Goal: Information Seeking & Learning: Learn about a topic

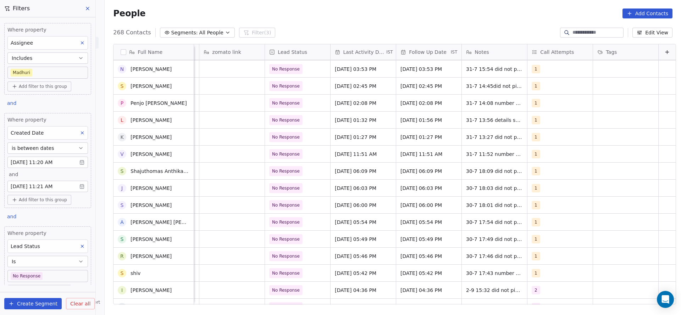
scroll to position [800, 0]
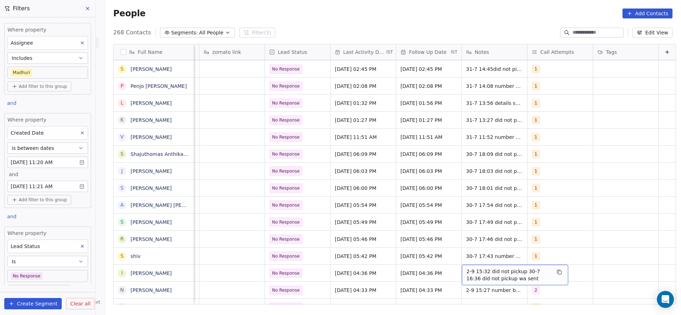
click at [467, 269] on span "2-9 15:32 did not pickup 30-7 16:36 did not pickup wa sent" at bounding box center [509, 275] width 84 height 14
click at [453, 269] on textarea "**********" at bounding box center [504, 276] width 106 height 22
type textarea "**********"
click at [396, 280] on html "On2Cook India Pvt. Ltd. Contacts People Marketing Workflows Campaigns Sales Pip…" at bounding box center [340, 157] width 681 height 315
click at [293, 278] on span "No Response" at bounding box center [291, 274] width 43 height 10
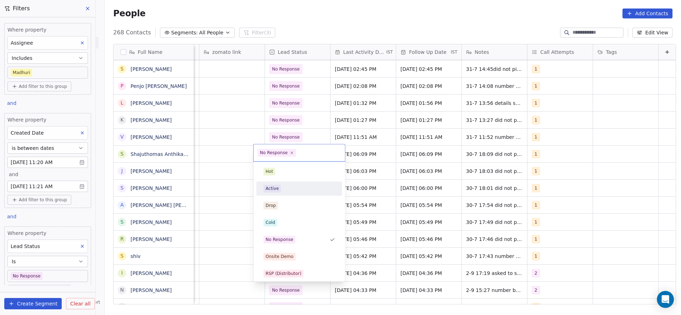
click at [284, 191] on div "Active" at bounding box center [300, 189] width 72 height 8
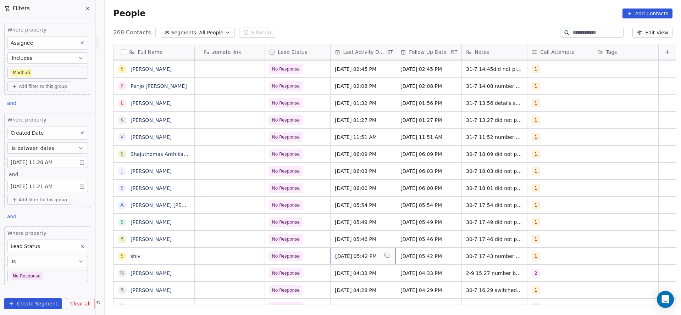
click at [364, 254] on span "Jul 30, 2025 05:42 PM" at bounding box center [356, 256] width 43 height 7
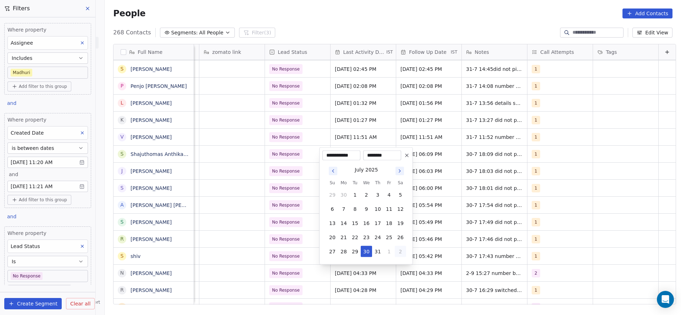
click at [395, 249] on button "2" at bounding box center [400, 251] width 11 height 11
click at [348, 248] on button "1" at bounding box center [343, 251] width 11 height 11
type input "**********"
click at [291, 250] on html "On2Cook India Pvt. Ltd. Contacts People Marketing Workflows Campaigns Sales Pip…" at bounding box center [340, 157] width 681 height 315
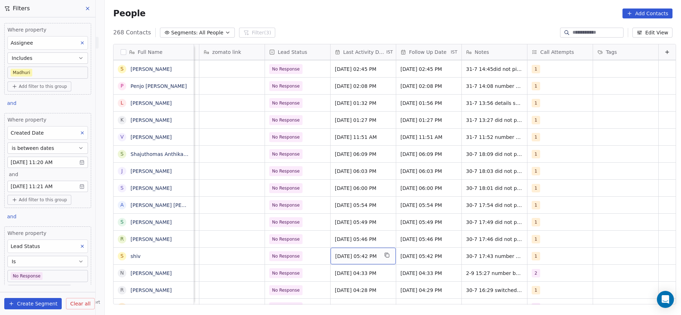
click at [356, 253] on span "Sep 01, 2025 05:42 PM" at bounding box center [356, 256] width 43 height 7
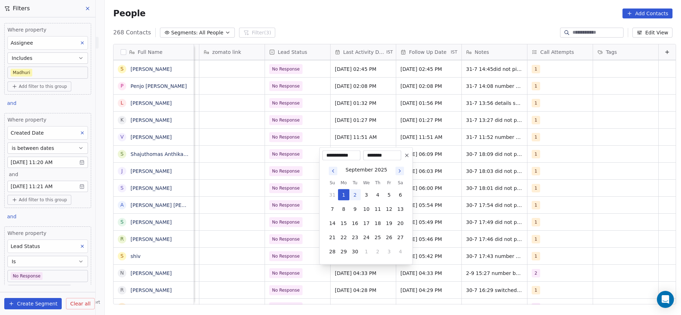
click at [352, 196] on button "2" at bounding box center [355, 194] width 11 height 11
type input "**********"
click at [333, 235] on html "On2Cook India Pvt. Ltd. Contacts People Marketing Workflows Campaigns Sales Pip…" at bounding box center [340, 157] width 681 height 315
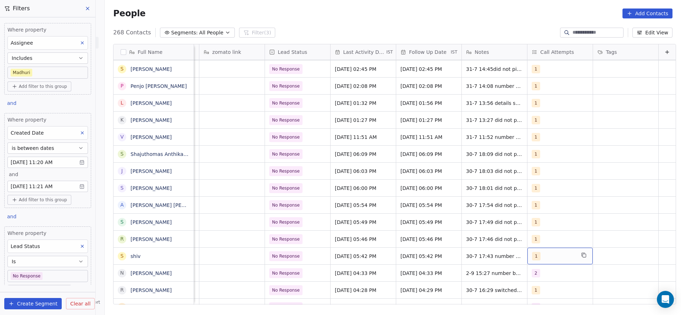
click at [556, 257] on div "1" at bounding box center [553, 256] width 43 height 9
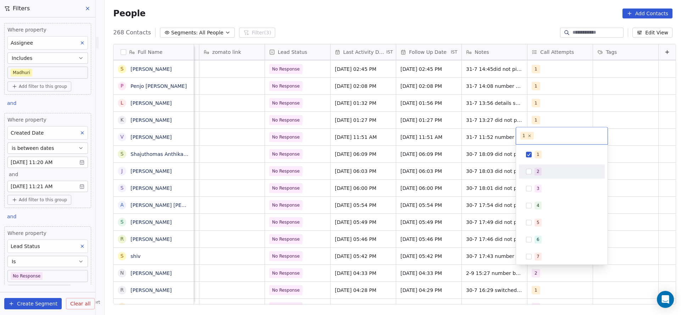
click at [540, 176] on div "2" at bounding box center [562, 171] width 80 height 11
click at [550, 158] on div "1" at bounding box center [566, 155] width 63 height 8
click at [474, 195] on html "On2Cook India Pvt. Ltd. Contacts People Marketing Workflows Campaigns Sales Pip…" at bounding box center [340, 157] width 681 height 315
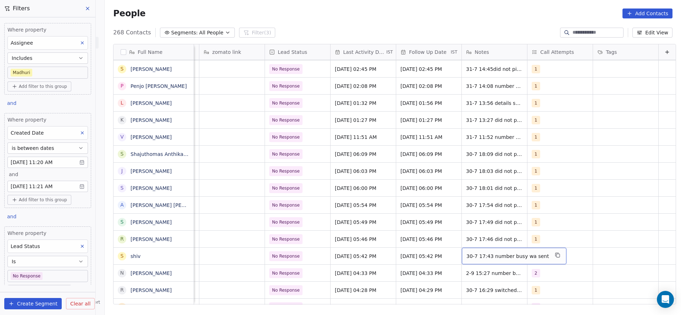
click at [462, 248] on div "30-7 17:43 number busy wa sent" at bounding box center [514, 256] width 105 height 17
click at [455, 252] on textarea "**********" at bounding box center [498, 259] width 94 height 22
type textarea "**********"
click at [323, 237] on html "On2Cook India Pvt. Ltd. Contacts People Marketing Workflows Campaigns Sales Pip…" at bounding box center [340, 157] width 681 height 315
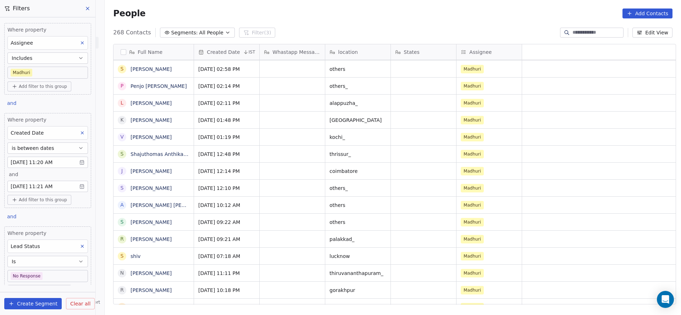
scroll to position [0, 0]
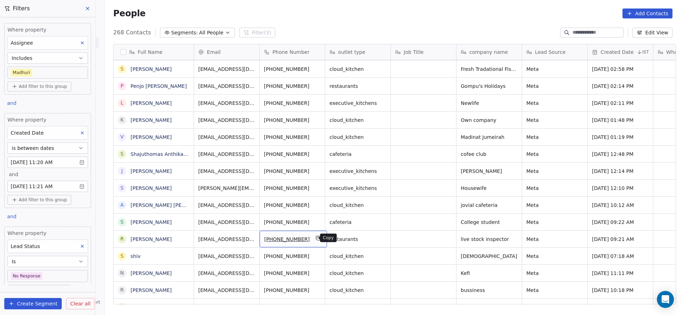
click at [316, 241] on button "grid" at bounding box center [318, 238] width 9 height 9
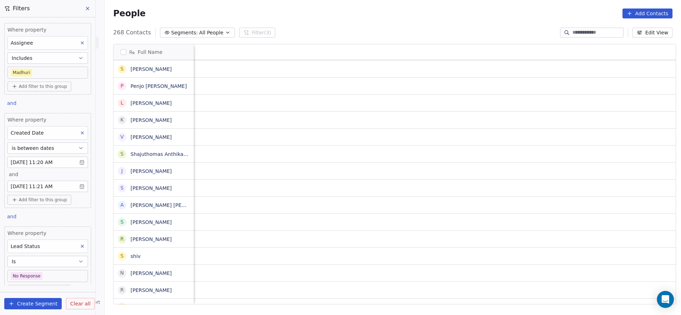
scroll to position [0, 856]
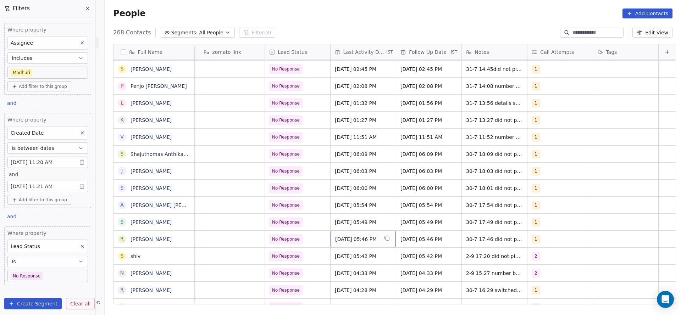
click at [348, 239] on span "Jul 30, 2025 05:46 PM" at bounding box center [356, 239] width 43 height 7
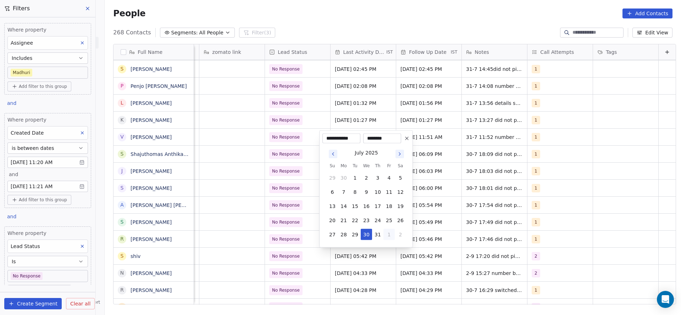
click at [386, 233] on button "1" at bounding box center [389, 234] width 11 height 11
click at [360, 236] on button "2" at bounding box center [355, 234] width 11 height 11
type input "**********"
click at [229, 235] on html "On2Cook India Pvt. Ltd. Contacts People Marketing Workflows Campaigns Sales Pip…" at bounding box center [340, 157] width 681 height 315
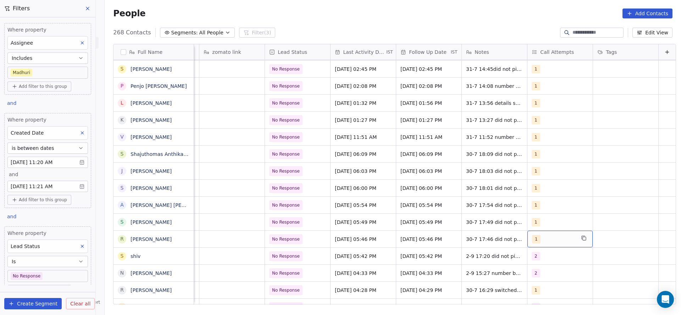
click at [541, 238] on div "1" at bounding box center [553, 239] width 43 height 9
click at [548, 158] on div "2" at bounding box center [566, 155] width 63 height 8
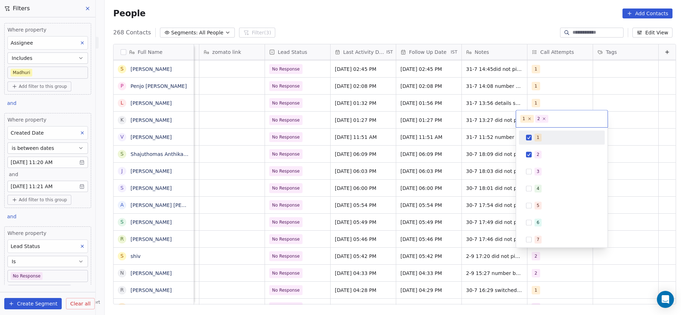
click at [551, 132] on div "1" at bounding box center [562, 137] width 80 height 11
click at [497, 154] on html "On2Cook India Pvt. Ltd. Contacts People Marketing Workflows Campaigns Sales Pip…" at bounding box center [340, 157] width 681 height 315
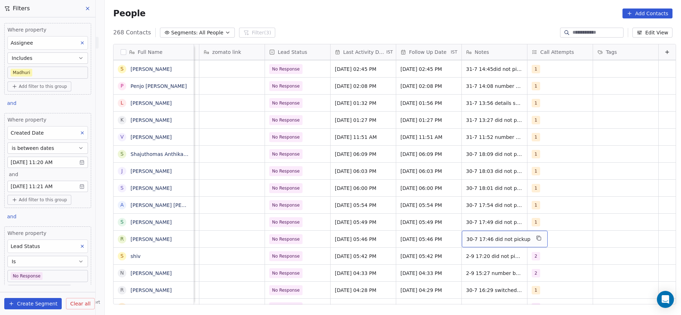
click at [467, 236] on span "30-7 17:46 did not pickup" at bounding box center [499, 239] width 64 height 7
click at [452, 235] on textarea "**********" at bounding box center [490, 242] width 79 height 22
type textarea "**********"
click at [284, 257] on html "On2Cook India Pvt. Ltd. Contacts People Marketing Workflows Campaigns Sales Pip…" at bounding box center [340, 157] width 681 height 315
click at [291, 243] on span "No Response" at bounding box center [291, 240] width 43 height 10
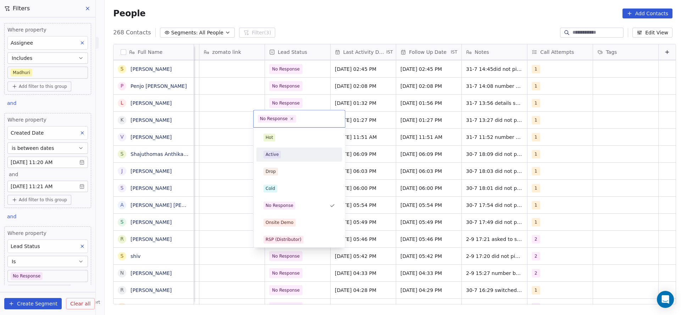
click at [284, 158] on div "Active" at bounding box center [300, 155] width 72 height 8
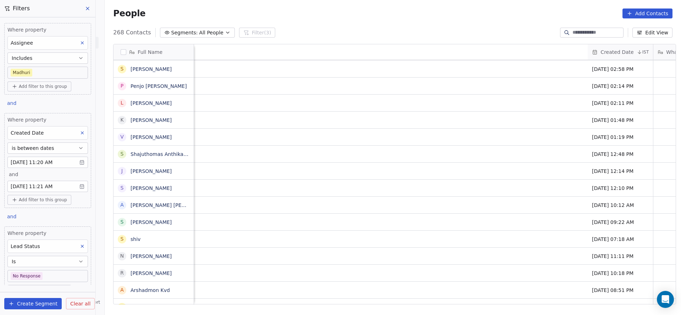
scroll to position [0, 840]
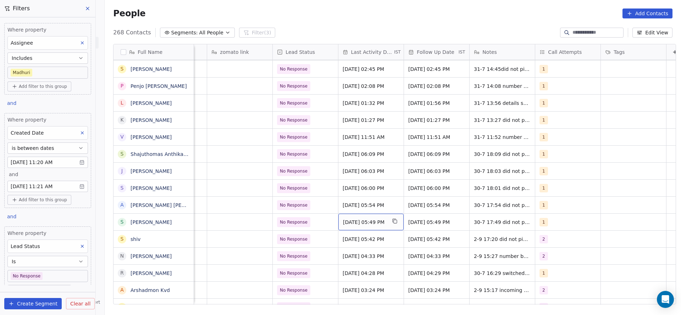
click at [376, 221] on span "Jul 30, 2025 05:49 PM" at bounding box center [364, 222] width 43 height 7
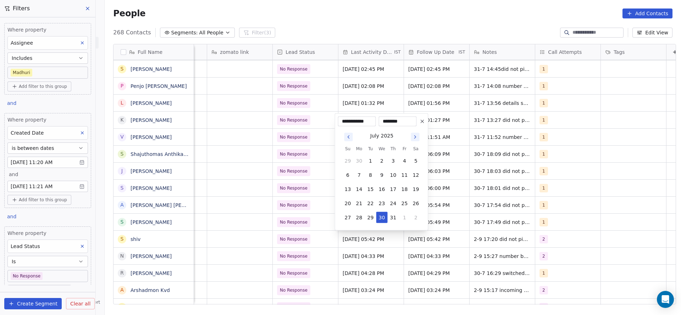
click at [405, 224] on div "July 2025 Su Mo Tu We Th Fr Sa 29 30 1 2 3 4 5 6 7 8 9 10 11 12 13 14 15 16 17 …" at bounding box center [381, 177] width 87 height 101
click at [402, 215] on button "1" at bounding box center [404, 217] width 11 height 11
click at [368, 217] on button "2" at bounding box center [370, 217] width 11 height 11
type input "**********"
click at [301, 229] on html "On2Cook India Pvt. Ltd. Contacts People Marketing Workflows Campaigns Sales Pip…" at bounding box center [340, 157] width 681 height 315
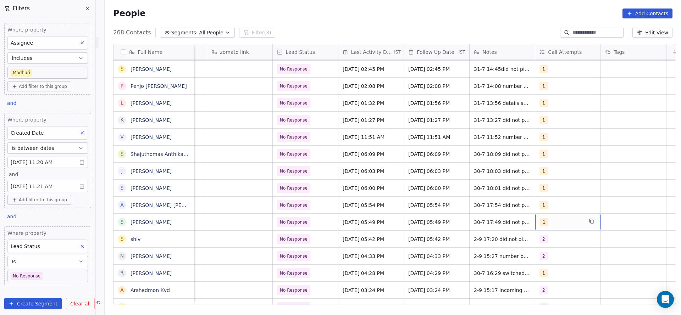
click at [546, 220] on div "1" at bounding box center [561, 222] width 43 height 9
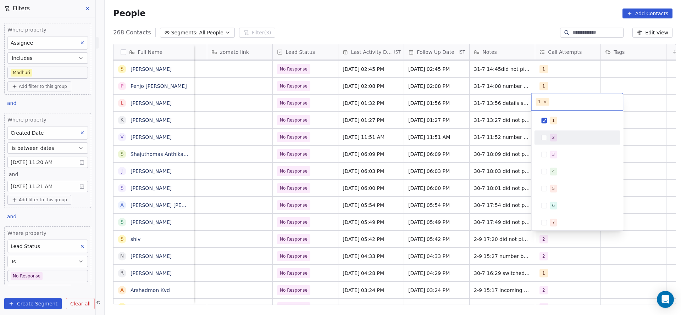
click at [572, 141] on div "2" at bounding box center [581, 138] width 63 height 8
click at [572, 123] on div "1" at bounding box center [581, 121] width 63 height 8
click at [466, 153] on html "On2Cook India Pvt. Ltd. Contacts People Marketing Workflows Campaigns Sales Pip…" at bounding box center [340, 157] width 681 height 315
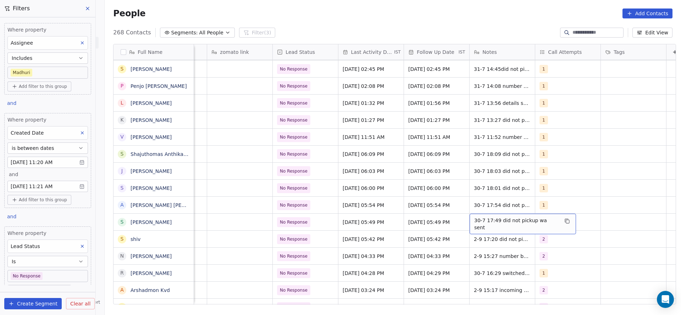
click at [478, 223] on span "30-7 17:49 did not pickup wa sent" at bounding box center [516, 224] width 84 height 14
click at [470, 216] on textarea "**********" at bounding box center [515, 225] width 98 height 22
type textarea "**********"
click at [364, 235] on html "On2Cook India Pvt. Ltd. Contacts People Marketing Workflows Campaigns Sales Pip…" at bounding box center [340, 157] width 681 height 315
click at [298, 224] on span "No Response" at bounding box center [294, 222] width 28 height 7
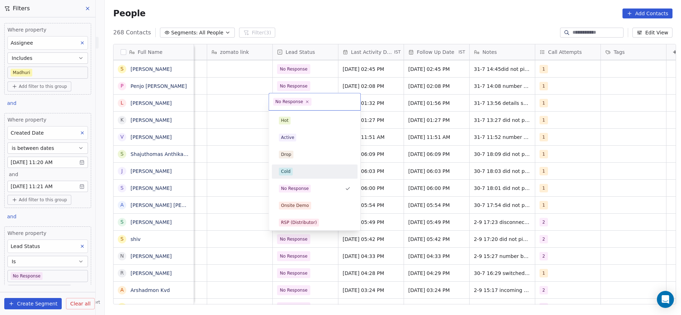
click at [307, 177] on div "Cold" at bounding box center [315, 171] width 80 height 11
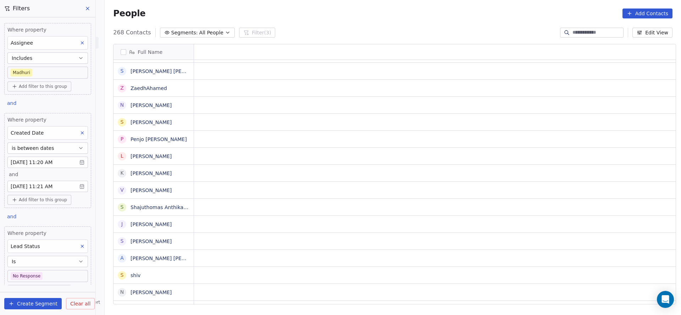
scroll to position [0, 0]
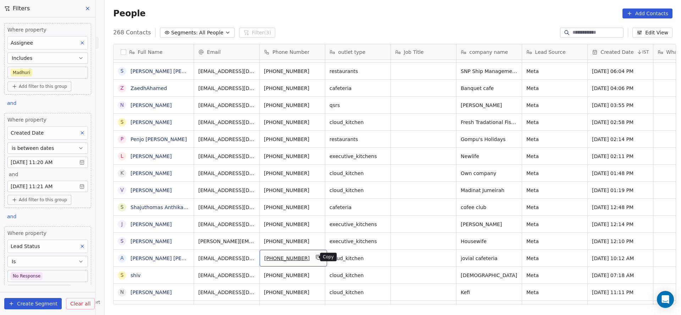
click at [316, 258] on icon "grid" at bounding box center [319, 258] width 6 height 6
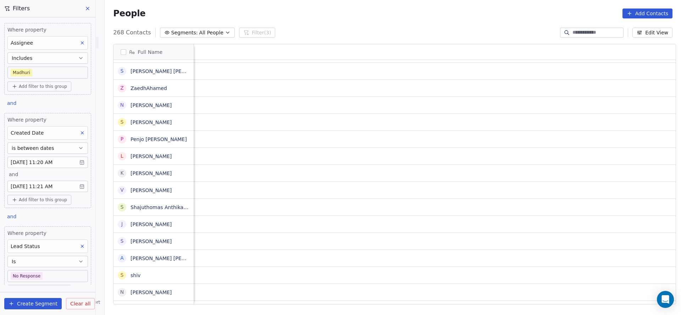
scroll to position [0, 856]
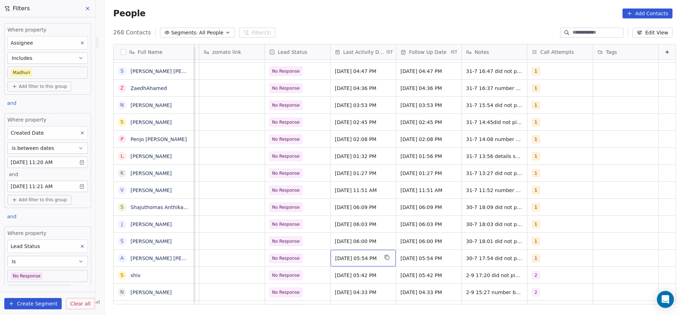
click at [351, 255] on span "Jul 30, 2025 05:54 PM" at bounding box center [356, 258] width 43 height 7
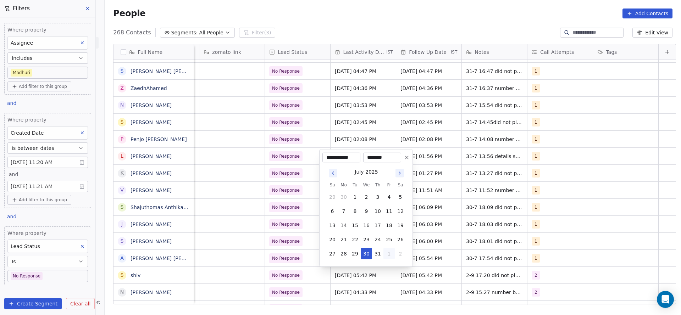
click at [394, 254] on button "1" at bounding box center [389, 253] width 11 height 11
click at [354, 255] on button "2" at bounding box center [355, 253] width 11 height 11
type input "**********"
drag, startPoint x: 248, startPoint y: 262, endPoint x: 498, endPoint y: 250, distance: 250.8
click at [269, 262] on html "On2Cook India Pvt. Ltd. Contacts People Marketing Workflows Campaigns Sales Pip…" at bounding box center [340, 157] width 681 height 315
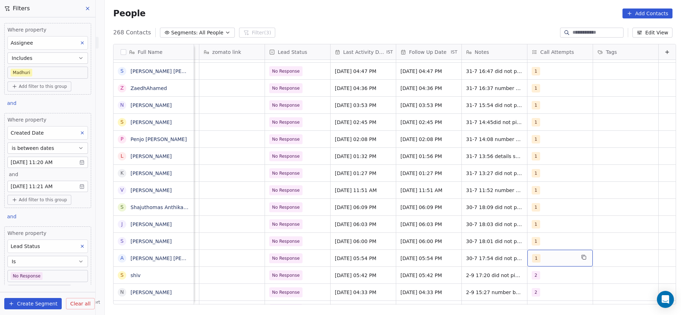
click at [540, 253] on div "1" at bounding box center [560, 258] width 65 height 17
click at [543, 170] on div "2" at bounding box center [566, 174] width 63 height 8
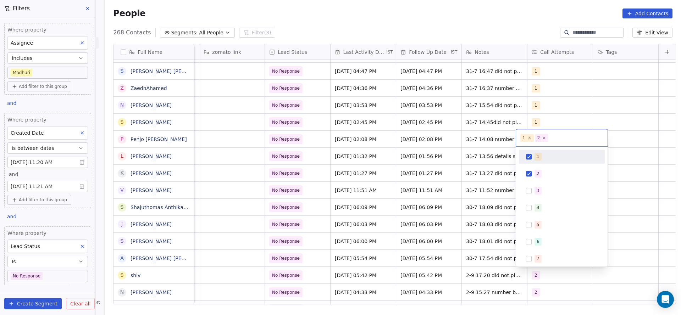
click at [538, 156] on div "1" at bounding box center [538, 157] width 3 height 6
click at [444, 236] on html "On2Cook India Pvt. Ltd. Contacts People Marketing Workflows Campaigns Sales Pip…" at bounding box center [340, 157] width 681 height 315
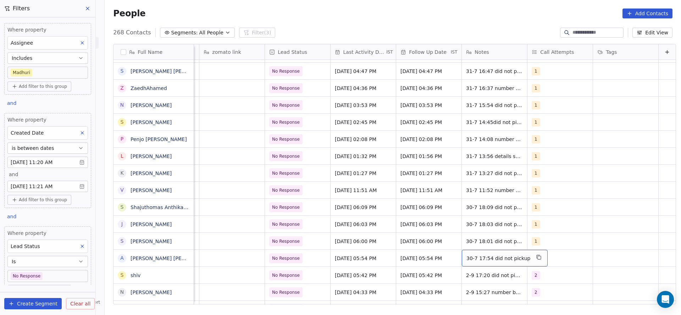
click at [462, 262] on div "30-7 17:54 did not pickup" at bounding box center [505, 258] width 86 height 17
click at [454, 255] on textarea "**********" at bounding box center [490, 261] width 79 height 22
type textarea "**********"
click at [288, 254] on html "On2Cook India Pvt. Ltd. Contacts People Marketing Workflows Campaigns Sales Pip…" at bounding box center [340, 157] width 681 height 315
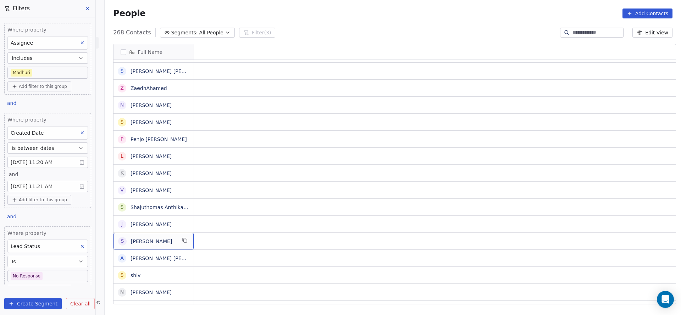
scroll to position [0, 0]
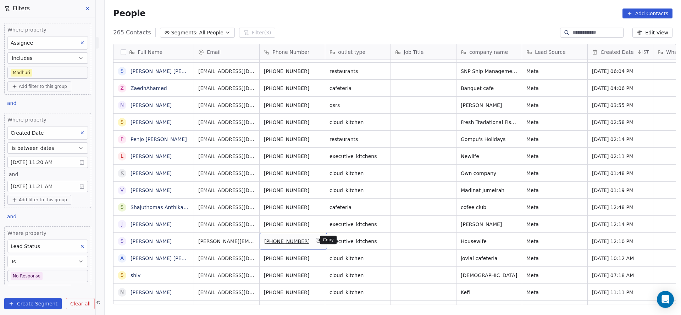
click at [316, 238] on icon "grid" at bounding box center [319, 241] width 6 height 6
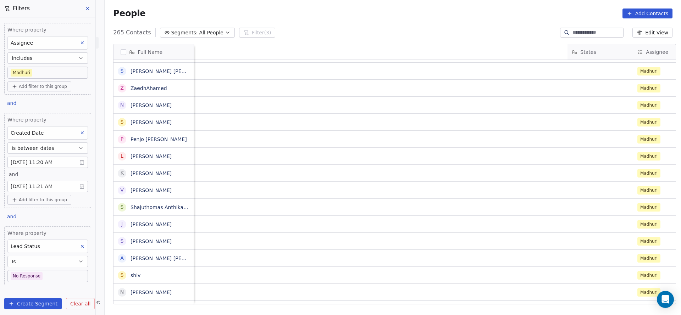
scroll to position [0, 840]
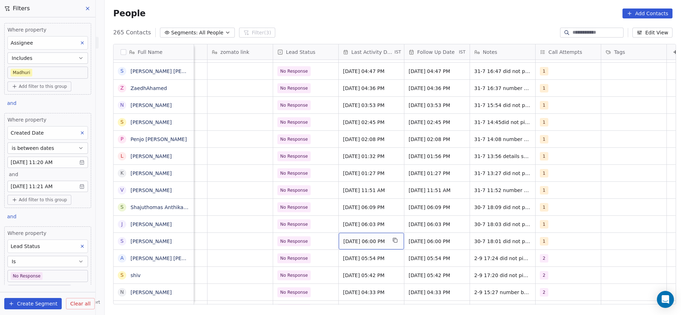
click at [375, 245] on div "Jul 30, 2025 06:00 PM" at bounding box center [371, 241] width 65 height 17
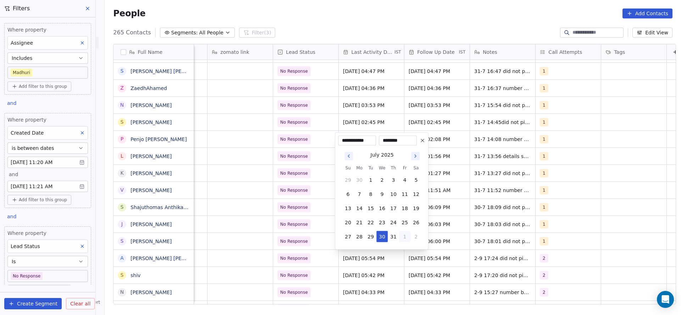
click at [406, 237] on button "1" at bounding box center [404, 236] width 11 height 11
click at [375, 238] on button "2" at bounding box center [370, 236] width 11 height 11
type input "**********"
click at [285, 252] on html "On2Cook India Pvt. Ltd. Contacts People Marketing Workflows Campaigns Sales Pip…" at bounding box center [340, 157] width 681 height 315
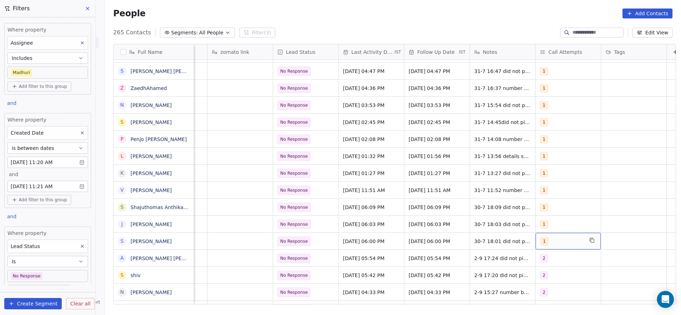
click at [556, 241] on div "1" at bounding box center [561, 241] width 43 height 9
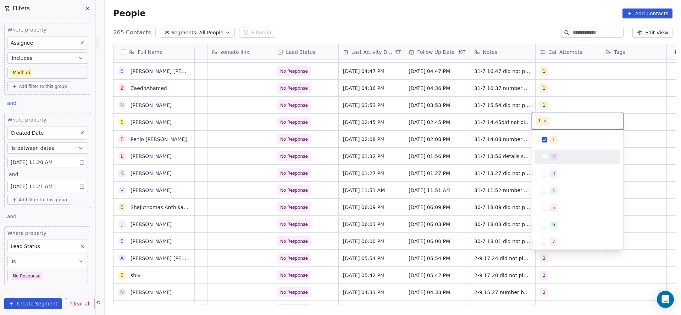
click at [558, 154] on div "2" at bounding box center [581, 157] width 63 height 8
click at [558, 142] on div "1" at bounding box center [581, 140] width 63 height 8
click at [472, 185] on html "On2Cook India Pvt. Ltd. Contacts People Marketing Workflows Campaigns Sales Pip…" at bounding box center [340, 157] width 681 height 315
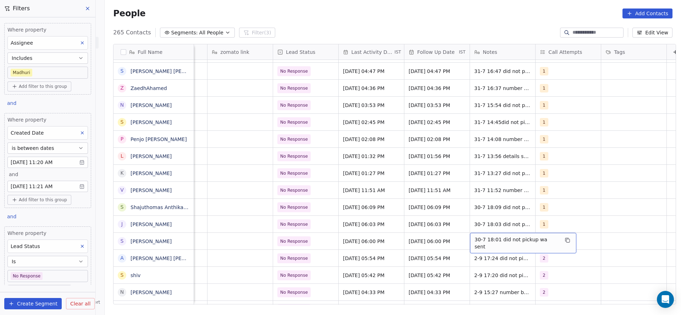
click at [477, 240] on span "30-7 18:01 did not pickup wa sent" at bounding box center [517, 243] width 84 height 14
click at [468, 240] on textarea "**********" at bounding box center [516, 244] width 98 height 22
type textarea "**********"
click at [364, 253] on html "On2Cook India Pvt. Ltd. Contacts People Marketing Workflows Campaigns Sales Pip…" at bounding box center [340, 157] width 681 height 315
click at [303, 242] on span "No Response" at bounding box center [294, 242] width 33 height 10
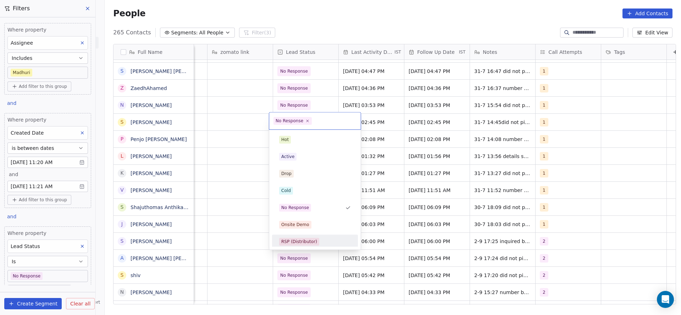
click at [523, 250] on html "On2Cook India Pvt. Ltd. Contacts People Marketing Workflows Campaigns Sales Pip…" at bounding box center [340, 157] width 681 height 315
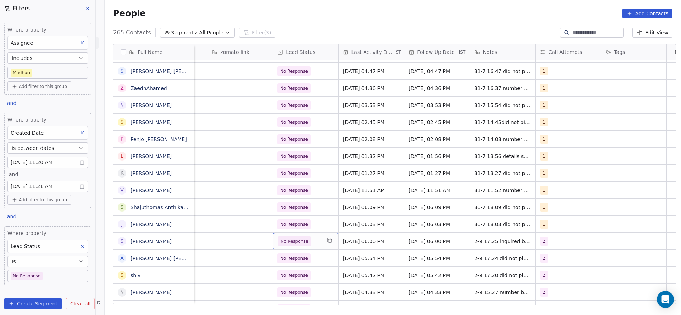
click at [310, 243] on span "No Response" at bounding box center [299, 242] width 43 height 10
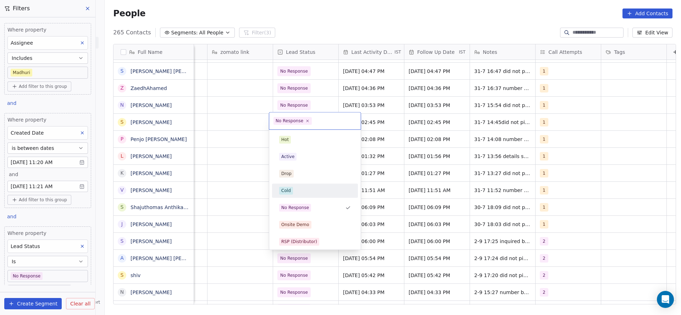
click at [308, 195] on div "Cold" at bounding box center [315, 190] width 80 height 11
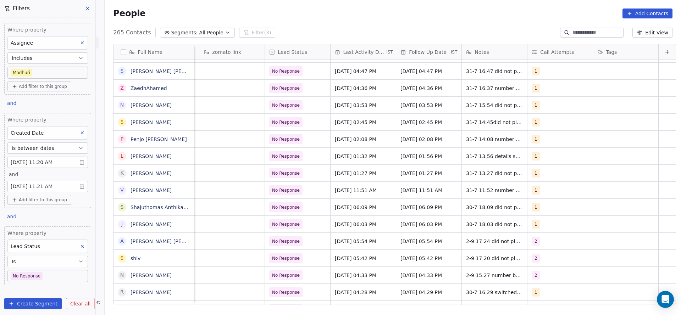
scroll to position [0, 856]
click at [346, 219] on div "Jul 30, 2025 06:03 PM" at bounding box center [363, 224] width 65 height 17
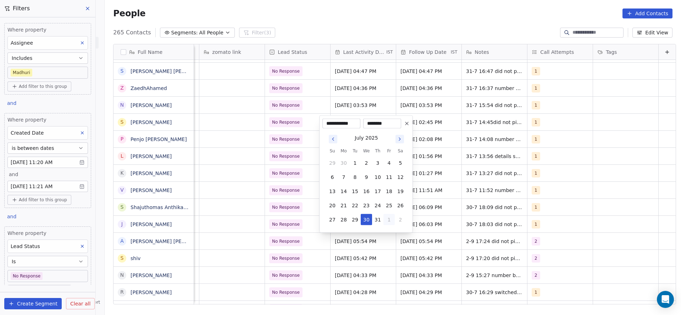
click at [388, 223] on button "1" at bounding box center [389, 219] width 11 height 11
click at [352, 218] on button "2" at bounding box center [355, 219] width 11 height 11
type input "**********"
drag, startPoint x: 243, startPoint y: 230, endPoint x: 495, endPoint y: 227, distance: 252.3
click at [247, 230] on html "On2Cook India Pvt. Ltd. Contacts People Marketing Workflows Campaigns Sales Pip…" at bounding box center [340, 157] width 681 height 315
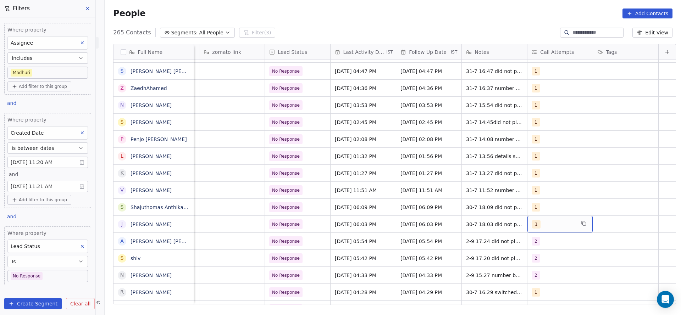
click at [532, 225] on span "1" at bounding box center [536, 224] width 9 height 9
click at [541, 141] on span "2" at bounding box center [538, 140] width 7 height 8
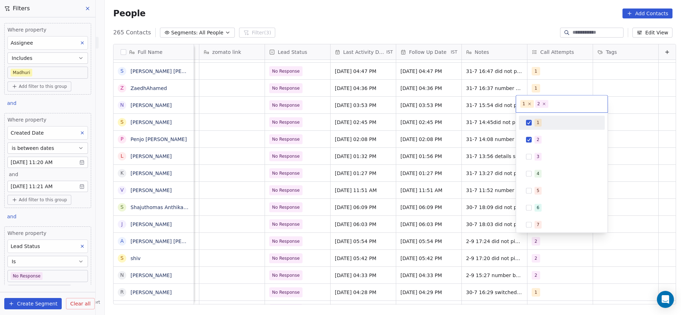
click at [540, 126] on span "1" at bounding box center [538, 123] width 7 height 8
click at [458, 183] on html "On2Cook India Pvt. Ltd. Contacts People Marketing Workflows Campaigns Sales Pip…" at bounding box center [340, 157] width 681 height 315
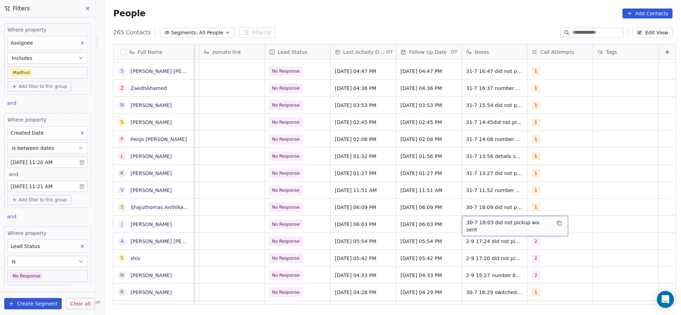
click at [467, 221] on span "30-7 18:03 did not pickup wa sent" at bounding box center [509, 226] width 84 height 14
click at [449, 218] on html "On2Cook India Pvt. Ltd. Contacts People Marketing Workflows Campaigns Sales Pip…" at bounding box center [340, 157] width 681 height 315
click at [462, 223] on div "30-7 18:03 did not pickup wa sent" at bounding box center [515, 226] width 106 height 21
click at [467, 223] on span "30-7 18:03 did not pickup wa sent" at bounding box center [509, 226] width 84 height 14
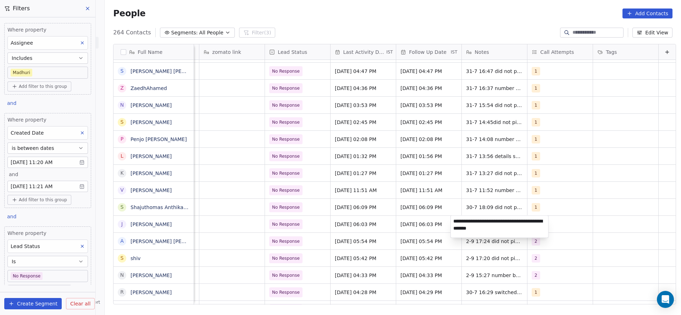
type textarea "**********"
click at [350, 211] on html "On2Cook India Pvt. Ltd. Contacts People Marketing Workflows Campaigns Sales Pip…" at bounding box center [340, 157] width 681 height 315
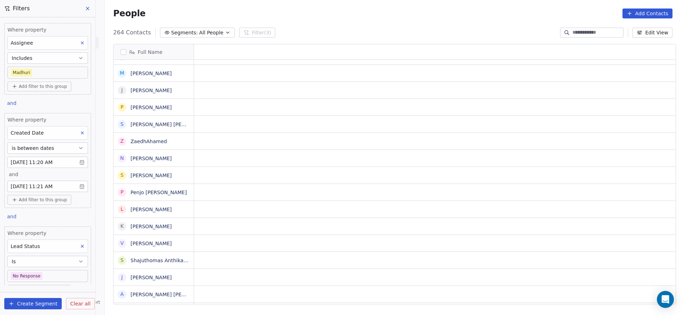
scroll to position [0, 0]
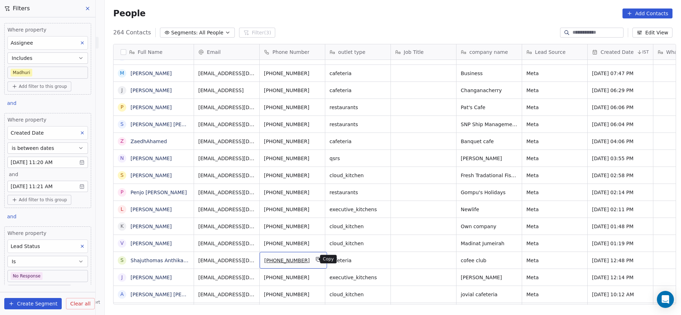
click at [317, 258] on icon "grid" at bounding box center [318, 259] width 3 height 3
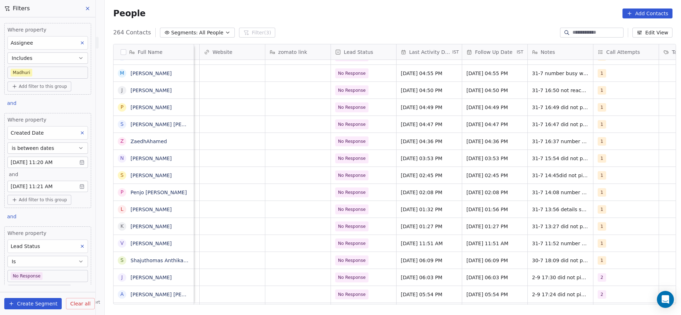
scroll to position [0, 856]
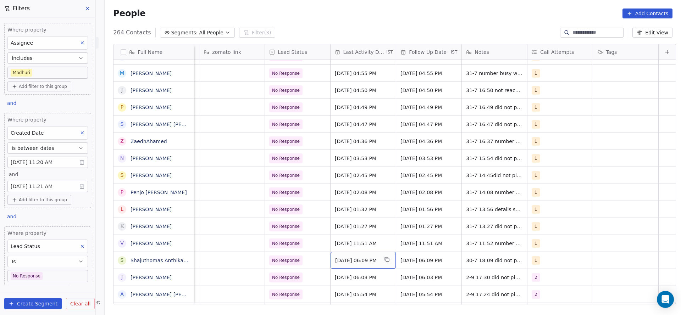
click at [343, 268] on div "Jul 30, 2025 06:09 PM" at bounding box center [363, 260] width 65 height 17
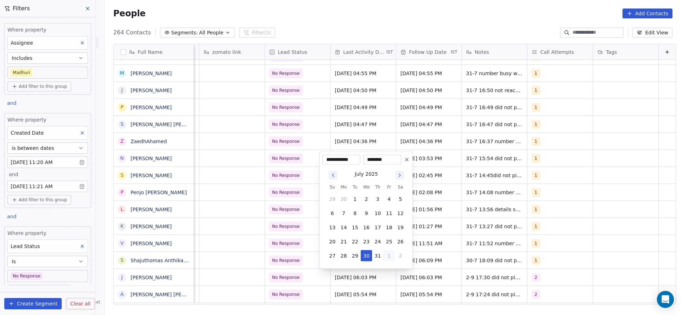
click at [387, 253] on button "1" at bounding box center [389, 256] width 11 height 11
click at [356, 252] on button "2" at bounding box center [355, 256] width 11 height 11
type input "**********"
click at [279, 258] on html "On2Cook India Pvt. Ltd. Contacts People Marketing Workflows Campaigns Sales Pip…" at bounding box center [340, 157] width 681 height 315
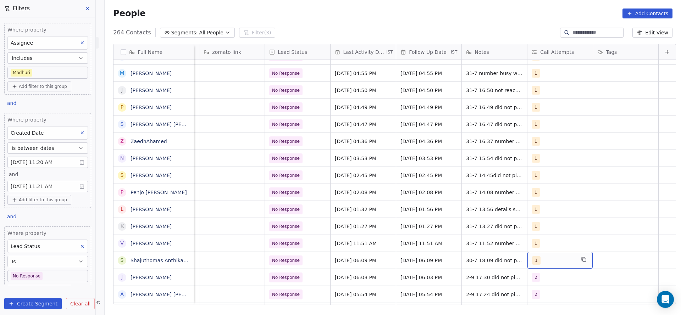
click at [537, 254] on div "1" at bounding box center [560, 260] width 65 height 17
click at [549, 164] on div "1" at bounding box center [562, 158] width 80 height 11
click at [541, 169] on div "2" at bounding box center [562, 176] width 86 height 14
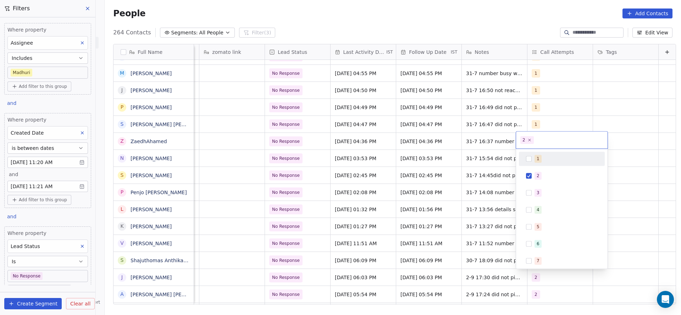
click at [434, 231] on html "On2Cook India Pvt. Ltd. Contacts People Marketing Workflows Campaigns Sales Pip…" at bounding box center [340, 157] width 681 height 315
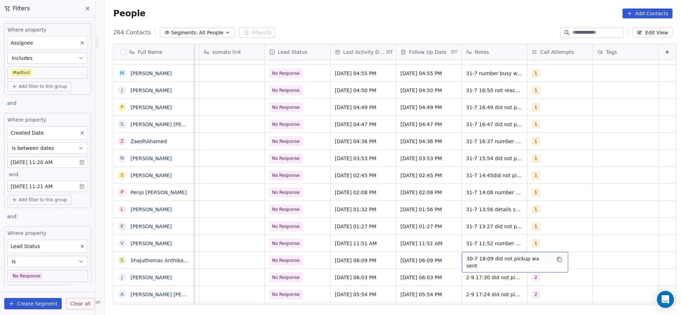
click at [467, 262] on span "30-7 18:09 did not pickup wa sent" at bounding box center [509, 262] width 84 height 14
click at [455, 260] on textarea "**********" at bounding box center [500, 263] width 98 height 22
type textarea "**********"
click at [287, 268] on html "On2Cook India Pvt. Ltd. Contacts People Marketing Workflows Campaigns Sales Pip…" at bounding box center [340, 157] width 681 height 315
click at [292, 265] on div "No Response" at bounding box center [297, 260] width 65 height 17
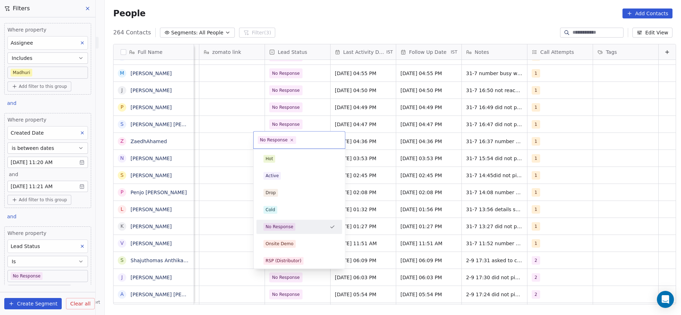
scroll to position [53, 0]
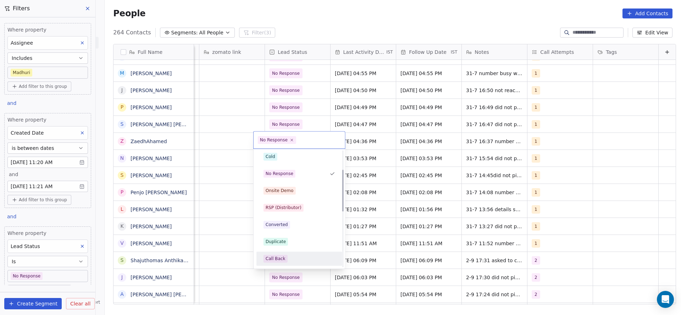
click at [292, 257] on div "Call Back" at bounding box center [300, 259] width 72 height 8
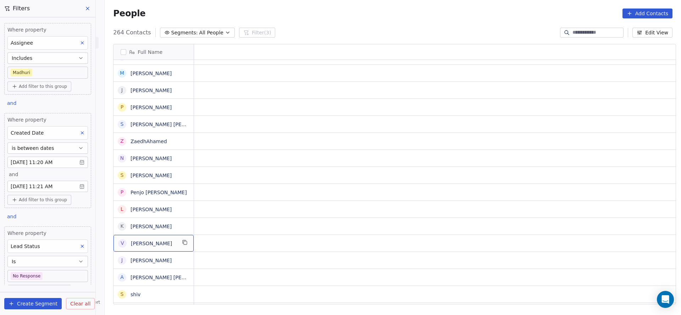
scroll to position [0, 0]
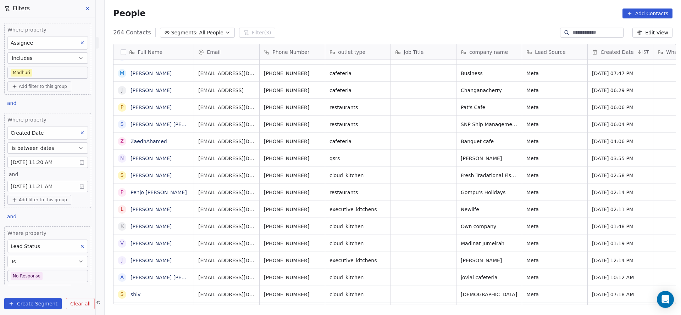
click at [394, 314] on div "Full Name N Nileshbhai Chhaganbhai Patel R Reeta Kharbanda J Janak Vyas S Salee…" at bounding box center [393, 176] width 577 height 277
click at [314, 246] on button "grid" at bounding box center [318, 242] width 9 height 9
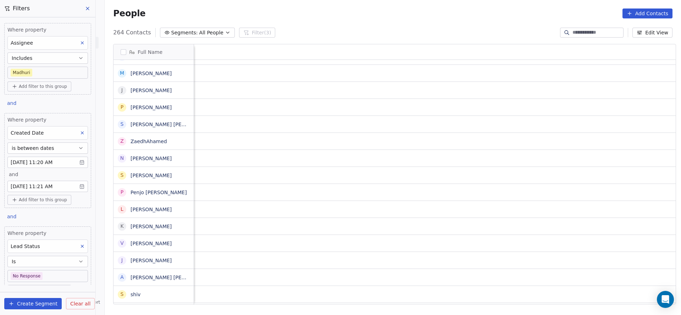
scroll to position [0, 856]
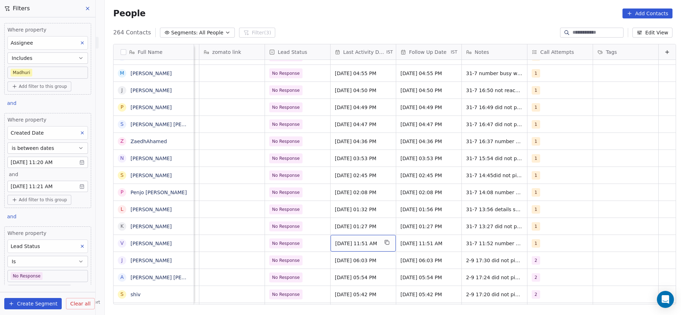
click at [352, 249] on div "Jul 31, 2025 11:51 AM" at bounding box center [363, 243] width 65 height 17
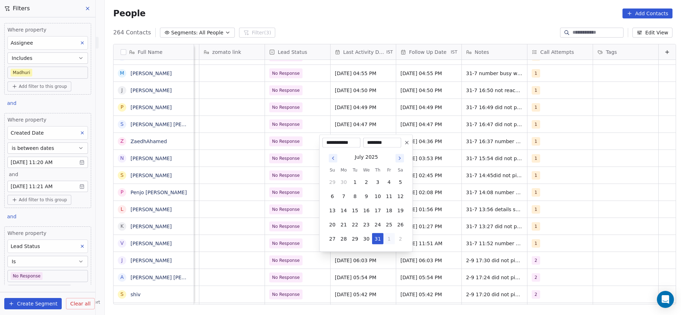
click at [384, 238] on button "1" at bounding box center [389, 238] width 11 height 11
click at [349, 241] on button "1" at bounding box center [343, 238] width 11 height 11
click at [354, 184] on button "2" at bounding box center [355, 182] width 11 height 11
type input "**********"
drag, startPoint x: 623, startPoint y: 204, endPoint x: 565, endPoint y: 235, distance: 65.9
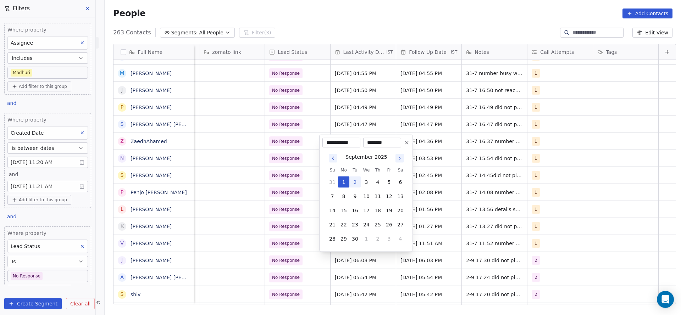
click at [625, 205] on html "On2Cook India Pvt. Ltd. Contacts People Marketing Workflows Campaigns Sales Pip…" at bounding box center [340, 157] width 681 height 315
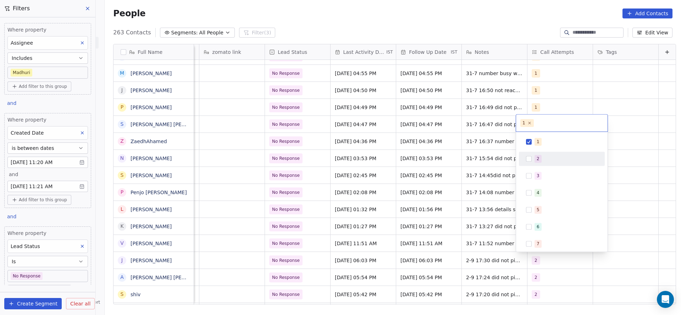
click at [546, 163] on div "2" at bounding box center [562, 158] width 80 height 11
click at [547, 146] on div "1" at bounding box center [562, 141] width 80 height 11
drag, startPoint x: 466, startPoint y: 188, endPoint x: 472, endPoint y: 264, distance: 75.8
click at [466, 195] on html "On2Cook India Pvt. Ltd. Contacts People Marketing Workflows Campaigns Sales Pip…" at bounding box center [340, 157] width 681 height 315
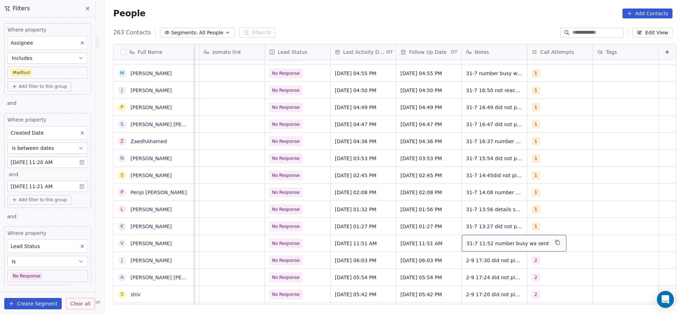
click at [471, 246] on span "31-7 11:52 number busy wa sent" at bounding box center [508, 243] width 83 height 7
click at [455, 240] on textarea "**********" at bounding box center [498, 246] width 94 height 22
type textarea "**********"
click at [368, 248] on html "On2Cook India Pvt. Ltd. Contacts People Marketing Workflows Campaigns Sales Pip…" at bounding box center [340, 157] width 681 height 315
click at [276, 244] on span "No Response" at bounding box center [287, 243] width 28 height 7
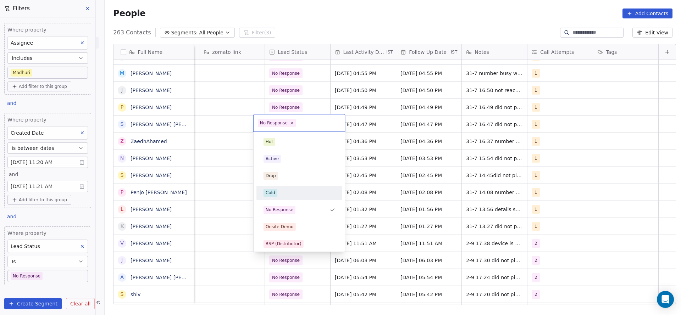
click at [284, 188] on div "Cold" at bounding box center [299, 192] width 80 height 11
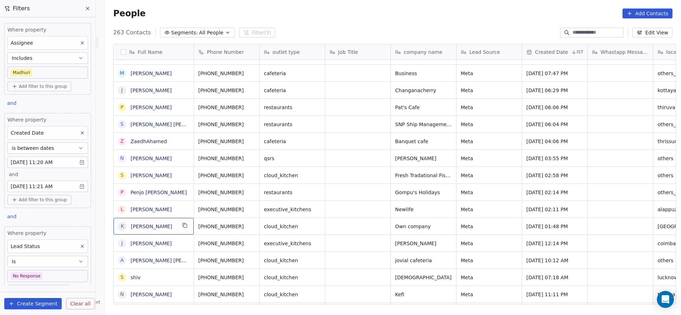
scroll to position [0, 0]
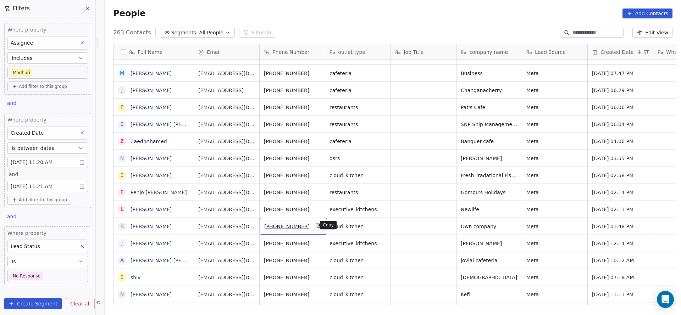
click at [316, 227] on icon "grid" at bounding box center [319, 226] width 6 height 6
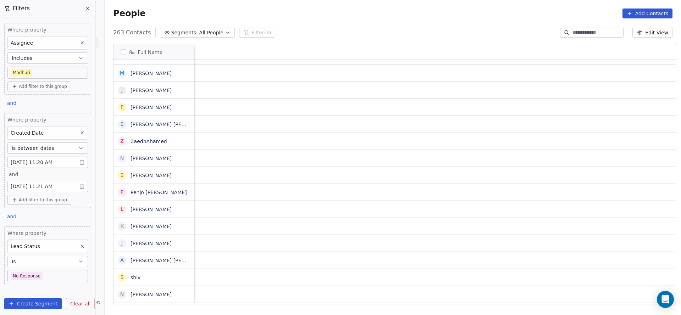
scroll to position [0, 856]
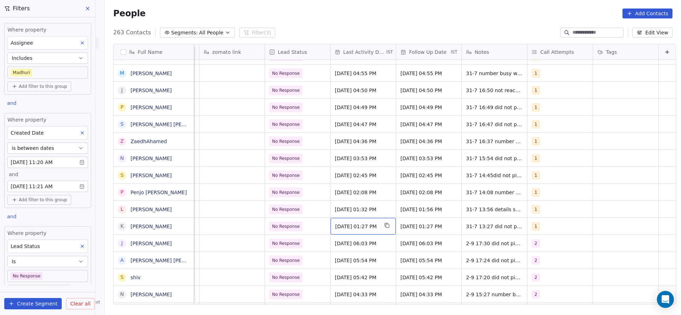
click at [350, 227] on span "Jul 31, 2025 01:27 PM" at bounding box center [356, 226] width 43 height 7
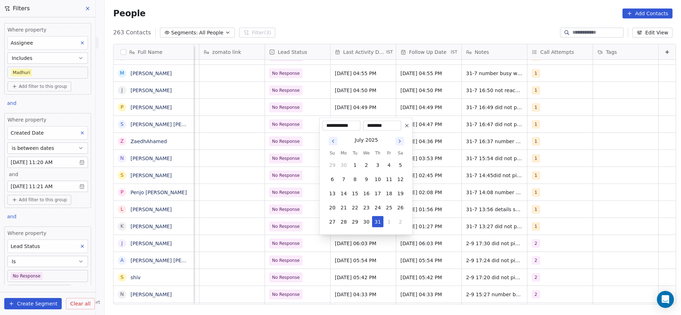
click at [390, 215] on tbody "29 30 1 2 3 4 5 6 7 8 9 10 11 12 13 14 15 16 17 18 19 20 21 22 23 24 25 26 27 2…" at bounding box center [366, 192] width 79 height 71
click at [390, 222] on button "1" at bounding box center [389, 221] width 11 height 11
click at [351, 224] on button "2" at bounding box center [355, 221] width 11 height 11
type input "**********"
click at [250, 237] on html "On2Cook India Pvt. Ltd. Contacts People Marketing Workflows Campaigns Sales Pip…" at bounding box center [340, 157] width 681 height 315
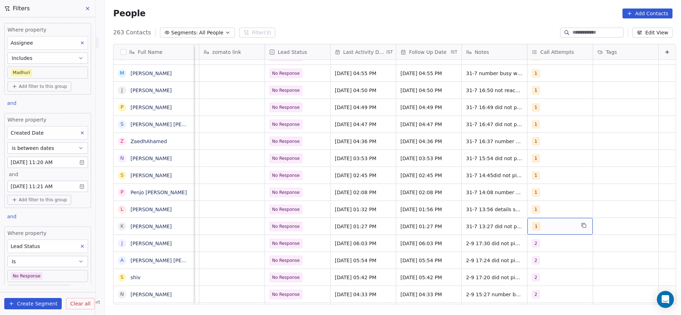
click at [545, 224] on div "1" at bounding box center [553, 226] width 43 height 9
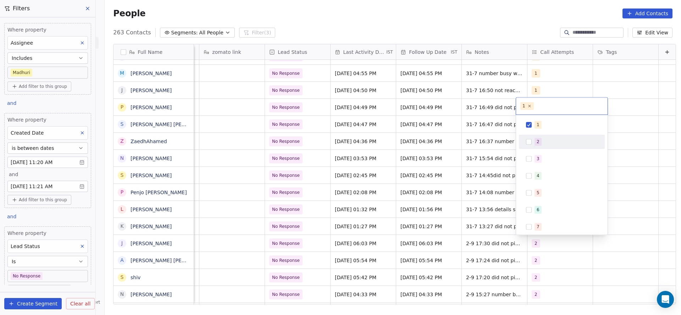
click at [537, 142] on div "2" at bounding box center [538, 142] width 3 height 6
click at [538, 123] on div "1" at bounding box center [538, 125] width 3 height 6
click at [424, 179] on html "On2Cook India Pvt. Ltd. Contacts People Marketing Workflows Campaigns Sales Pip…" at bounding box center [340, 157] width 681 height 315
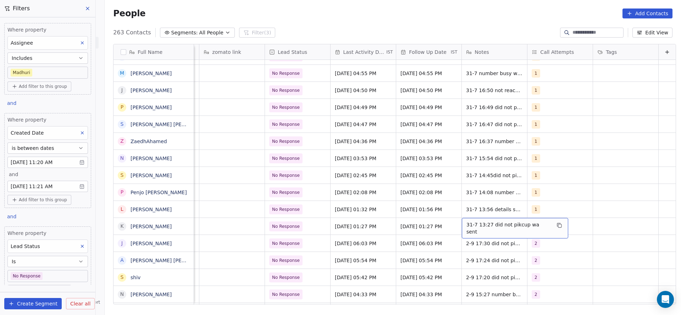
click at [465, 232] on div "31-7 13:27 did not pikcup wa sent" at bounding box center [515, 228] width 106 height 21
click at [451, 222] on textarea "**********" at bounding box center [500, 229] width 98 height 22
type textarea "**********"
click at [313, 230] on html "On2Cook India Pvt. Ltd. Contacts People Marketing Workflows Campaigns Sales Pip…" at bounding box center [340, 157] width 681 height 315
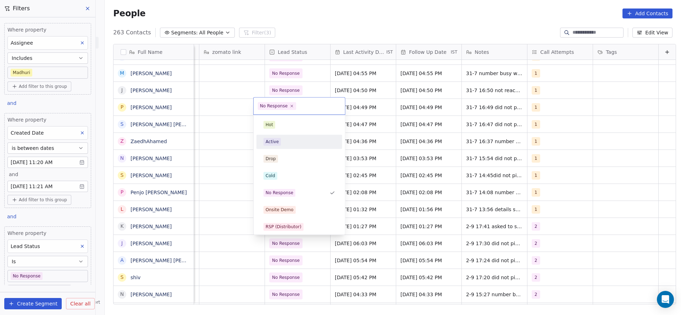
click at [296, 142] on div "Active" at bounding box center [300, 142] width 72 height 8
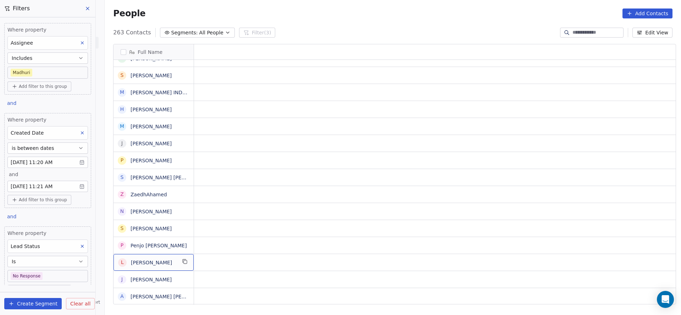
scroll to position [0, 0]
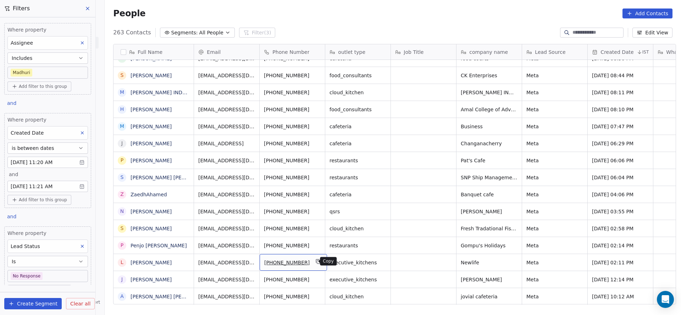
click at [317, 263] on icon "grid" at bounding box center [318, 261] width 3 height 3
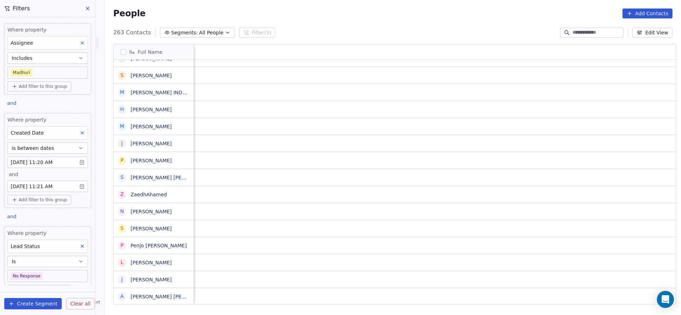
scroll to position [0, 856]
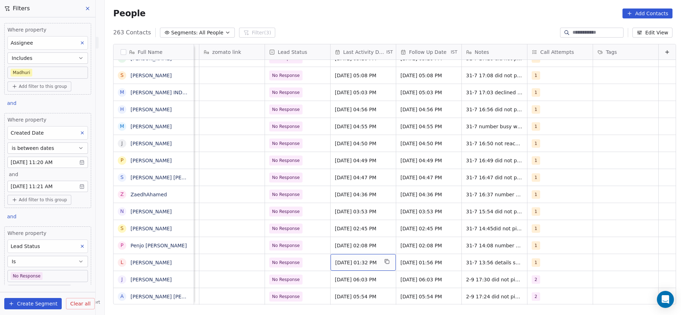
click at [355, 263] on span "Jul 31, 2025 01:32 PM" at bounding box center [356, 262] width 43 height 7
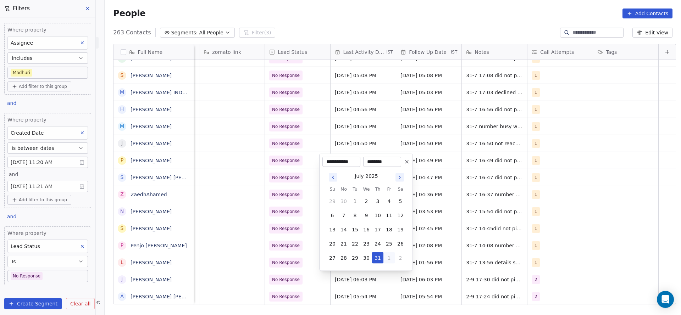
click at [392, 258] on button "1" at bounding box center [389, 258] width 11 height 11
click at [357, 257] on button "2" at bounding box center [355, 258] width 11 height 11
type input "**********"
drag, startPoint x: 264, startPoint y: 260, endPoint x: 534, endPoint y: 261, distance: 270.4
click at [274, 261] on html "On2Cook India Pvt. Ltd. Contacts People Marketing Workflows Campaigns Sales Pip…" at bounding box center [340, 157] width 681 height 315
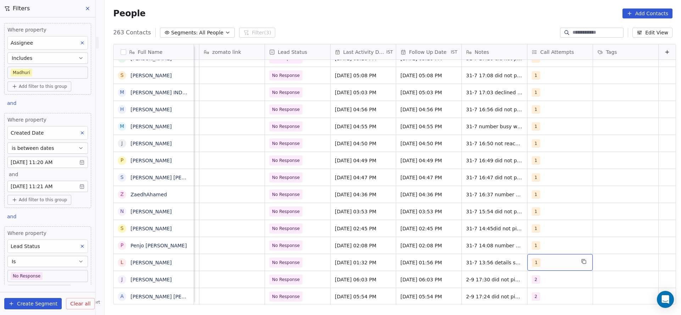
click at [534, 261] on div "1" at bounding box center [553, 263] width 43 height 9
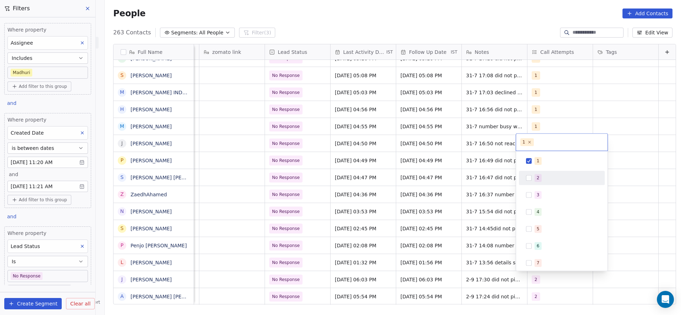
click at [545, 184] on div "2" at bounding box center [562, 178] width 86 height 14
click at [550, 159] on div "1" at bounding box center [566, 161] width 63 height 8
click at [417, 191] on html "On2Cook India Pvt. Ltd. Contacts People Marketing Workflows Campaigns Sales Pip…" at bounding box center [340, 157] width 681 height 315
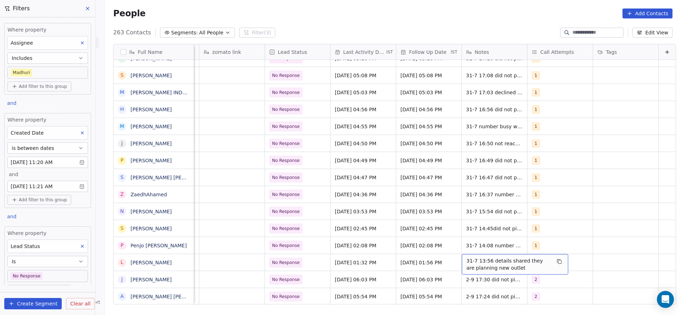
click at [467, 260] on span "31-7 13:56 details shared they are planning new outlet" at bounding box center [509, 265] width 84 height 14
click at [454, 258] on textarea "**********" at bounding box center [504, 265] width 106 height 22
type textarea "**********"
click at [368, 262] on html "On2Cook India Pvt. Ltd. Contacts People Marketing Workflows Campaigns Sales Pip…" at bounding box center [340, 157] width 681 height 315
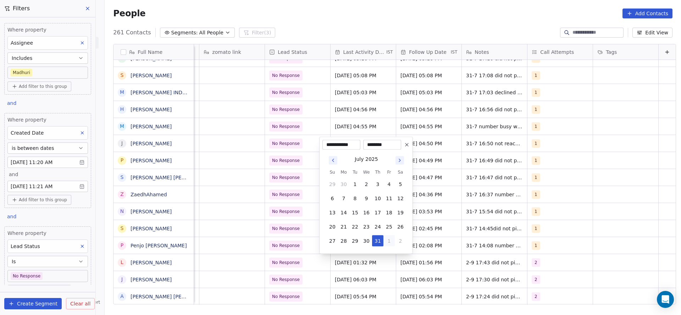
click at [390, 240] on button "1" at bounding box center [389, 241] width 11 height 11
click at [364, 237] on button "3" at bounding box center [366, 241] width 11 height 11
click at [358, 187] on button "2" at bounding box center [355, 184] width 11 height 11
type input "**********"
click at [589, 227] on html "On2Cook India Pvt. Ltd. Contacts People Marketing Workflows Campaigns Sales Pip…" at bounding box center [340, 157] width 681 height 315
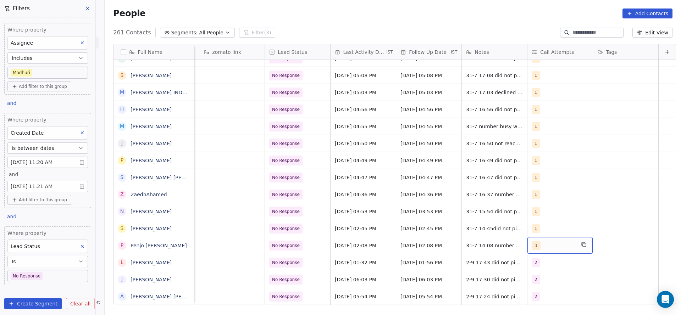
click at [542, 246] on div "1" at bounding box center [553, 246] width 43 height 9
click at [539, 160] on div "2" at bounding box center [538, 161] width 3 height 6
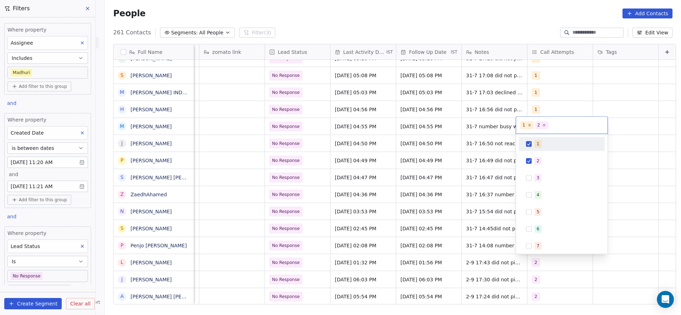
click at [541, 142] on div "1" at bounding box center [566, 144] width 63 height 8
click at [466, 187] on html "On2Cook India Pvt. Ltd. Contacts People Marketing Workflows Campaigns Sales Pip…" at bounding box center [340, 157] width 681 height 315
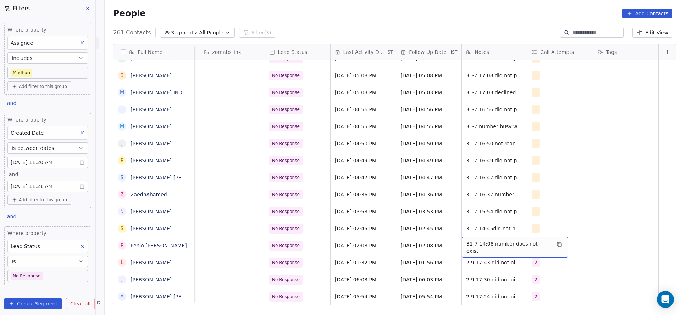
click at [471, 244] on span "31-7 14:08 number does not exist" at bounding box center [509, 248] width 84 height 14
click at [453, 246] on textarea "**********" at bounding box center [499, 248] width 97 height 22
type textarea "**********"
click at [358, 258] on html "On2Cook India Pvt. Ltd. Contacts People Marketing Workflows Campaigns Sales Pip…" at bounding box center [340, 157] width 681 height 315
click at [308, 249] on div "No Response" at bounding box center [297, 245] width 65 height 17
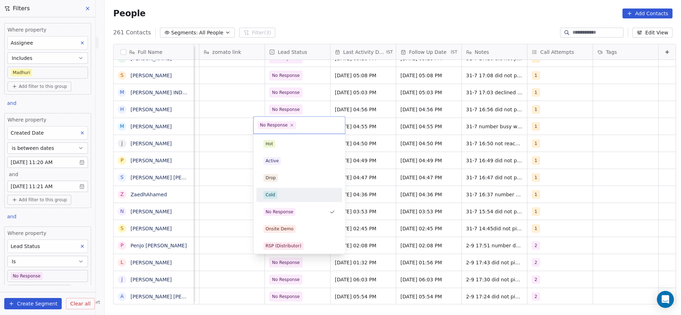
click at [300, 198] on div "Cold" at bounding box center [300, 195] width 72 height 8
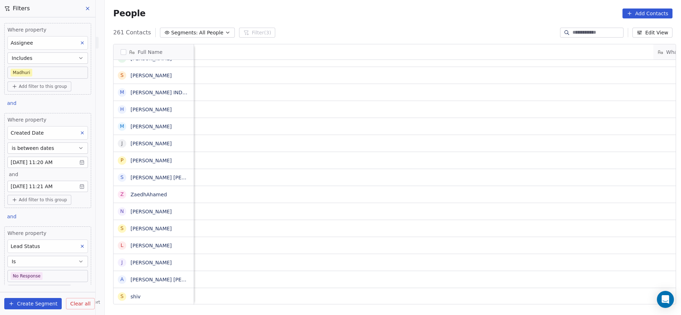
scroll to position [0, 697]
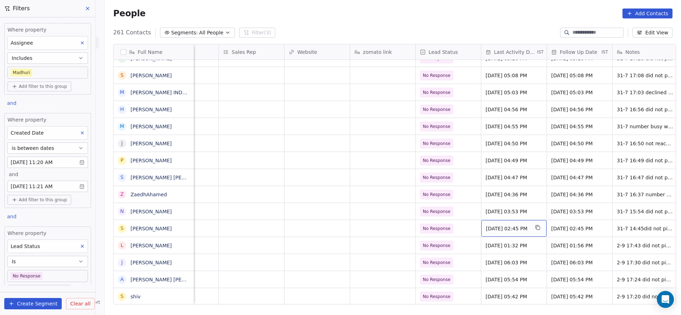
click at [496, 227] on span "Jul 31, 2025 02:45 PM" at bounding box center [507, 228] width 43 height 7
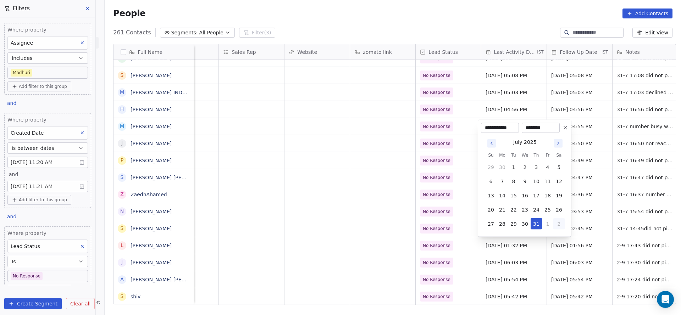
click at [554, 225] on button "2" at bounding box center [559, 224] width 11 height 11
click at [515, 222] on button "2" at bounding box center [513, 224] width 11 height 11
type input "**********"
drag, startPoint x: 397, startPoint y: 235, endPoint x: 667, endPoint y: 235, distance: 270.0
click at [413, 236] on html "On2Cook India Pvt. Ltd. Contacts People Marketing Workflows Campaigns Sales Pip…" at bounding box center [340, 157] width 681 height 315
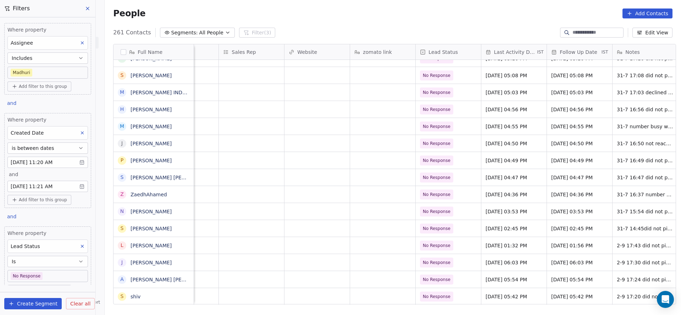
scroll to position [0, 708]
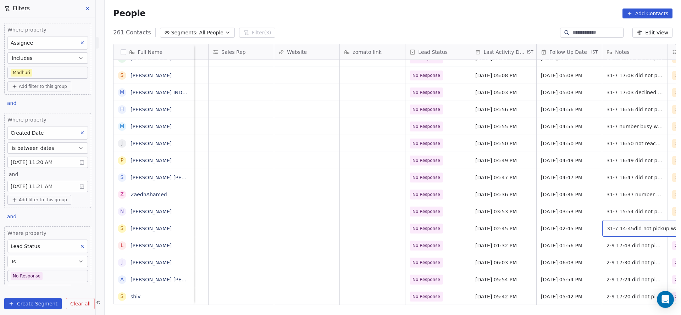
click at [632, 226] on span "31-7 14:45did not pickup wa sent" at bounding box center [648, 228] width 83 height 7
click at [586, 224] on textarea "**********" at bounding box center [629, 231] width 96 height 22
type textarea "**********"
click at [514, 230] on html "On2Cook India Pvt. Ltd. Contacts People Marketing Workflows Campaigns Sales Pip…" at bounding box center [340, 157] width 681 height 315
drag, startPoint x: 552, startPoint y: 297, endPoint x: 591, endPoint y: 298, distance: 38.7
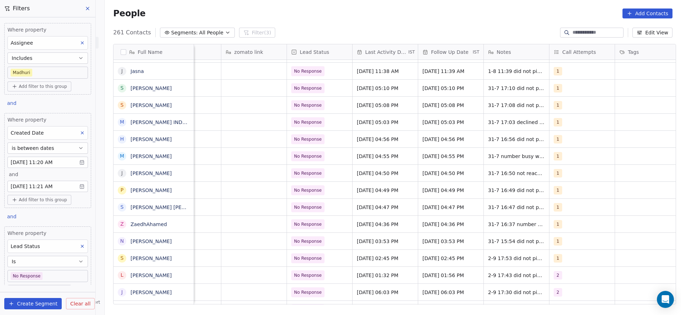
scroll to position [0, 856]
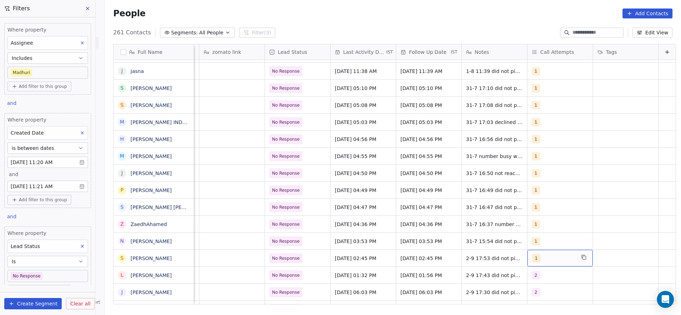
click at [543, 259] on div "1" at bounding box center [553, 258] width 43 height 9
click at [543, 171] on div "2" at bounding box center [566, 174] width 63 height 8
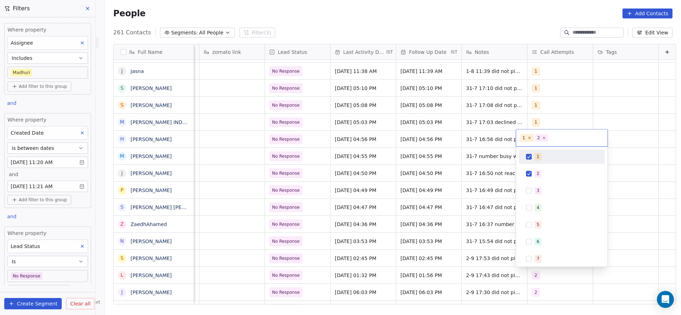
click at [546, 157] on div "1" at bounding box center [566, 157] width 63 height 8
click at [441, 191] on html "On2Cook India Pvt. Ltd. Contacts People Marketing Workflows Campaigns Sales Pip…" at bounding box center [340, 157] width 681 height 315
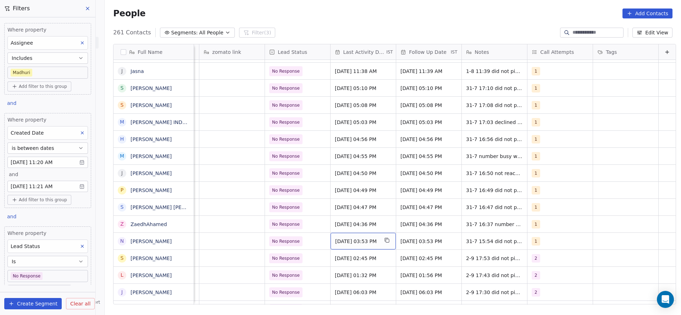
click at [348, 241] on span "Jul 31, 2025 03:53 PM" at bounding box center [356, 241] width 43 height 7
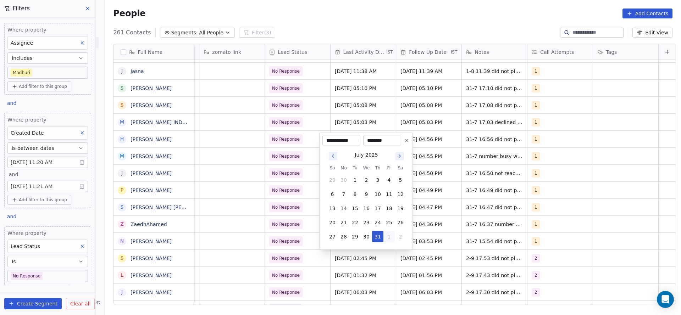
click at [387, 238] on button "1" at bounding box center [389, 236] width 11 height 11
click at [353, 234] on button "2" at bounding box center [355, 236] width 11 height 11
type input "**********"
click at [276, 245] on html "On2Cook India Pvt. Ltd. Contacts People Marketing Workflows Campaigns Sales Pip…" at bounding box center [340, 157] width 681 height 315
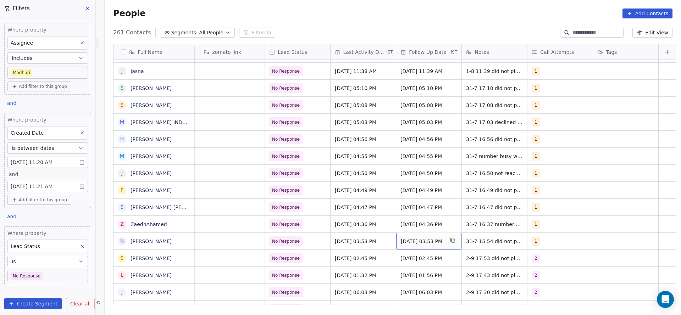
click at [416, 240] on span "19/08/2025 03:53 PM" at bounding box center [422, 241] width 43 height 7
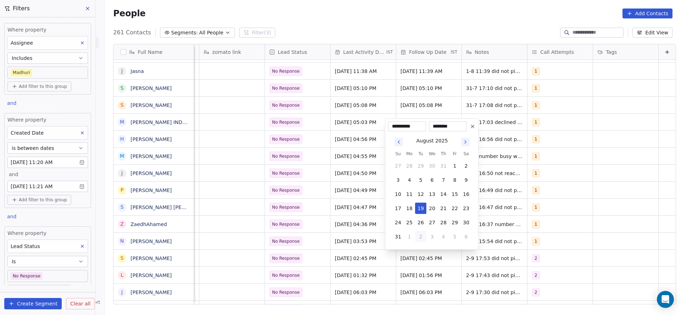
click at [335, 258] on html "On2Cook India Pvt. Ltd. Contacts People Marketing Workflows Campaigns Sales Pip…" at bounding box center [340, 157] width 681 height 315
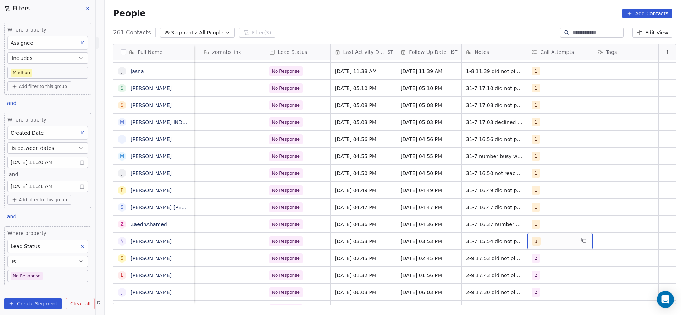
click at [534, 247] on div "1" at bounding box center [560, 241] width 65 height 17
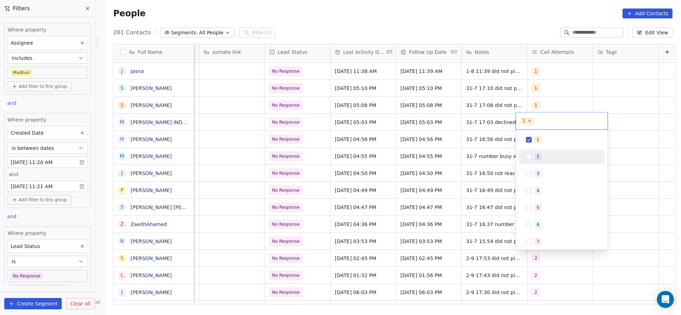
click at [541, 163] on div "2" at bounding box center [562, 157] width 86 height 14
click at [543, 138] on div "1" at bounding box center [566, 140] width 63 height 8
click at [456, 179] on html "On2Cook India Pvt. Ltd. Contacts People Marketing Workflows Campaigns Sales Pip…" at bounding box center [340, 157] width 681 height 315
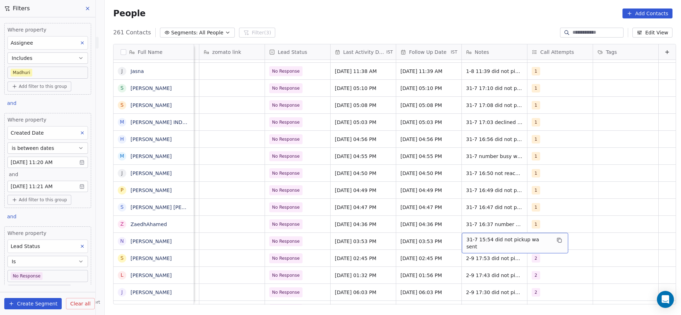
click at [476, 247] on div "31-7 15:54 did not pickup wa sent" at bounding box center [515, 243] width 106 height 21
click at [453, 237] on textarea "**********" at bounding box center [500, 244] width 98 height 22
type textarea "**********"
click at [403, 249] on html "On2Cook India Pvt. Ltd. Contacts People Marketing Workflows Campaigns Sales Pip…" at bounding box center [340, 157] width 681 height 315
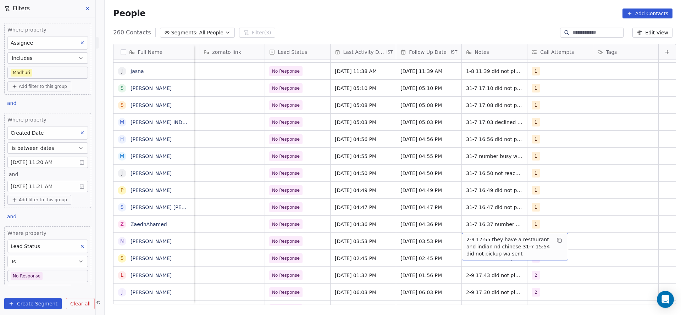
click at [467, 240] on span "2-9 17:55 they have a restaurant and indian nd chinese 31-7 15:54 did not picku…" at bounding box center [509, 246] width 84 height 21
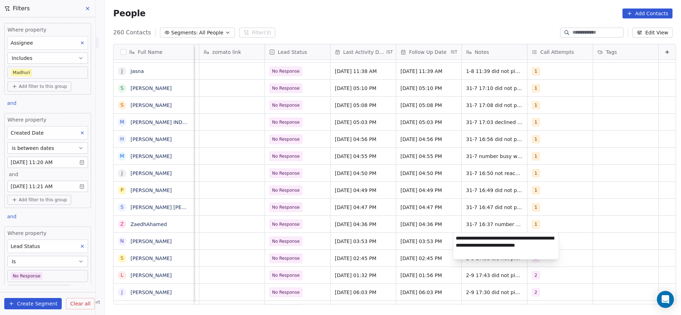
click at [480, 245] on textarea "**********" at bounding box center [506, 246] width 106 height 27
click at [535, 240] on textarea "**********" at bounding box center [506, 246] width 106 height 27
click at [498, 248] on textarea "**********" at bounding box center [506, 245] width 106 height 24
type textarea "**********"
click at [194, 239] on html "On2Cook India Pvt. Ltd. Contacts People Marketing Workflows Campaigns Sales Pip…" at bounding box center [340, 157] width 681 height 315
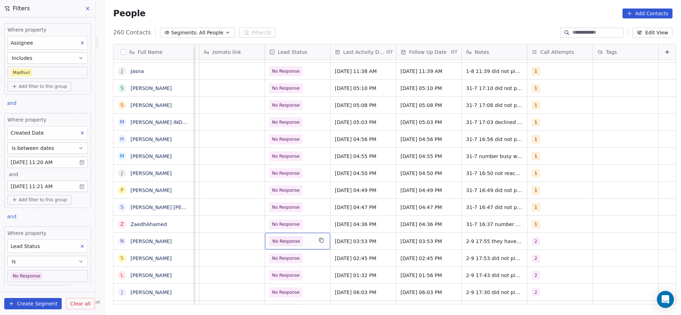
click at [265, 236] on div "No Response" at bounding box center [297, 241] width 65 height 17
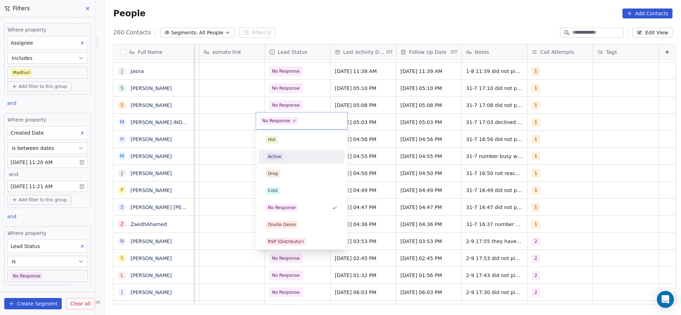
click at [283, 159] on div "Active" at bounding box center [302, 157] width 72 height 8
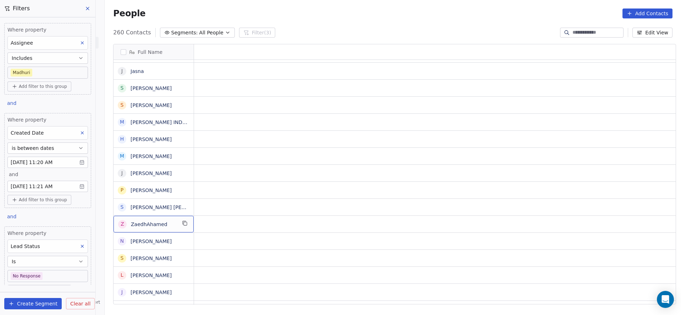
scroll to position [0, 0]
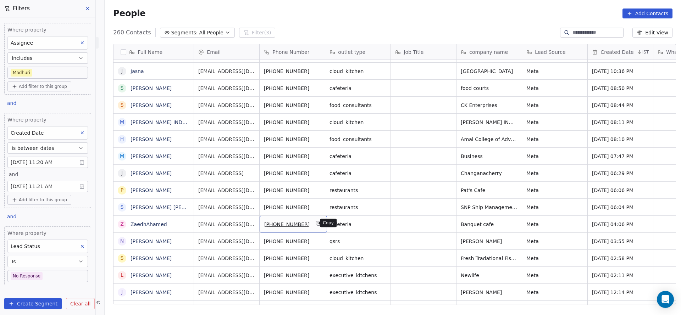
click at [317, 224] on icon "grid" at bounding box center [318, 223] width 3 height 3
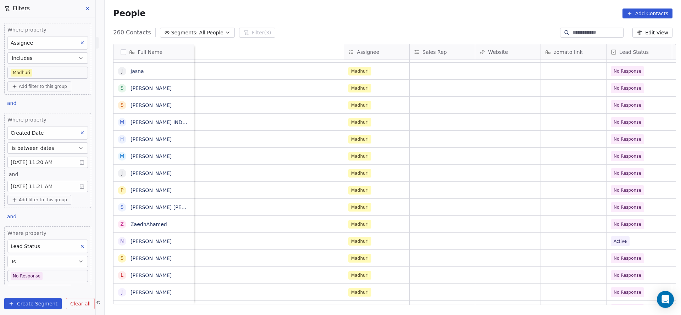
scroll to position [0, 856]
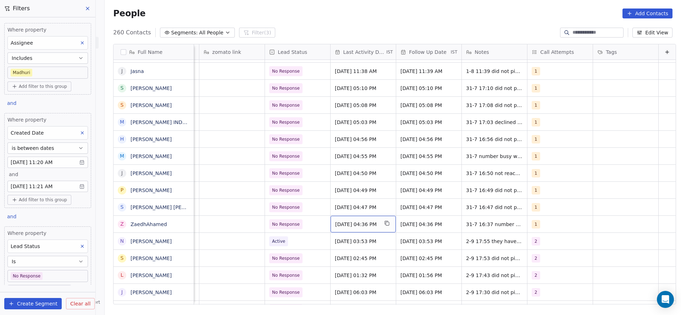
click at [334, 230] on div "Jul 31, 2025 04:36 PM" at bounding box center [363, 224] width 65 height 17
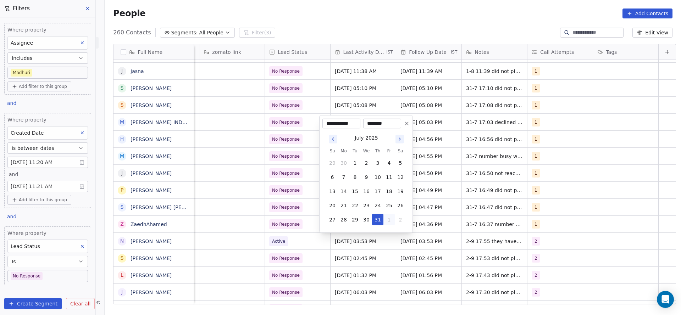
click at [391, 220] on button "1" at bounding box center [389, 219] width 11 height 11
click at [353, 220] on button "2" at bounding box center [355, 219] width 11 height 11
type input "**********"
drag, startPoint x: 288, startPoint y: 241, endPoint x: 539, endPoint y: 205, distance: 253.7
click at [323, 234] on html "On2Cook India Pvt. Ltd. Contacts People Marketing Workflows Campaigns Sales Pip…" at bounding box center [340, 157] width 681 height 315
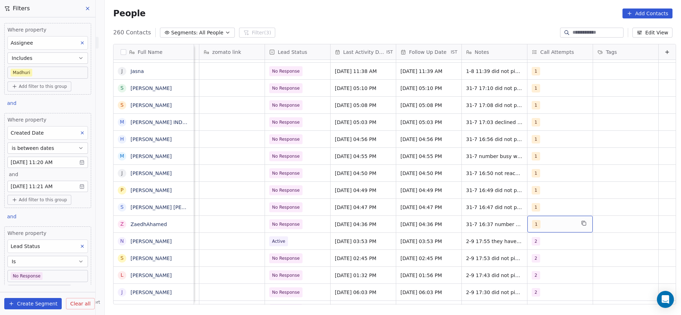
click at [540, 227] on div "1" at bounding box center [553, 224] width 43 height 9
click at [546, 143] on div "2" at bounding box center [566, 140] width 63 height 8
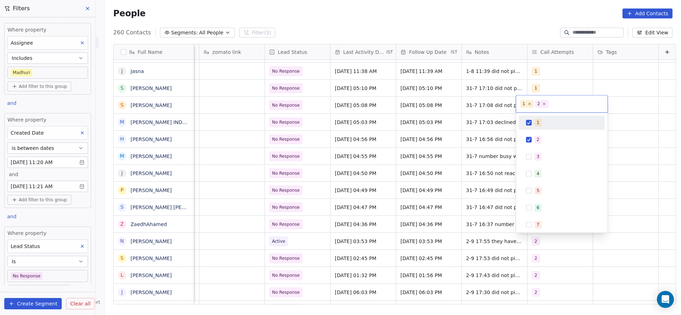
click at [546, 119] on div "1" at bounding box center [566, 123] width 63 height 8
click at [405, 189] on html "On2Cook India Pvt. Ltd. Contacts People Marketing Workflows Campaigns Sales Pip…" at bounding box center [340, 157] width 681 height 315
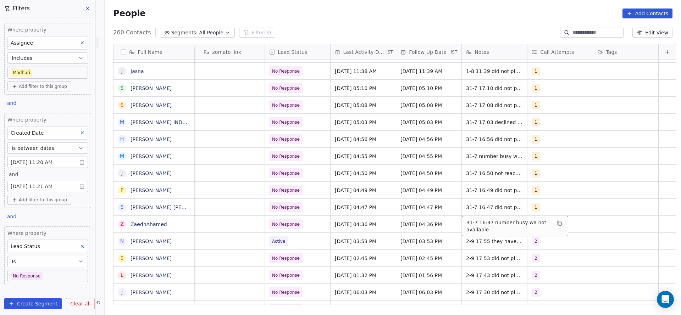
click at [467, 221] on span "31-7 16:37 number busy wa not available" at bounding box center [509, 226] width 84 height 14
click at [452, 222] on textarea "**********" at bounding box center [504, 227] width 106 height 22
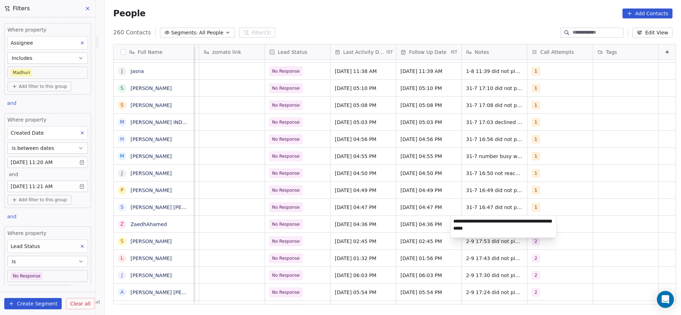
type textarea "**********"
click at [323, 241] on html "On2Cook India Pvt. Ltd. Contacts People Marketing Workflows Campaigns Sales Pip…" at bounding box center [340, 157] width 681 height 315
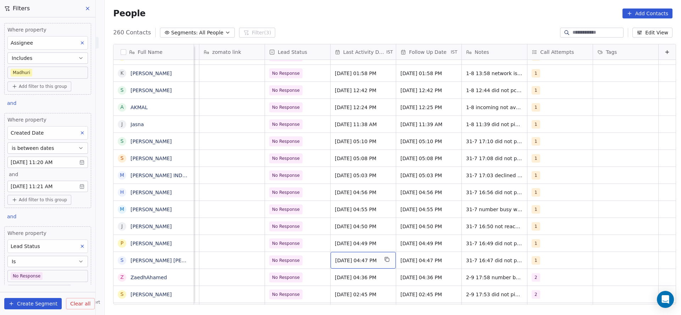
click at [358, 260] on span "Jul 31, 2025 04:47 PM" at bounding box center [356, 260] width 43 height 7
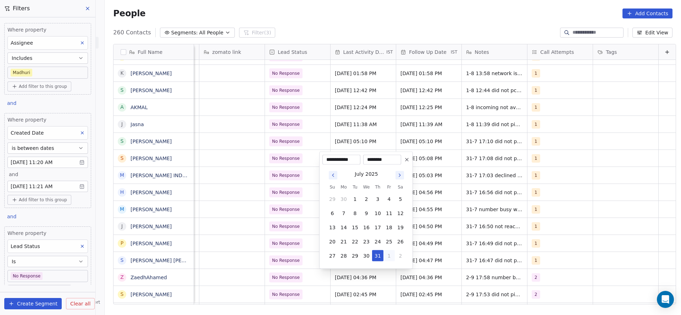
click at [390, 253] on button "1" at bounding box center [389, 256] width 11 height 11
click at [353, 259] on button "2" at bounding box center [355, 256] width 11 height 11
type input "**********"
click at [573, 223] on html "On2Cook India Pvt. Ltd. Contacts People Marketing Workflows Campaigns Sales Pip…" at bounding box center [340, 157] width 681 height 315
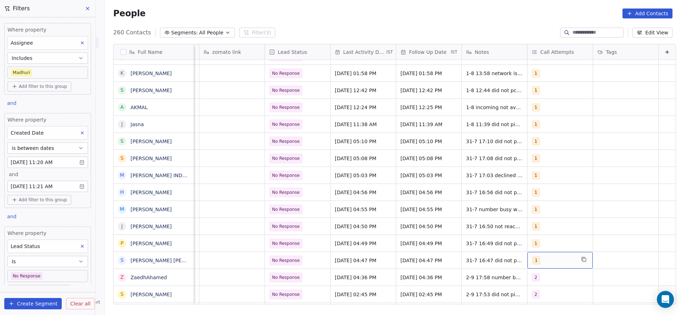
click at [543, 257] on div "1" at bounding box center [553, 261] width 43 height 9
click at [545, 179] on div "2" at bounding box center [566, 176] width 63 height 8
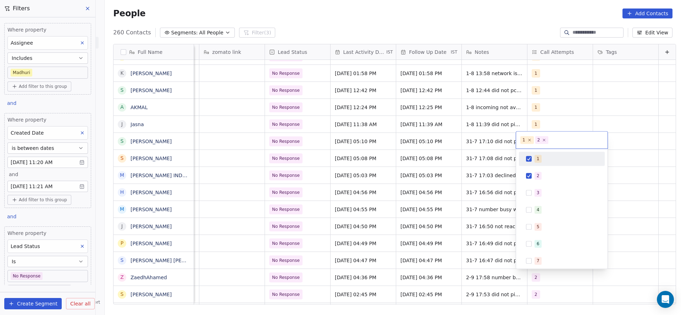
click at [545, 159] on div "1" at bounding box center [566, 159] width 63 height 8
click at [392, 207] on html "On2Cook India Pvt. Ltd. Contacts People Marketing Workflows Campaigns Sales Pip…" at bounding box center [340, 157] width 681 height 315
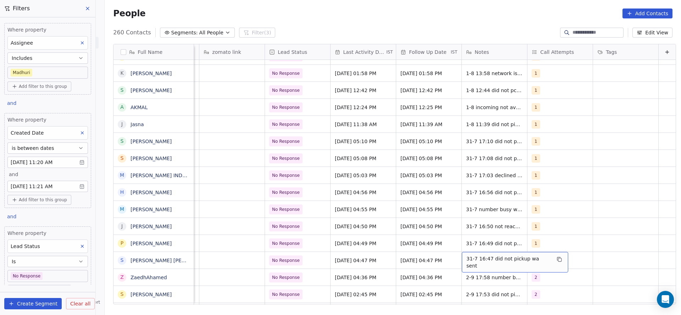
click at [479, 255] on div "31-7 16:47 did not pickup wa sent" at bounding box center [515, 262] width 106 height 21
click at [455, 260] on textarea "**********" at bounding box center [500, 263] width 98 height 22
type textarea "**********"
click at [409, 268] on html "On2Cook India Pvt. Ltd. Contacts People Marketing Workflows Campaigns Sales Pip…" at bounding box center [340, 157] width 681 height 315
click at [358, 252] on div "Sep 02, 2025 04:47 PM" at bounding box center [363, 260] width 65 height 17
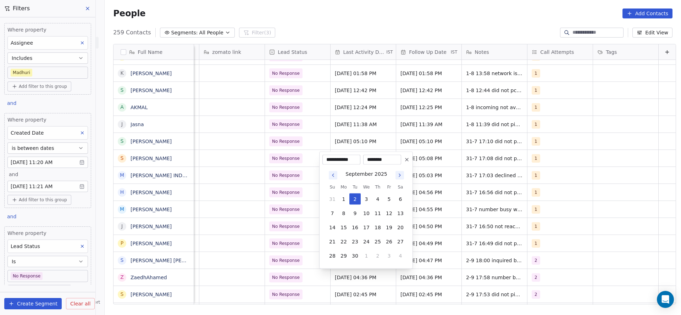
click at [259, 265] on html "On2Cook India Pvt. Ltd. Contacts People Marketing Workflows Campaigns Sales Pip…" at bounding box center [340, 157] width 681 height 315
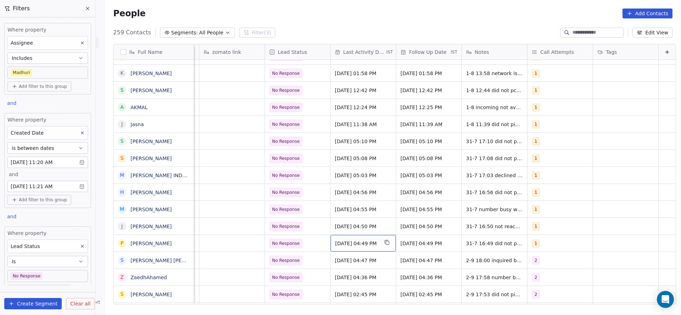
click at [331, 238] on div "Jul 31, 2025 04:49 PM" at bounding box center [363, 243] width 65 height 17
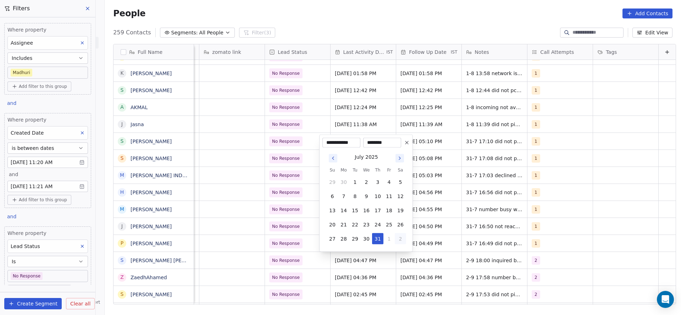
click at [396, 238] on button "2" at bounding box center [400, 238] width 11 height 11
click at [356, 237] on button "2" at bounding box center [355, 238] width 11 height 11
type input "**********"
drag, startPoint x: 208, startPoint y: 256, endPoint x: 544, endPoint y: 230, distance: 337.4
click at [299, 256] on html "On2Cook India Pvt. Ltd. Contacts People Marketing Workflows Campaigns Sales Pip…" at bounding box center [340, 157] width 681 height 315
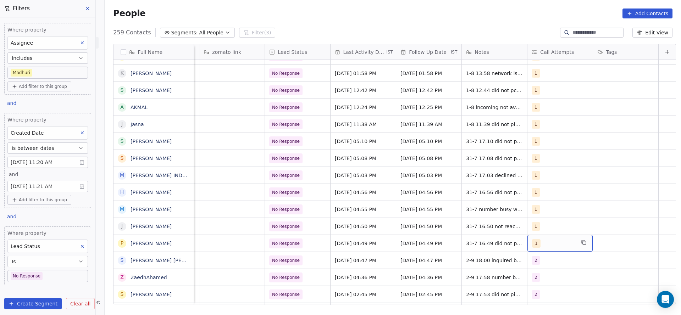
click at [534, 241] on div "1" at bounding box center [553, 244] width 43 height 9
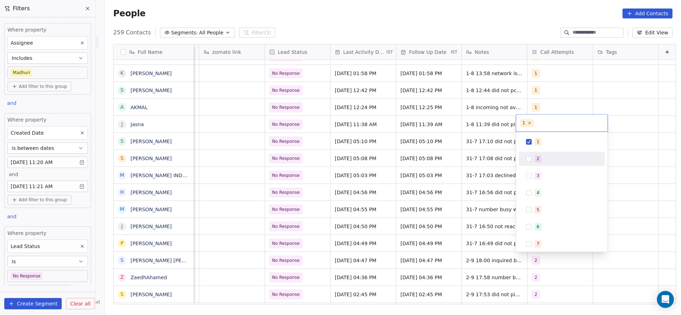
click at [538, 160] on div "2" at bounding box center [538, 159] width 3 height 6
click at [543, 145] on div "1" at bounding box center [566, 142] width 63 height 8
click at [493, 191] on html "On2Cook India Pvt. Ltd. Contacts People Marketing Workflows Campaigns Sales Pip…" at bounding box center [340, 157] width 681 height 315
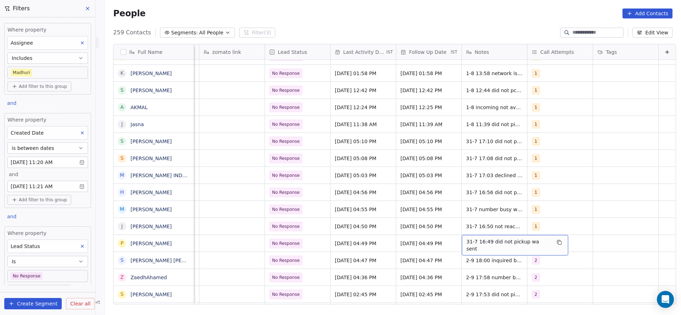
click at [467, 243] on span "31-7 16:49 did not pickup wa sent" at bounding box center [509, 245] width 84 height 14
click at [453, 241] on textarea "**********" at bounding box center [500, 246] width 98 height 22
type textarea "**********"
click at [397, 250] on html "On2Cook India Pvt. Ltd. Contacts People Marketing Workflows Campaigns Sales Pip…" at bounding box center [340, 157] width 681 height 315
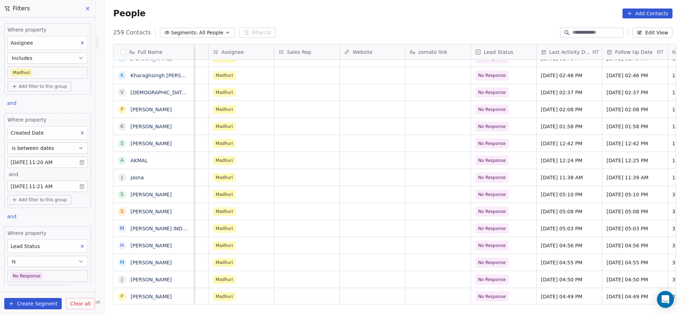
scroll to position [0, 787]
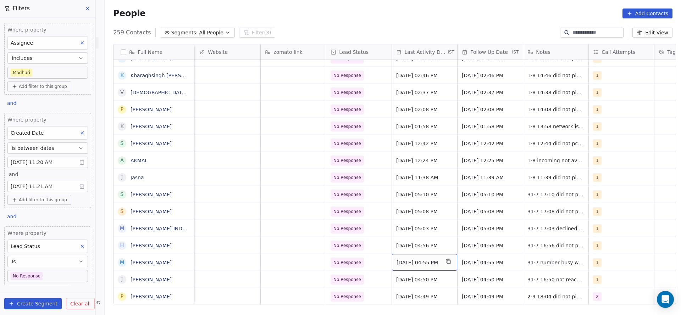
click at [412, 265] on span "Jul 31, 2025 04:55 PM" at bounding box center [418, 262] width 43 height 7
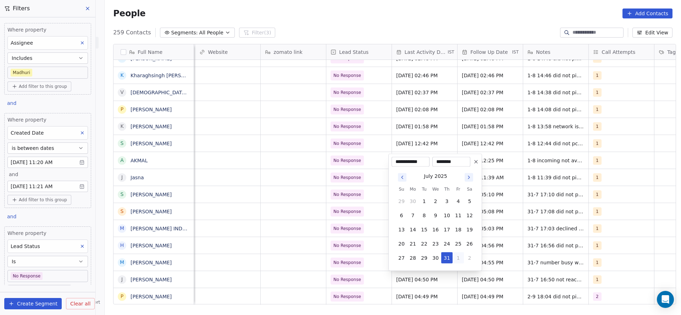
click at [461, 257] on button "1" at bounding box center [458, 258] width 11 height 11
click at [423, 257] on button "2" at bounding box center [424, 258] width 11 height 11
type input "**********"
drag, startPoint x: 357, startPoint y: 271, endPoint x: 510, endPoint y: 255, distance: 153.8
click at [357, 271] on html "On2Cook India Pvt. Ltd. Contacts People Marketing Workflows Campaigns Sales Pip…" at bounding box center [340, 157] width 681 height 315
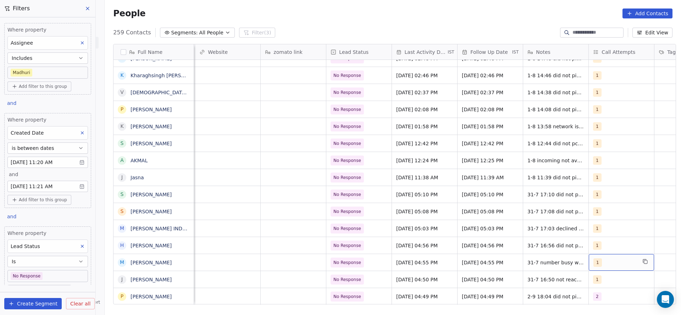
click at [599, 259] on div "1" at bounding box center [615, 263] width 43 height 9
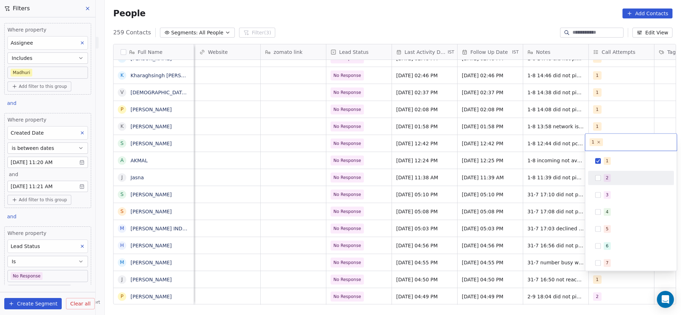
click at [606, 172] on div "2" at bounding box center [631, 177] width 80 height 11
click at [605, 164] on span "1" at bounding box center [607, 161] width 7 height 8
click at [528, 235] on html "On2Cook India Pvt. Ltd. Contacts People Marketing Workflows Campaigns Sales Pip…" at bounding box center [340, 157] width 681 height 315
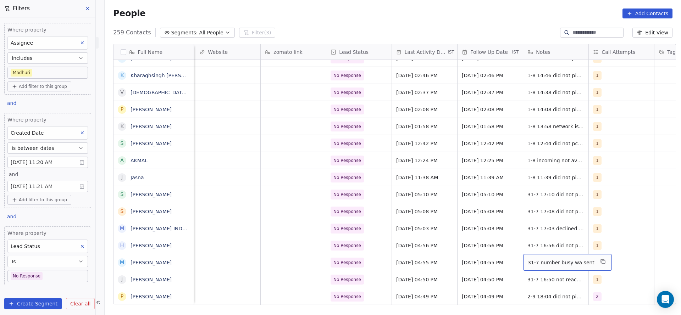
click at [531, 265] on span "31-7 number busy wa sent" at bounding box center [561, 262] width 67 height 7
click at [523, 257] on textarea "**********" at bounding box center [560, 265] width 81 height 22
type textarea "**********"
click at [399, 269] on html "On2Cook India Pvt. Ltd. Contacts People Marketing Workflows Campaigns Sales Pip…" at bounding box center [340, 157] width 681 height 315
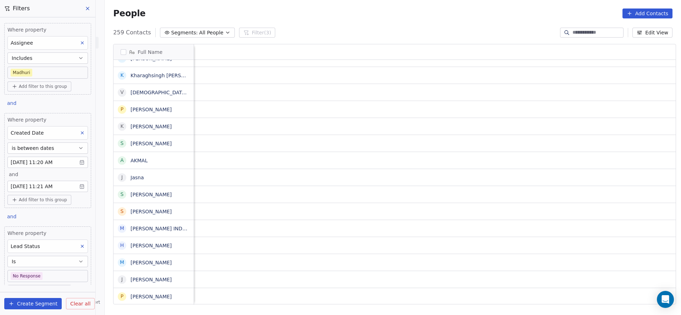
scroll to position [0, 856]
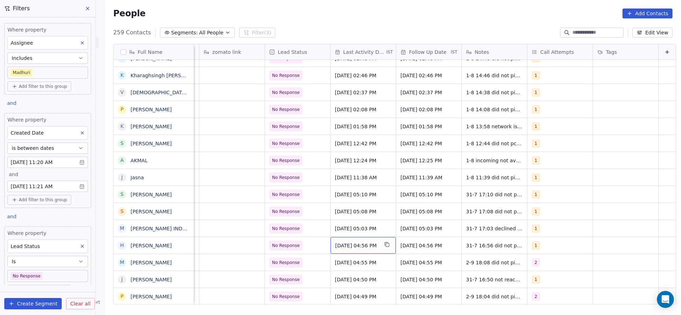
click at [339, 239] on div "Jul 31, 2025 04:56 PM" at bounding box center [363, 245] width 65 height 17
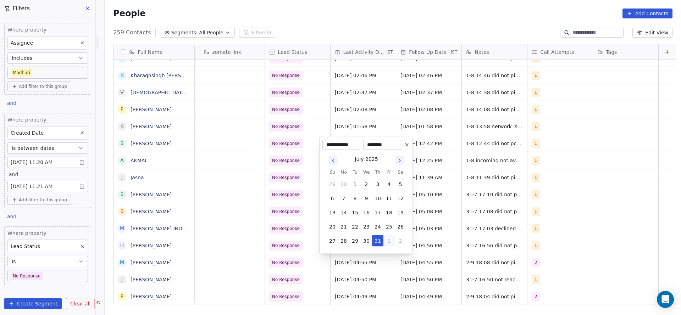
click at [392, 237] on button "1" at bounding box center [389, 241] width 11 height 11
click at [353, 244] on button "2" at bounding box center [355, 241] width 11 height 11
type input "**********"
drag, startPoint x: 276, startPoint y: 273, endPoint x: 529, endPoint y: 239, distance: 255.2
click at [295, 269] on html "On2Cook India Pvt. Ltd. Contacts People Marketing Workflows Campaigns Sales Pip…" at bounding box center [340, 157] width 681 height 315
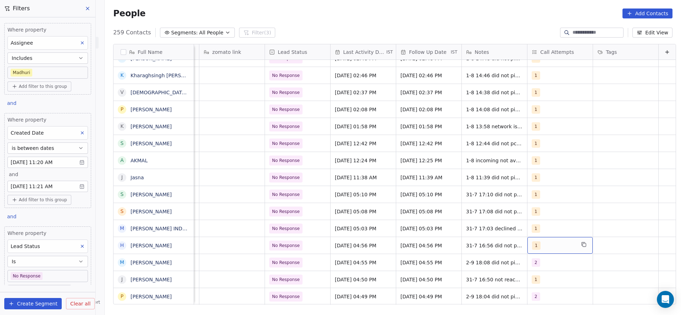
click at [537, 243] on div "1" at bounding box center [553, 246] width 43 height 9
click at [538, 162] on div "2" at bounding box center [538, 161] width 3 height 6
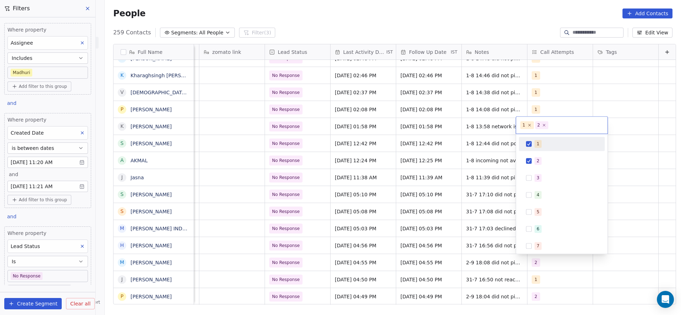
click at [541, 143] on div "1" at bounding box center [566, 144] width 63 height 8
click at [464, 197] on html "On2Cook India Pvt. Ltd. Contacts People Marketing Workflows Campaigns Sales Pip…" at bounding box center [340, 157] width 681 height 315
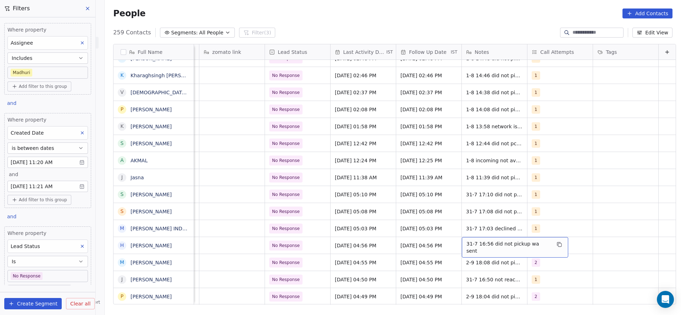
click at [467, 245] on span "31-7 16:56 did not pickup wa sent" at bounding box center [509, 248] width 84 height 14
click at [452, 243] on textarea "**********" at bounding box center [500, 248] width 98 height 22
type textarea "**********"
click at [369, 244] on html "On2Cook India Pvt. Ltd. Contacts People Marketing Workflows Campaigns Sales Pip…" at bounding box center [340, 157] width 681 height 315
click at [301, 246] on span "No Response" at bounding box center [291, 246] width 43 height 10
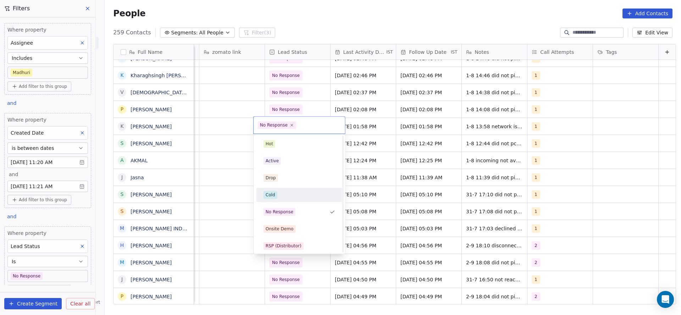
scroll to position [53, 0]
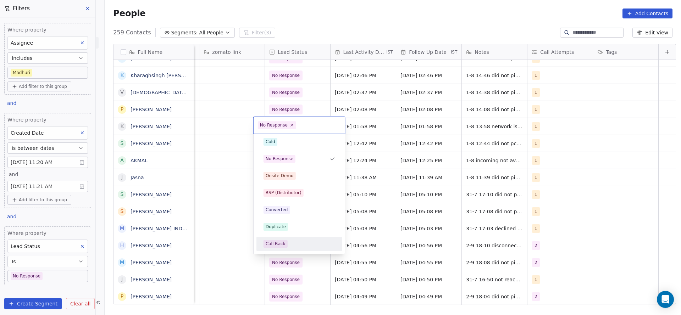
click at [282, 241] on div "Call Back" at bounding box center [276, 244] width 20 height 6
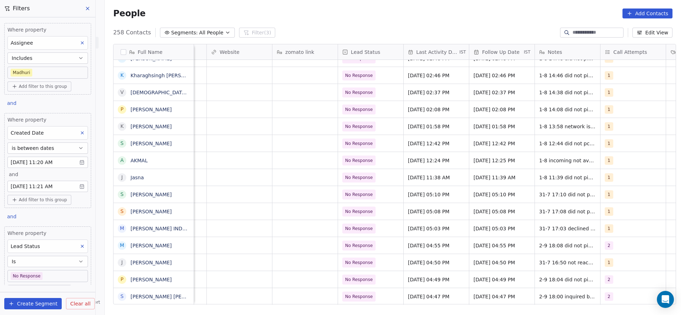
scroll to position [0, 781]
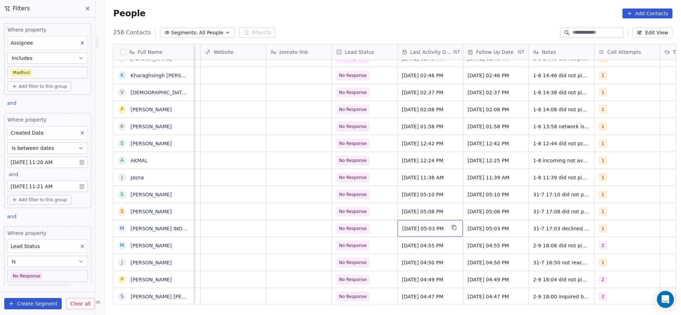
click at [426, 231] on span "Jul 31, 2025 05:03 PM" at bounding box center [423, 228] width 43 height 7
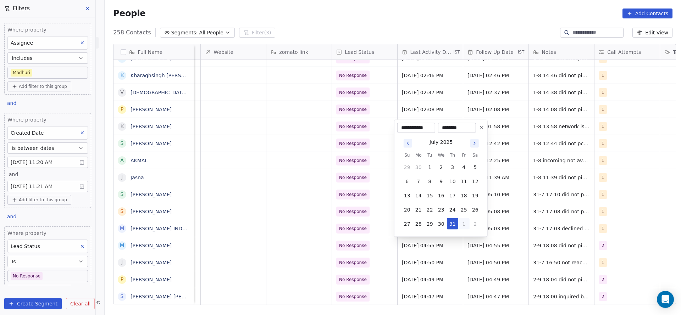
click at [463, 227] on button "1" at bounding box center [463, 224] width 11 height 11
click at [429, 226] on button "2" at bounding box center [429, 224] width 11 height 11
type input "**********"
drag, startPoint x: 276, startPoint y: 254, endPoint x: 562, endPoint y: 214, distance: 288.4
click at [309, 253] on html "On2Cook India Pvt. Ltd. Contacts People Marketing Workflows Campaigns Sales Pip…" at bounding box center [340, 157] width 681 height 315
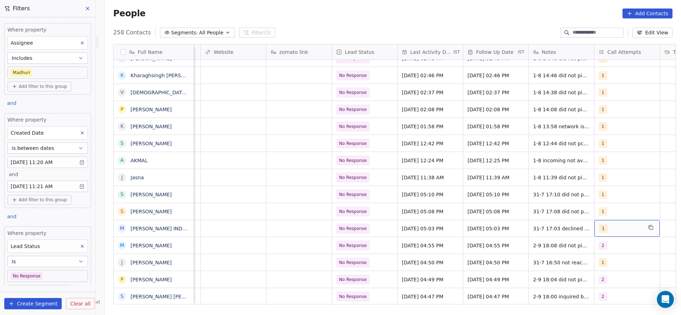
click at [618, 231] on div "1" at bounding box center [620, 229] width 43 height 9
click at [606, 146] on div "2" at bounding box center [607, 144] width 3 height 6
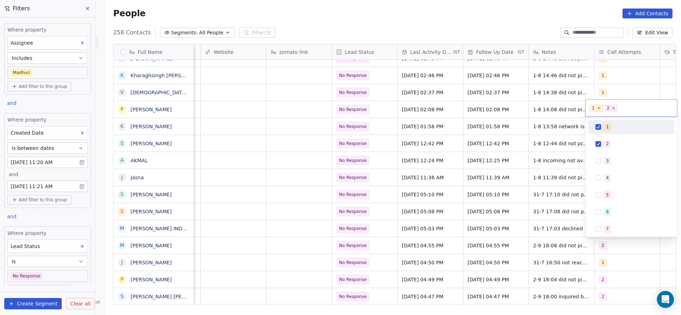
click at [611, 127] on div "1" at bounding box center [635, 127] width 63 height 8
click at [528, 168] on html "On2Cook India Pvt. Ltd. Contacts People Marketing Workflows Campaigns Sales Pip…" at bounding box center [340, 157] width 681 height 315
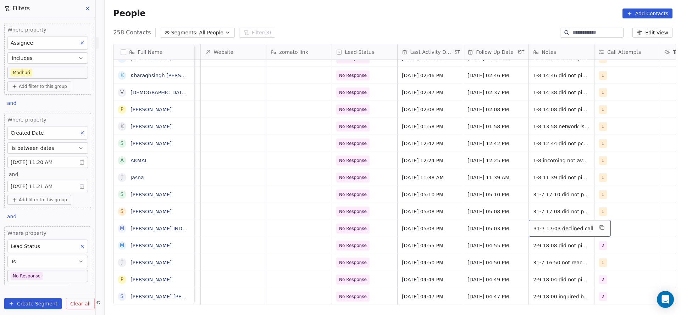
click at [548, 230] on span "31-7 17:03 declined call" at bounding box center [564, 228] width 60 height 7
click at [527, 229] on textarea "**********" at bounding box center [563, 231] width 74 height 22
type textarea "**********"
click at [396, 234] on html "On2Cook India Pvt. Ltd. Contacts People Marketing Workflows Campaigns Sales Pip…" at bounding box center [340, 157] width 681 height 315
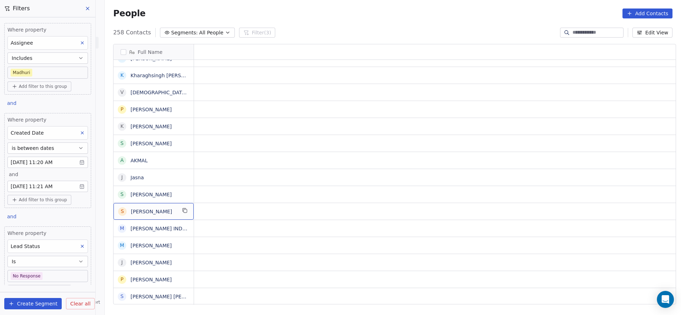
scroll to position [0, 0]
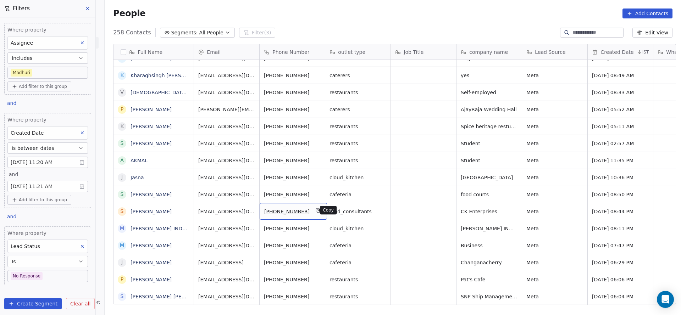
click at [314, 207] on button "grid" at bounding box center [318, 211] width 9 height 9
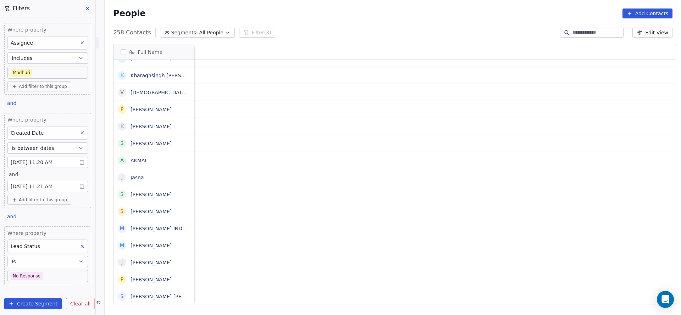
scroll to position [0, 856]
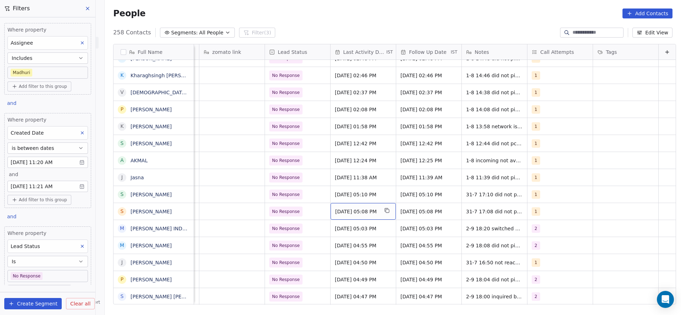
click at [331, 210] on div "Jul 31, 2025 05:08 PM" at bounding box center [363, 211] width 65 height 17
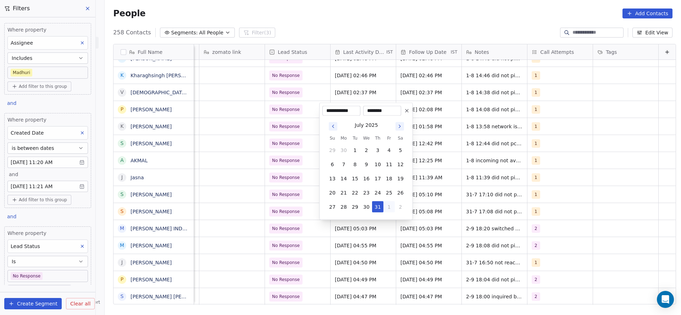
click at [387, 207] on button "1" at bounding box center [389, 207] width 11 height 11
click at [356, 207] on button "2" at bounding box center [355, 207] width 11 height 11
type input "**********"
click at [271, 217] on html "On2Cook India Pvt. Ltd. Contacts People Marketing Workflows Campaigns Sales Pip…" at bounding box center [340, 157] width 681 height 315
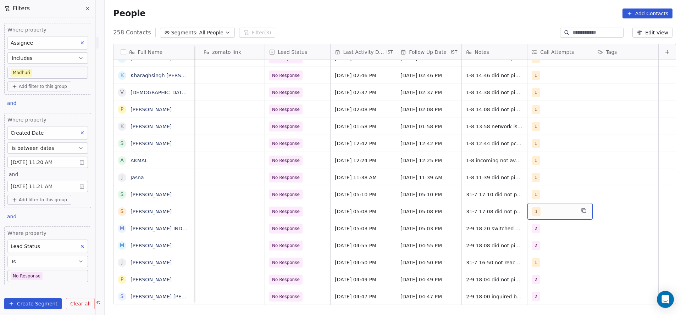
click at [532, 215] on div "1" at bounding box center [553, 212] width 43 height 9
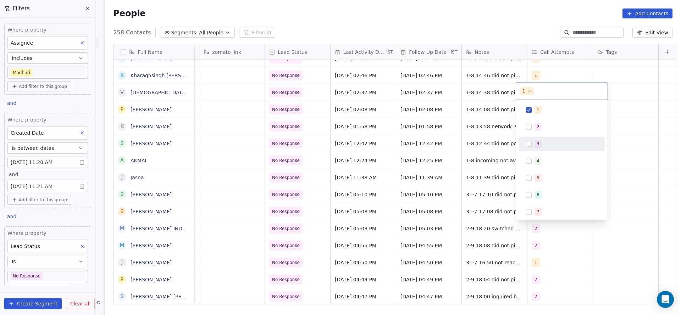
click at [534, 134] on div "1 2 3 4 5 6 7 8 9 10" at bounding box center [562, 186] width 86 height 167
click at [535, 132] on div "2" at bounding box center [562, 126] width 80 height 11
click at [539, 108] on span "1" at bounding box center [538, 110] width 7 height 8
click at [442, 130] on html "On2Cook India Pvt. Ltd. Contacts People Marketing Workflows Campaigns Sales Pip…" at bounding box center [340, 157] width 681 height 315
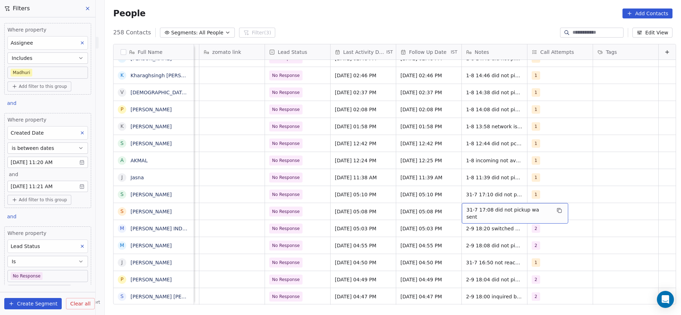
click at [467, 209] on span "31-7 17:08 did not pickup wa sent" at bounding box center [509, 214] width 84 height 14
click at [455, 210] on textarea "**********" at bounding box center [500, 214] width 98 height 22
type textarea "**********"
click at [385, 217] on html "On2Cook India Pvt. Ltd. Contacts People Marketing Workflows Campaigns Sales Pip…" at bounding box center [340, 157] width 681 height 315
click at [291, 218] on div "No Response" at bounding box center [297, 211] width 65 height 17
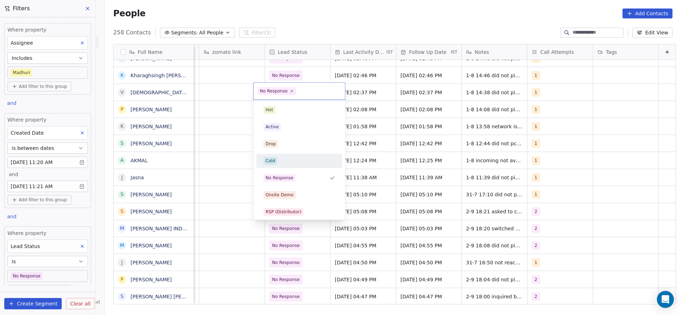
scroll to position [53, 0]
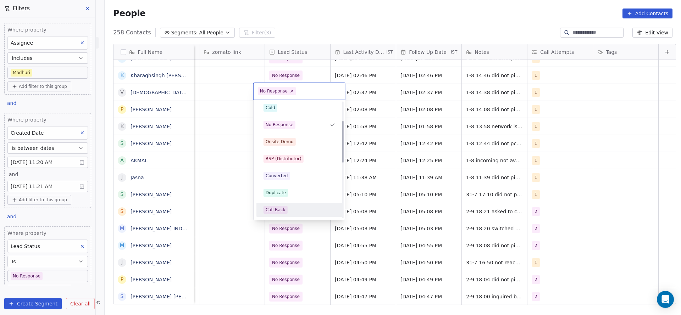
click at [289, 211] on div "Call Back" at bounding box center [300, 210] width 72 height 8
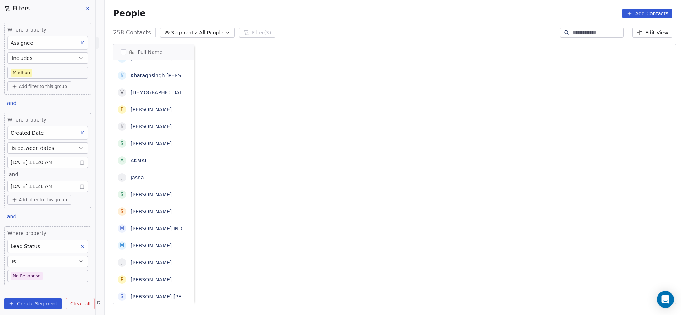
scroll to position [0, 856]
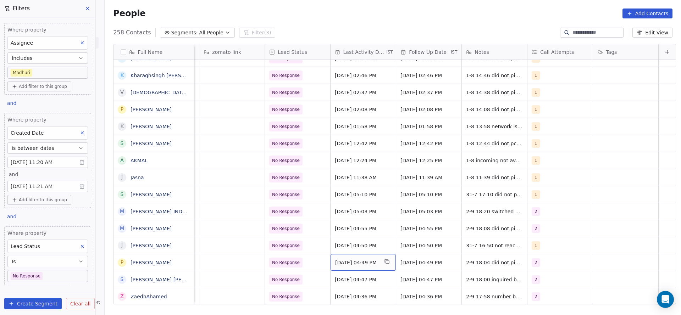
click at [352, 258] on div "Sep 02, 2025 04:49 PM" at bounding box center [363, 262] width 65 height 17
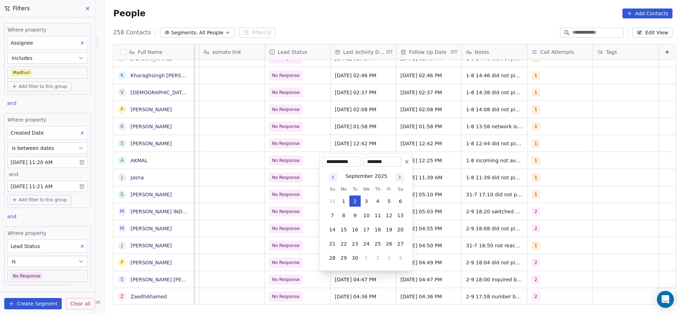
drag, startPoint x: 255, startPoint y: 264, endPoint x: 341, endPoint y: 268, distance: 86.0
click at [255, 265] on html "On2Cook India Pvt. Ltd. Contacts People Marketing Workflows Campaigns Sales Pip…" at bounding box center [340, 157] width 681 height 315
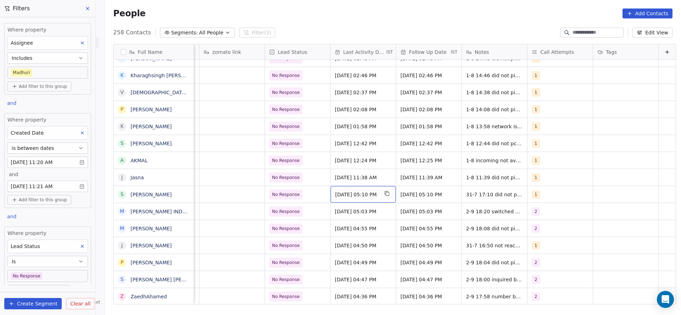
click at [335, 199] on div "Jul 31, 2025 05:10 PM" at bounding box center [363, 194] width 65 height 17
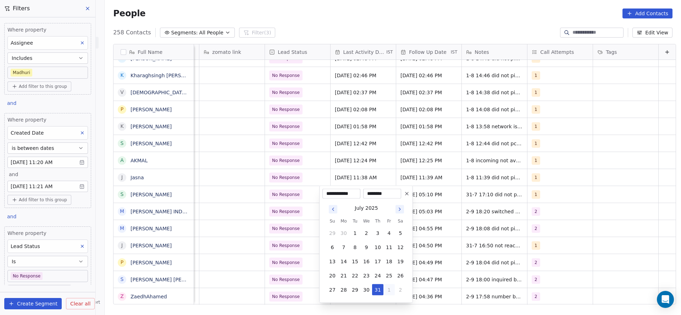
click at [389, 287] on button "1" at bounding box center [389, 290] width 11 height 11
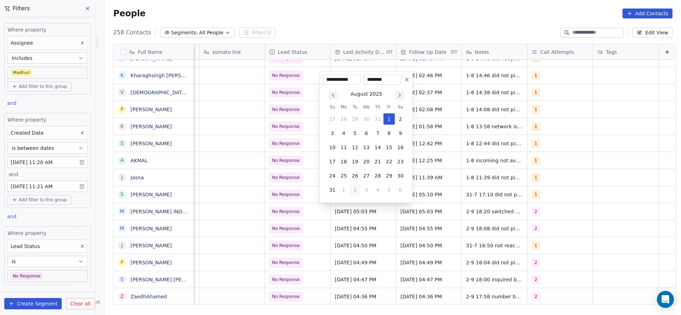
click at [353, 189] on button "2" at bounding box center [355, 190] width 11 height 11
type input "**********"
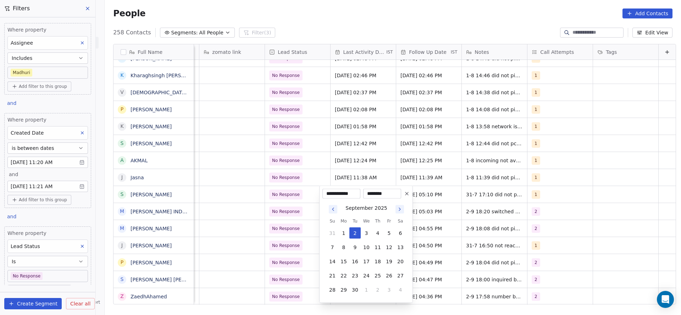
click at [277, 216] on html "On2Cook India Pvt. Ltd. Contacts People Marketing Workflows Campaigns Sales Pip…" at bounding box center [340, 157] width 681 height 315
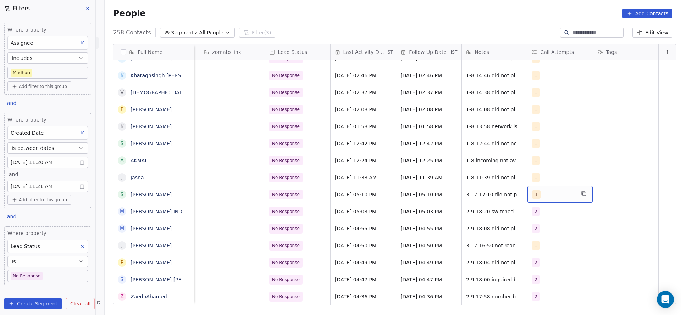
click at [544, 187] on div "1" at bounding box center [560, 194] width 65 height 17
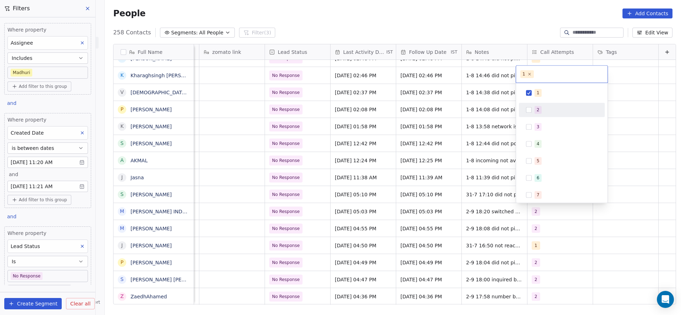
click at [547, 104] on div "2" at bounding box center [562, 109] width 80 height 11
click at [546, 98] on div "1" at bounding box center [562, 92] width 80 height 11
click at [405, 148] on html "On2Cook India Pvt. Ltd. Contacts People Marketing Workflows Campaigns Sales Pip…" at bounding box center [340, 157] width 681 height 315
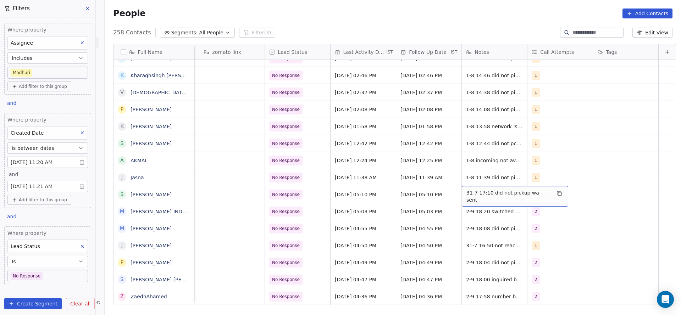
click at [467, 193] on span "31-7 17:10 did not pickup wa sent" at bounding box center [509, 196] width 84 height 14
click at [456, 192] on textarea "**********" at bounding box center [500, 197] width 98 height 22
type textarea "**********"
drag, startPoint x: 391, startPoint y: 195, endPoint x: 557, endPoint y: 193, distance: 165.4
click at [392, 195] on html "On2Cook India Pvt. Ltd. Contacts People Marketing Workflows Campaigns Sales Pip…" at bounding box center [340, 157] width 681 height 315
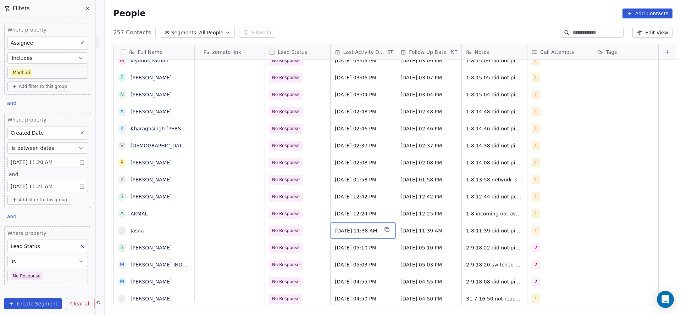
click at [341, 230] on span "Aug 01, 2025 11:38 AM" at bounding box center [356, 230] width 43 height 7
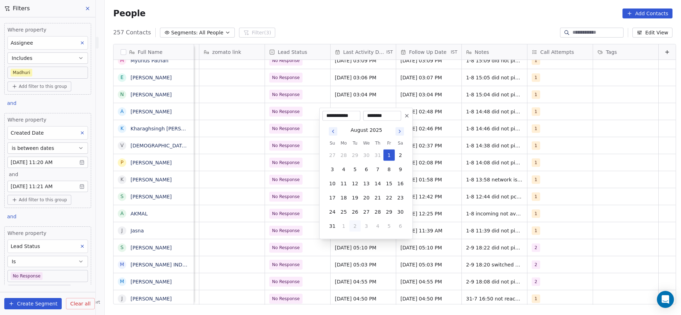
click at [356, 227] on button "2" at bounding box center [355, 226] width 11 height 11
type input "**********"
click at [295, 230] on html "On2Cook India Pvt. Ltd. Contacts People Marketing Workflows Campaigns Sales Pip…" at bounding box center [340, 157] width 681 height 315
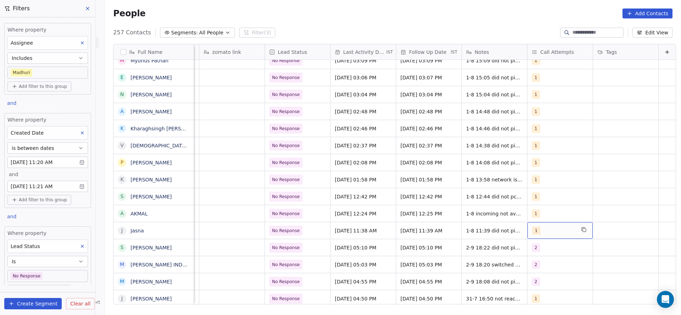
click at [534, 232] on div "1" at bounding box center [553, 231] width 43 height 9
click at [546, 147] on div "2" at bounding box center [566, 146] width 63 height 8
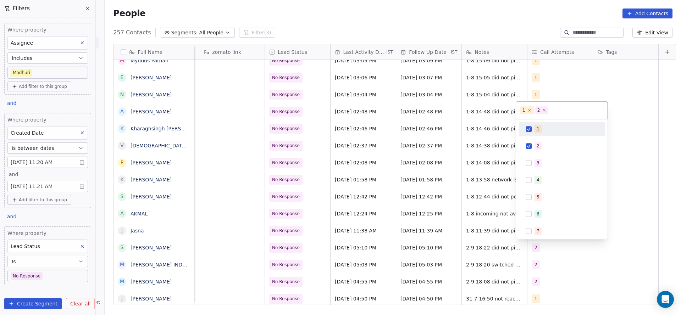
click at [552, 130] on div "1" at bounding box center [566, 129] width 63 height 8
drag, startPoint x: 478, startPoint y: 178, endPoint x: 476, endPoint y: 230, distance: 51.8
click at [479, 182] on html "On2Cook India Pvt. Ltd. Contacts People Marketing Workflows Campaigns Sales Pip…" at bounding box center [340, 157] width 681 height 315
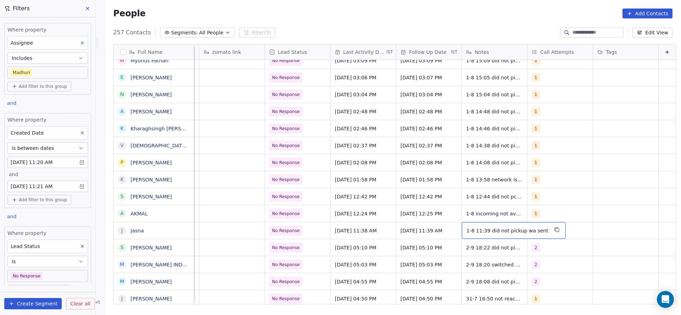
click at [472, 231] on span "1-8 11:39 did not pickup wa sent" at bounding box center [508, 230] width 82 height 7
click at [457, 227] on textarea "**********" at bounding box center [498, 233] width 95 height 22
type textarea "**********"
click at [389, 230] on html "On2Cook India Pvt. Ltd. Contacts People Marketing Workflows Campaigns Sales Pip…" at bounding box center [340, 157] width 681 height 315
click at [358, 176] on span "Aug 01, 2025 01:58 PM" at bounding box center [356, 179] width 43 height 7
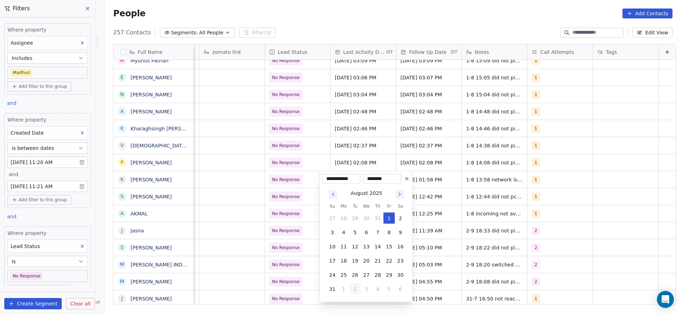
click at [351, 289] on button "2" at bounding box center [355, 289] width 11 height 11
type input "**********"
drag, startPoint x: 275, startPoint y: 262, endPoint x: 535, endPoint y: 169, distance: 276.0
click at [284, 258] on html "On2Cook India Pvt. Ltd. Contacts People Marketing Workflows Campaigns Sales Pip…" at bounding box center [340, 157] width 681 height 315
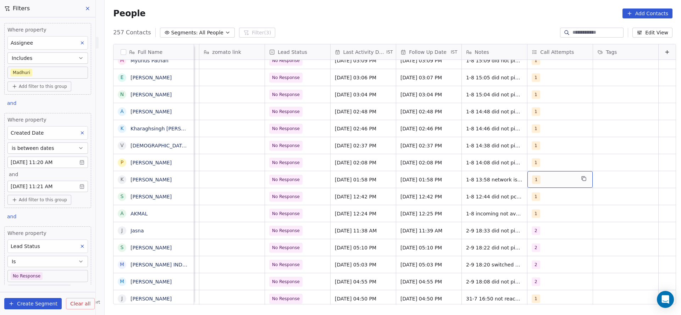
click at [538, 177] on div "1" at bounding box center [553, 180] width 43 height 9
click at [539, 215] on span "2" at bounding box center [538, 215] width 7 height 8
click at [543, 195] on div "1" at bounding box center [566, 198] width 63 height 8
click at [403, 220] on html "On2Cook India Pvt. Ltd. Contacts People Marketing Workflows Campaigns Sales Pip…" at bounding box center [340, 157] width 681 height 315
click at [475, 180] on span "1-8 13:58 network issue" at bounding box center [497, 179] width 60 height 7
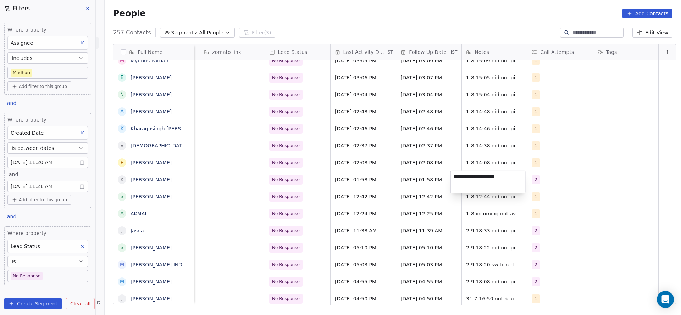
click at [452, 180] on textarea "**********" at bounding box center [488, 182] width 75 height 22
type textarea "**********"
drag, startPoint x: 421, startPoint y: 177, endPoint x: 365, endPoint y: 203, distance: 61.4
click at [412, 188] on html "On2Cook India Pvt. Ltd. Contacts People Marketing Workflows Campaigns Sales Pip…" at bounding box center [340, 157] width 681 height 315
click at [342, 196] on span "Aug 01, 2025 12:42 PM" at bounding box center [356, 196] width 43 height 7
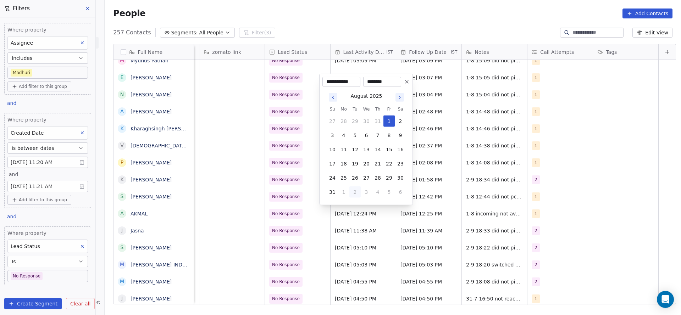
click at [353, 194] on button "2" at bounding box center [355, 192] width 11 height 11
type input "**********"
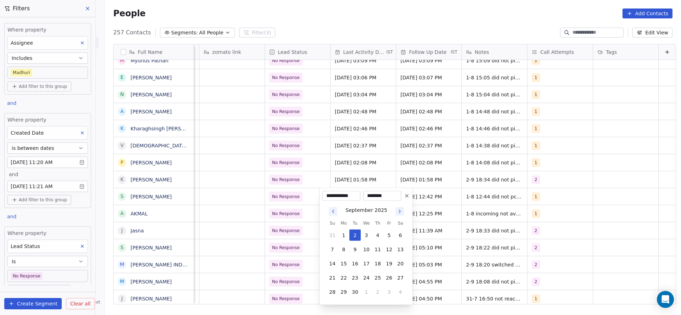
drag, startPoint x: 255, startPoint y: 227, endPoint x: 565, endPoint y: 193, distance: 311.6
click at [286, 224] on html "On2Cook India Pvt. Ltd. Contacts People Marketing Workflows Campaigns Sales Pip…" at bounding box center [340, 157] width 681 height 315
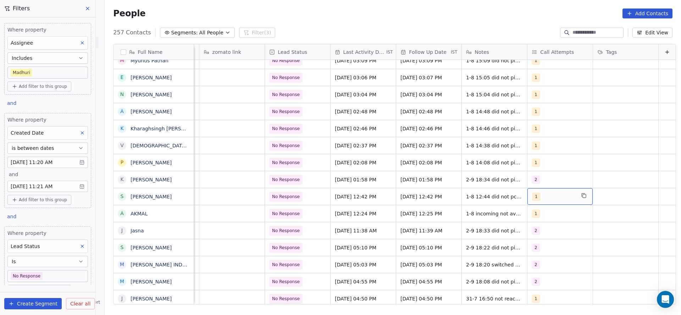
click at [551, 197] on div "1" at bounding box center [553, 197] width 43 height 9
click at [555, 113] on div "2" at bounding box center [566, 112] width 63 height 8
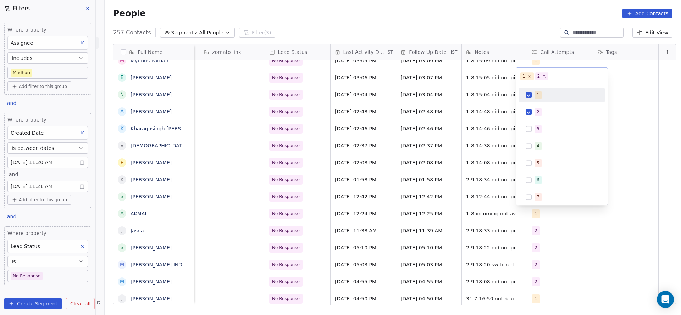
click at [556, 90] on div "1" at bounding box center [562, 94] width 80 height 11
drag, startPoint x: 456, startPoint y: 172, endPoint x: 463, endPoint y: 199, distance: 28.1
click at [456, 175] on html "On2Cook India Pvt. Ltd. Contacts People Marketing Workflows Campaigns Sales Pip…" at bounding box center [340, 157] width 681 height 315
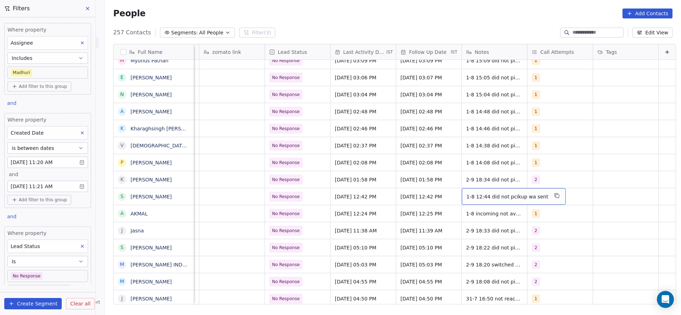
click at [467, 200] on div "1-8 12:44 did not pcikup wa sent" at bounding box center [514, 196] width 104 height 17
click at [459, 194] on textarea "**********" at bounding box center [498, 199] width 95 height 22
click at [453, 193] on textarea "**********" at bounding box center [498, 199] width 95 height 22
type textarea "**********"
click at [371, 220] on html "On2Cook India Pvt. Ltd. Contacts People Marketing Workflows Campaigns Sales Pip…" at bounding box center [340, 157] width 681 height 315
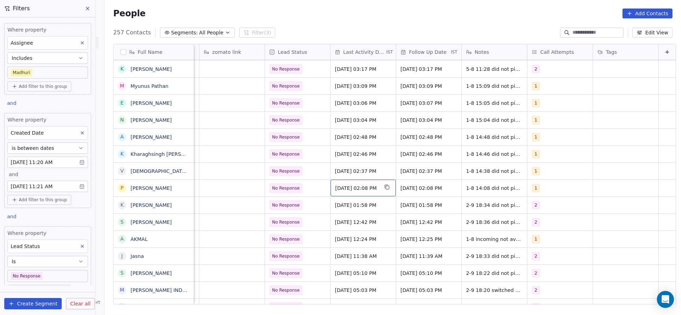
click at [348, 185] on span "Aug 01, 2025 02:08 PM" at bounding box center [356, 188] width 43 height 7
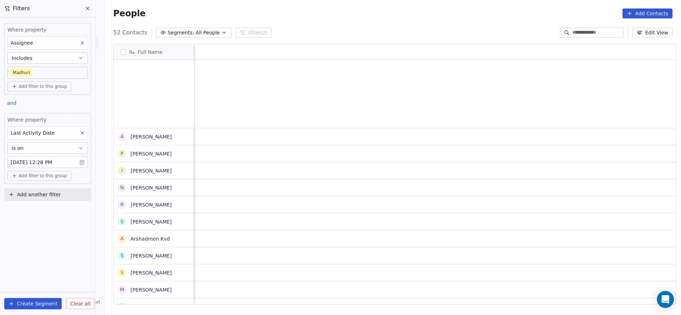
scroll to position [269, 572]
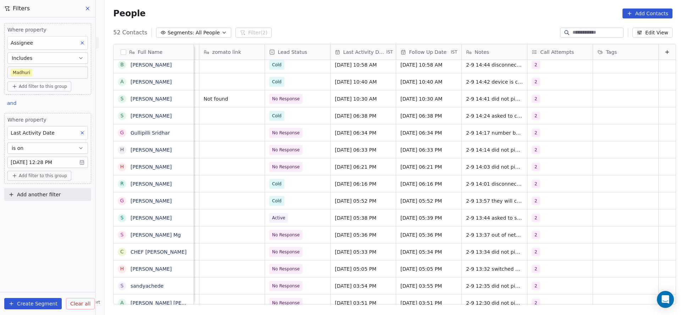
click at [564, 34] on icon at bounding box center [567, 33] width 6 height 6
paste input "**********"
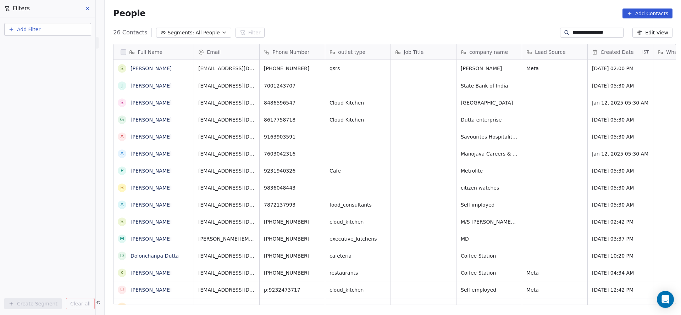
type input "**********"
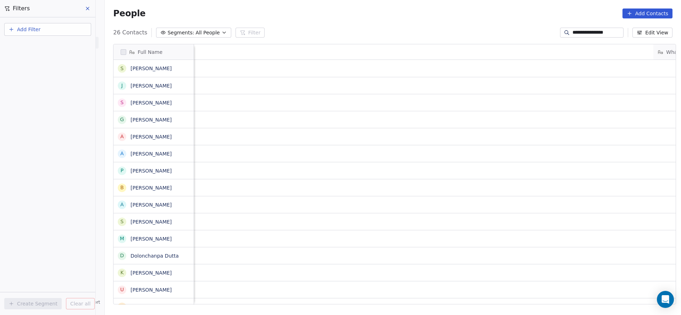
scroll to position [0, 856]
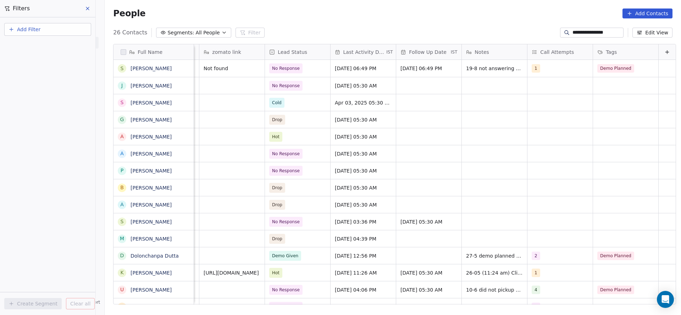
click at [581, 33] on input "**********" at bounding box center [598, 32] width 50 height 7
paste input "**********"
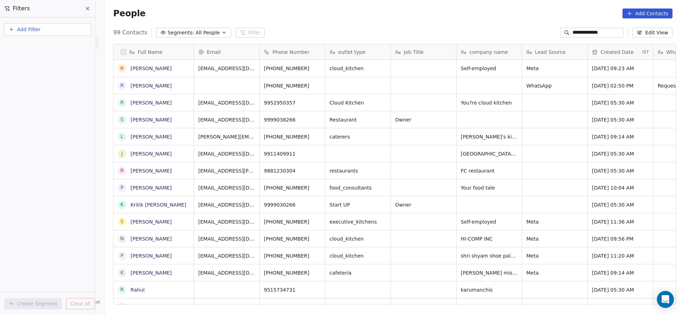
scroll to position [269, 572]
type input "**********"
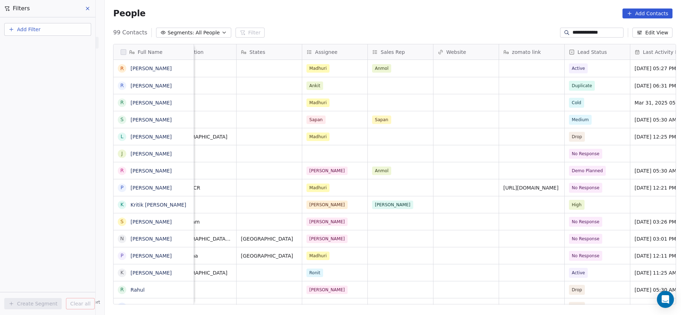
scroll to position [0, 809]
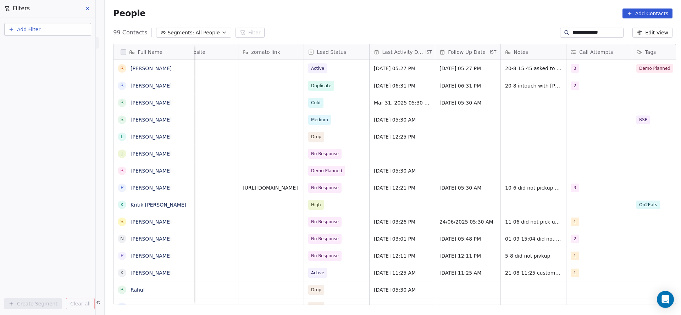
click at [581, 32] on input "**********" at bounding box center [598, 32] width 50 height 7
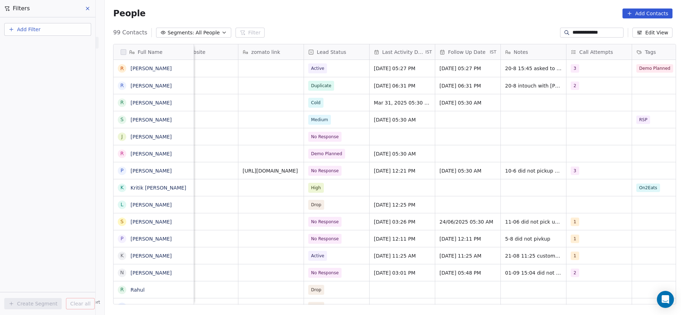
click at [581, 32] on input "**********" at bounding box center [598, 32] width 50 height 7
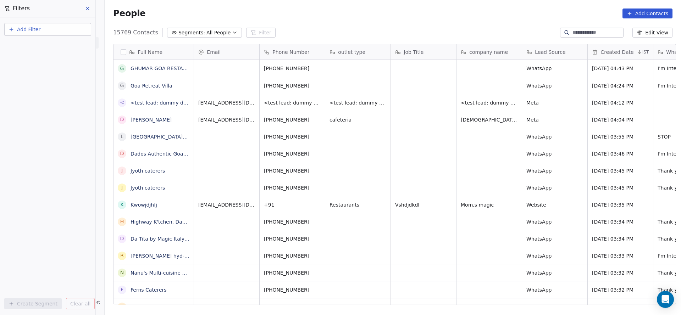
scroll to position [269, 572]
click at [59, 34] on button "Add Filter" at bounding box center [47, 29] width 87 height 13
click at [47, 46] on span "Contact properties" at bounding box center [35, 46] width 46 height 7
type input "***"
click at [45, 72] on div "Assignee" at bounding box center [48, 71] width 72 height 7
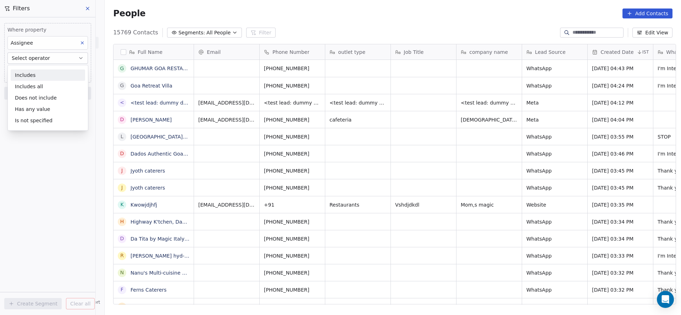
click at [45, 77] on div "Includes" at bounding box center [48, 75] width 75 height 11
click at [46, 73] on body "On2Cook India Pvt. Ltd. Contacts People Marketing Workflows Campaigns Sales Pip…" at bounding box center [340, 157] width 681 height 315
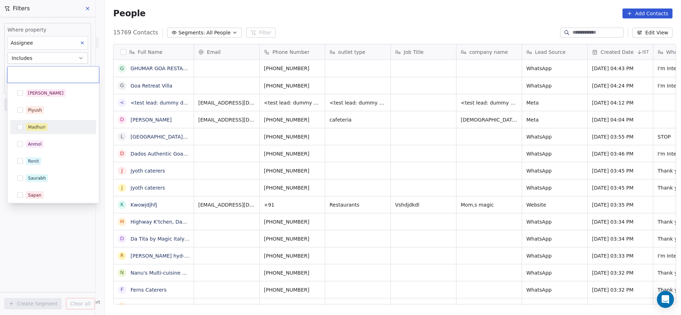
click at [43, 122] on div "Madhuri" at bounding box center [53, 127] width 80 height 11
click at [313, 118] on html "On2Cook India Pvt. Ltd. Contacts People Marketing Workflows Campaigns Sales Pip…" at bounding box center [340, 157] width 681 height 315
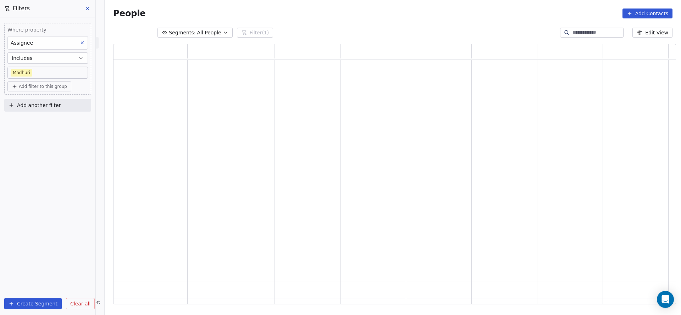
scroll to position [252, 555]
click at [85, 109] on button "Add another filter" at bounding box center [47, 105] width 87 height 13
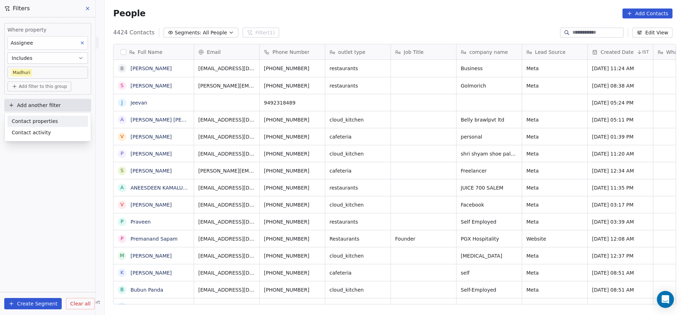
scroll to position [269, 572]
click at [50, 123] on span "Contact properties" at bounding box center [35, 121] width 46 height 7
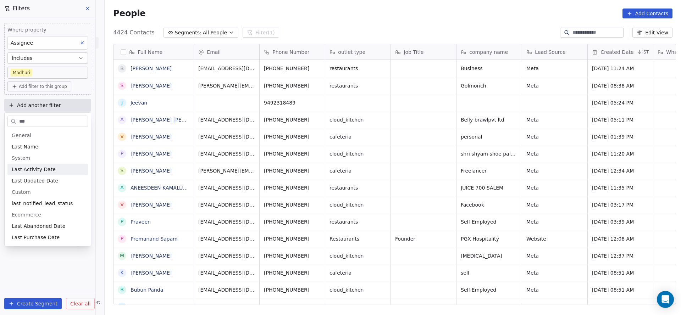
type input "***"
click at [43, 164] on div "Last Activity Date" at bounding box center [47, 169] width 81 height 11
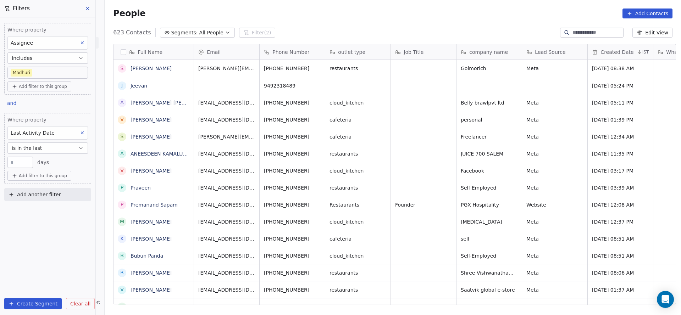
click at [48, 145] on button "is in the last" at bounding box center [47, 148] width 81 height 11
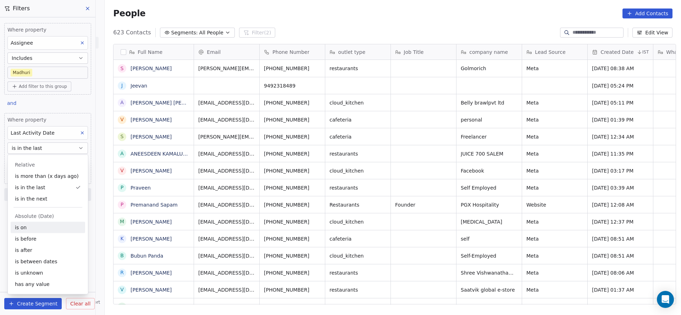
click at [45, 230] on div "is on" at bounding box center [48, 227] width 75 height 11
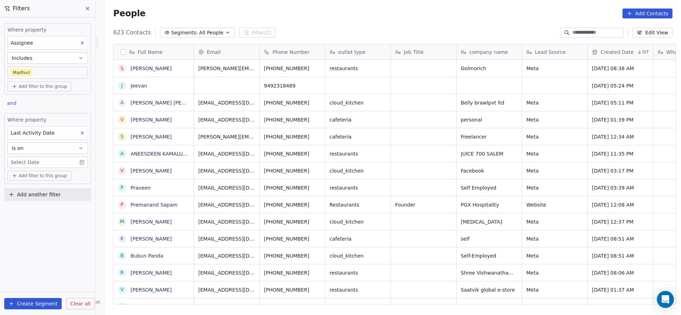
click at [40, 163] on body "On2Cook India Pvt. Ltd. Contacts People Marketing Workflows Campaigns Sales Pip…" at bounding box center [340, 157] width 681 height 315
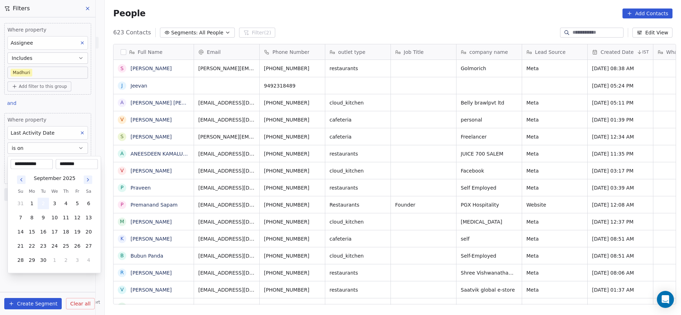
click at [43, 205] on button "2" at bounding box center [43, 203] width 11 height 11
click at [314, 213] on html "On2Cook India Pvt. Ltd. Contacts People Marketing Workflows Campaigns Sales Pip…" at bounding box center [340, 157] width 681 height 315
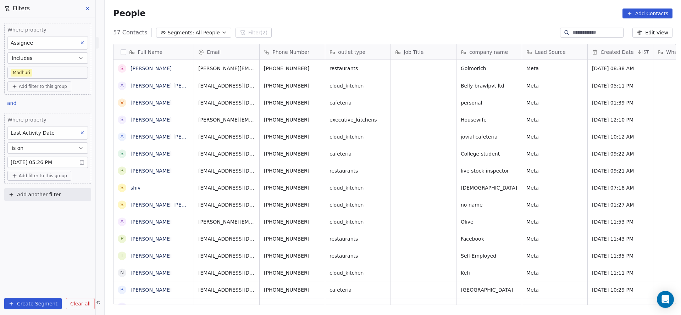
click at [33, 68] on body "On2Cook India Pvt. Ltd. Contacts People Marketing Workflows Campaigns Sales Pip…" at bounding box center [340, 157] width 681 height 315
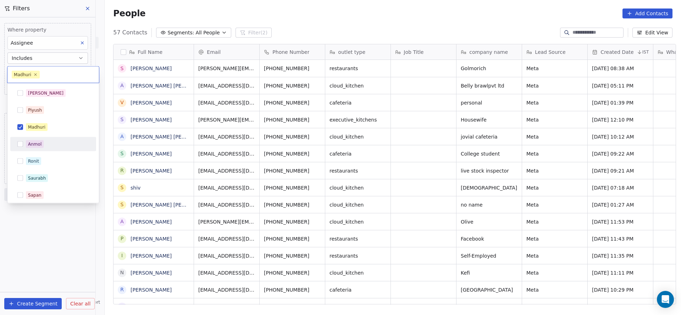
click at [35, 154] on div "Ronit" at bounding box center [53, 161] width 86 height 14
click at [47, 133] on div "Madhuri" at bounding box center [53, 127] width 86 height 14
click at [302, 164] on html "On2Cook India Pvt. Ltd. Contacts People Marketing Workflows Campaigns Sales Pip…" at bounding box center [340, 157] width 681 height 315
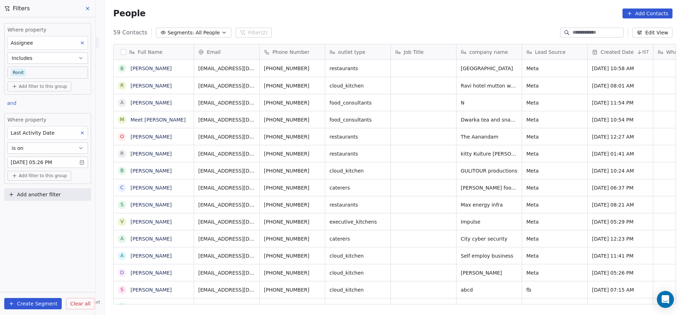
click at [42, 72] on body "On2Cook India Pvt. Ltd. Contacts People Marketing Workflows Campaigns Sales Pip…" at bounding box center [340, 157] width 681 height 315
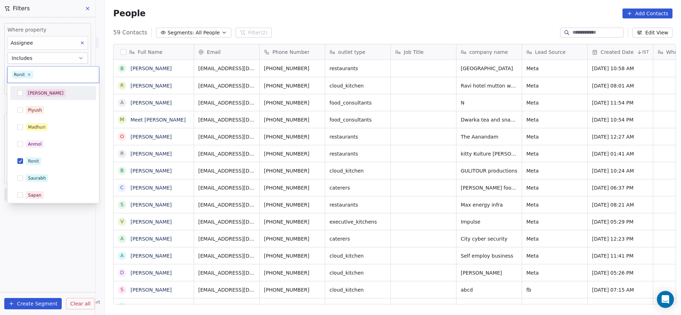
click at [43, 92] on div "[PERSON_NAME]" at bounding box center [57, 93] width 63 height 8
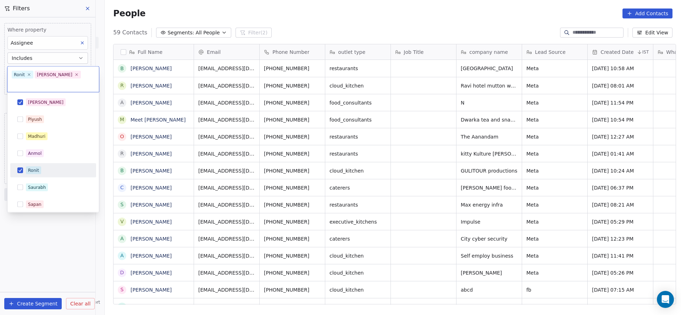
click at [35, 167] on span "Ronit" at bounding box center [33, 171] width 15 height 8
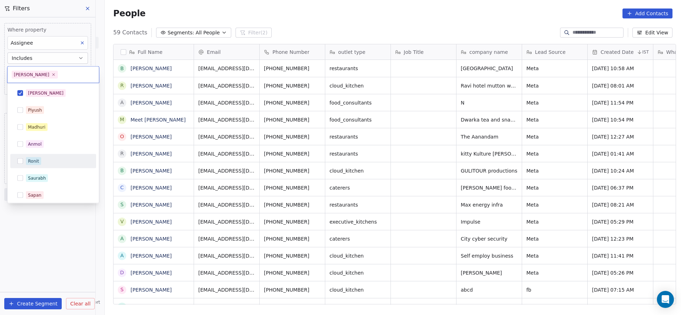
click at [226, 173] on html "On2Cook India Pvt. Ltd. Contacts People Marketing Workflows Campaigns Sales Pip…" at bounding box center [340, 157] width 681 height 315
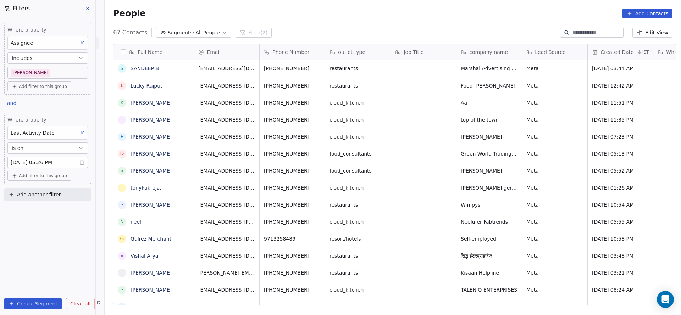
click at [55, 71] on body "On2Cook India Pvt. Ltd. Contacts People Marketing Workflows Campaigns Sales Pip…" at bounding box center [340, 157] width 681 height 315
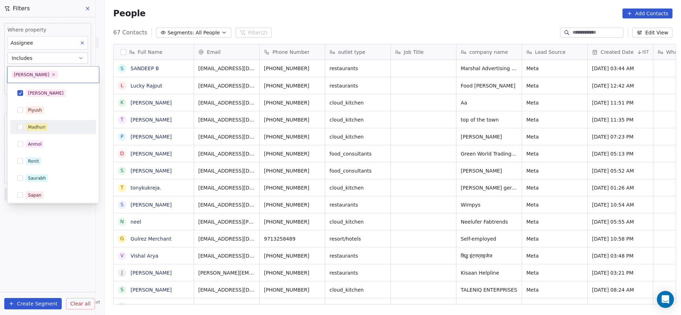
click at [36, 127] on div "Madhuri" at bounding box center [36, 127] width 17 height 6
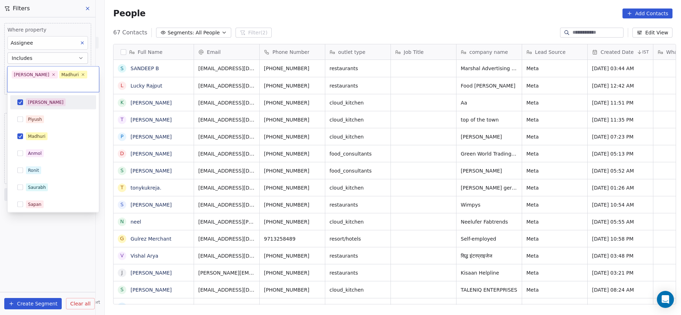
click at [43, 99] on div "[PERSON_NAME]" at bounding box center [57, 103] width 63 height 8
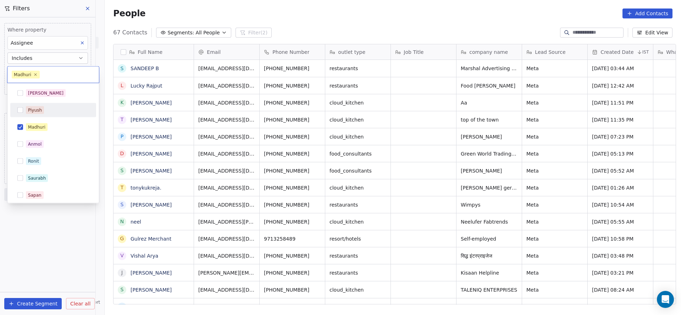
click at [330, 161] on html "On2Cook India Pvt. Ltd. Contacts People Marketing Workflows Campaigns Sales Pip…" at bounding box center [340, 157] width 681 height 315
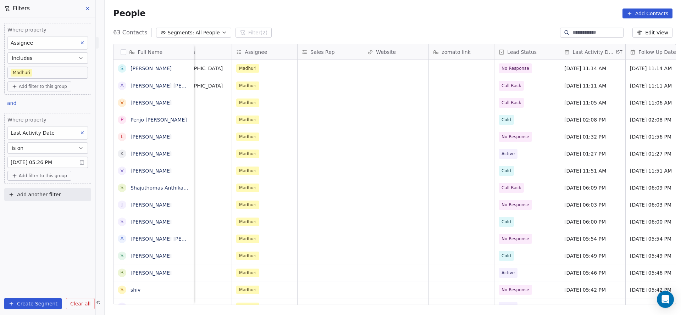
scroll to position [0, 750]
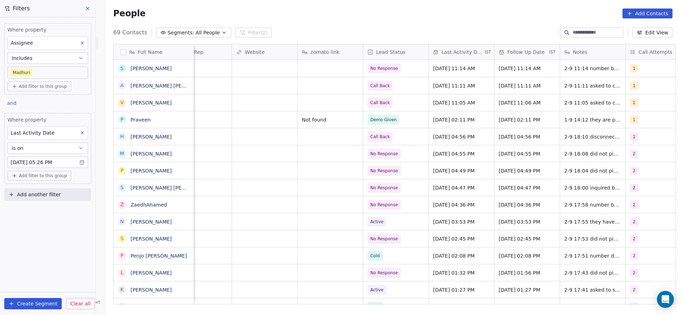
click at [87, 133] on button at bounding box center [82, 132] width 9 height 9
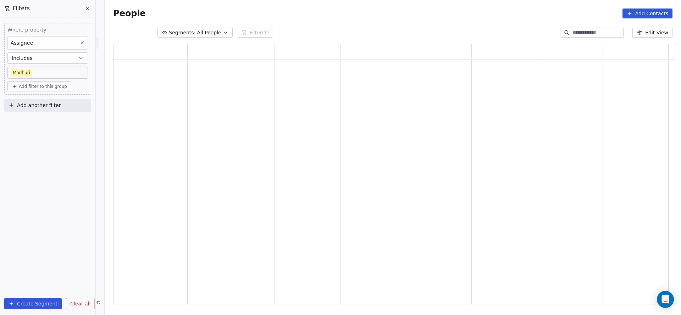
scroll to position [252, 555]
click at [60, 106] on button "Add another filter" at bounding box center [47, 105] width 87 height 13
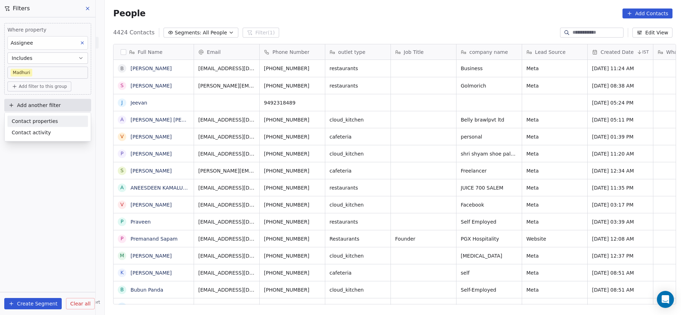
scroll to position [269, 572]
click at [58, 122] on div "Contact properties" at bounding box center [48, 121] width 72 height 7
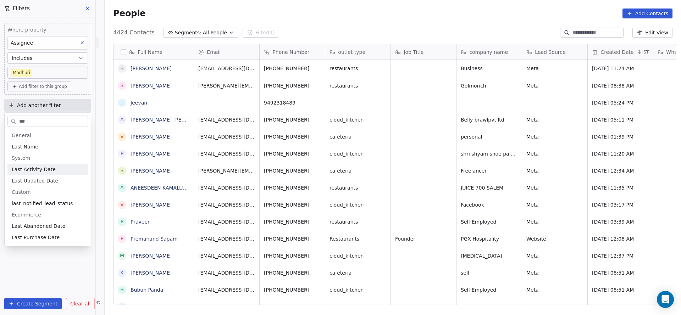
type input "***"
click at [37, 170] on span "Last Activity Date" at bounding box center [34, 169] width 44 height 7
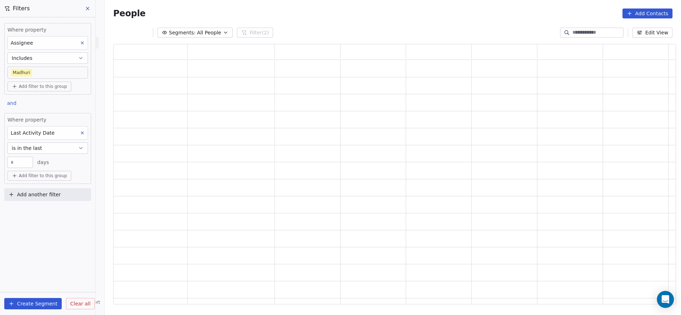
scroll to position [252, 555]
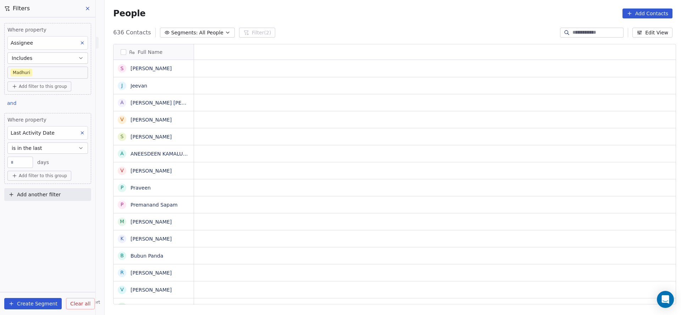
click at [56, 144] on button "is in the last" at bounding box center [47, 148] width 81 height 11
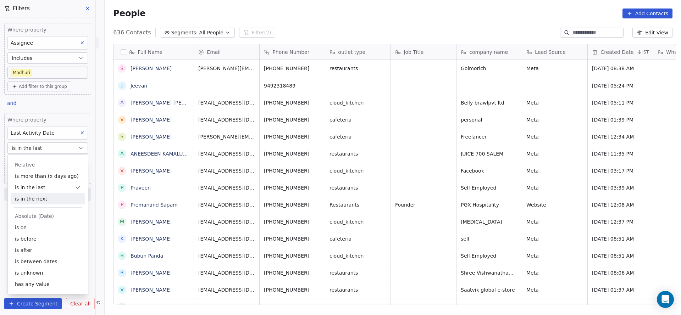
scroll to position [269, 572]
click at [35, 225] on div "is on" at bounding box center [48, 227] width 75 height 11
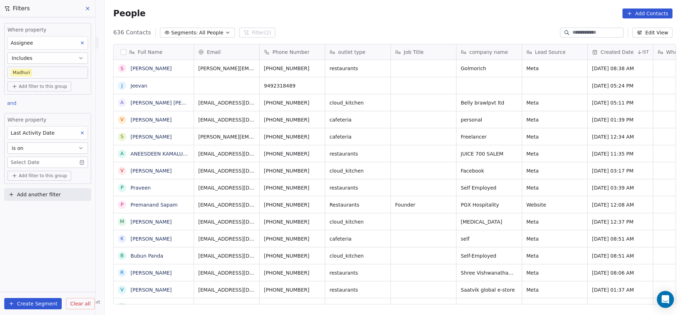
click at [65, 163] on body "On2Cook India Pvt. Ltd. Contacts People Marketing Workflows Campaigns Sales Pip…" at bounding box center [340, 157] width 681 height 315
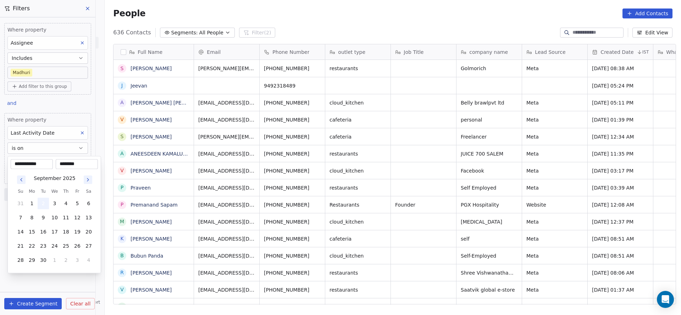
click at [45, 205] on button "2" at bounding box center [43, 203] width 11 height 11
click at [387, 205] on html "On2Cook India Pvt. Ltd. Contacts People Marketing Workflows Campaigns Sales Pip…" at bounding box center [340, 157] width 681 height 315
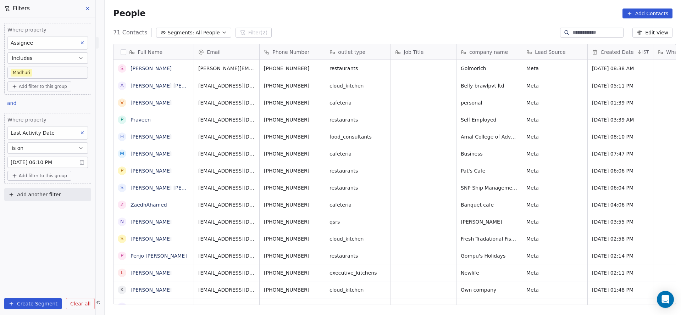
click at [59, 196] on button "Add another filter" at bounding box center [47, 194] width 87 height 13
click at [43, 211] on span "Contact properties" at bounding box center [35, 210] width 46 height 7
type input "****"
click at [43, 256] on div "Lead Status" at bounding box center [48, 258] width 72 height 7
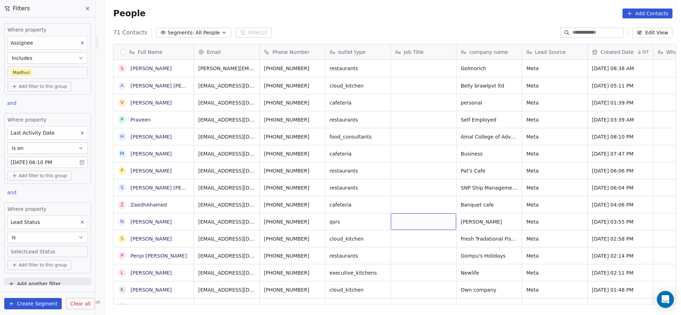
click at [57, 249] on body "On2Cook India Pvt. Ltd. Contacts People Marketing Workflows Campaigns Sales Pip…" at bounding box center [340, 157] width 681 height 315
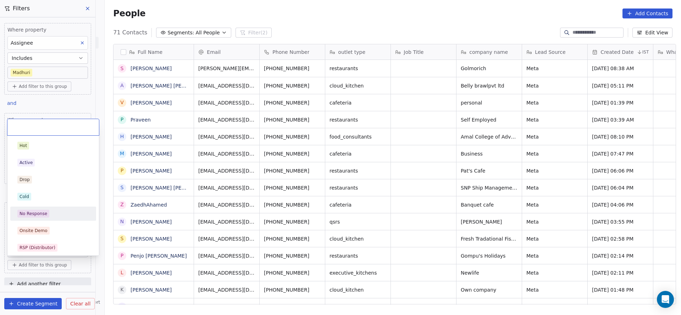
click at [50, 212] on div "No Response" at bounding box center [53, 214] width 72 height 8
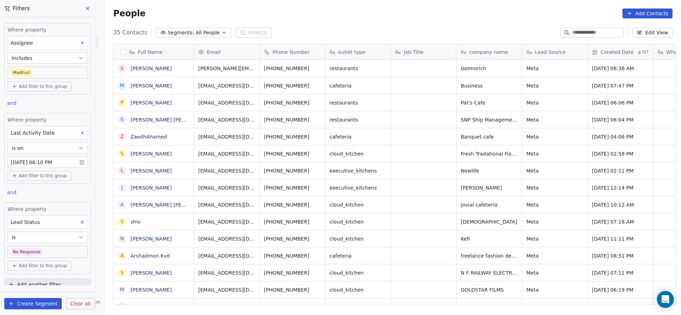
click at [51, 71] on body "On2Cook India Pvt. Ltd. Contacts People Marketing Workflows Campaigns Sales Pip…" at bounding box center [340, 157] width 681 height 315
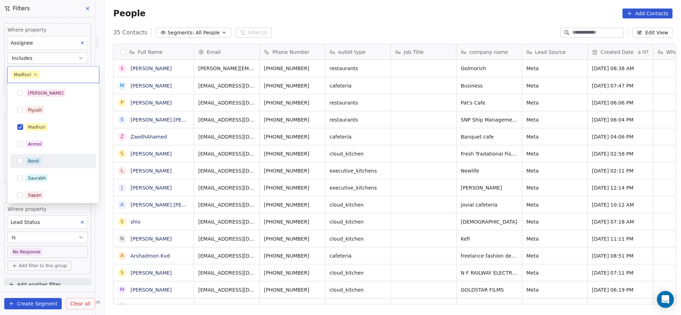
click at [35, 168] on div "Salim Piyush Madhuri Anmol Ronit Saurabh Sapan Falguni Mary Ajay Ankit Rohit Sh…" at bounding box center [53, 195] width 86 height 219
click at [51, 135] on div "Salim Piyush Madhuri Anmol Ronit Saurabh Sapan Falguni Mary Ajay Ankit Rohit Sh…" at bounding box center [53, 195] width 86 height 219
click at [84, 135] on div "Salim Piyush Madhuri Anmol Ronit Saurabh Sapan Falguni Mary Ajay Ankit Rohit Sh…" at bounding box center [53, 195] width 86 height 219
click at [42, 164] on div "Ronit" at bounding box center [57, 162] width 63 height 8
click at [48, 124] on div "Madhuri" at bounding box center [57, 127] width 63 height 8
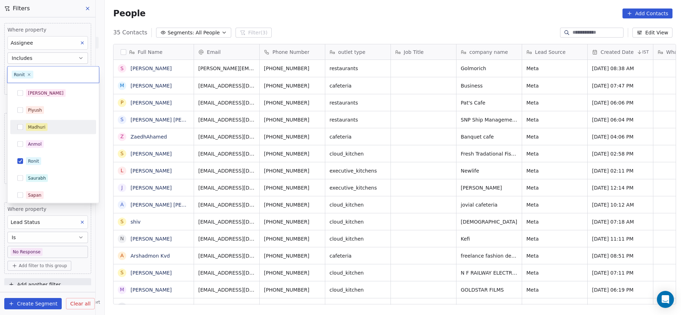
click at [311, 160] on html "On2Cook India Pvt. Ltd. Contacts People Marketing Workflows Campaigns Sales Pip…" at bounding box center [340, 157] width 681 height 315
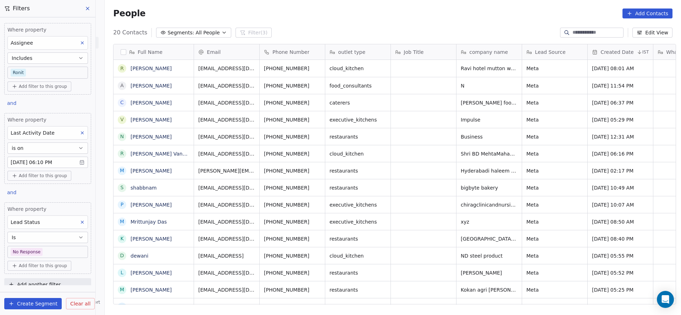
click at [58, 69] on body "On2Cook India Pvt. Ltd. Contacts People Marketing Workflows Campaigns Sales Pip…" at bounding box center [340, 157] width 681 height 315
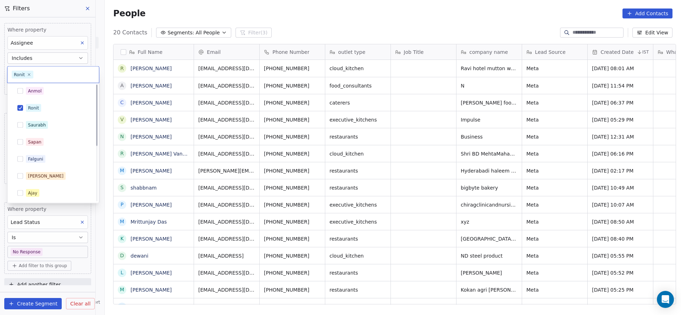
scroll to position [0, 0]
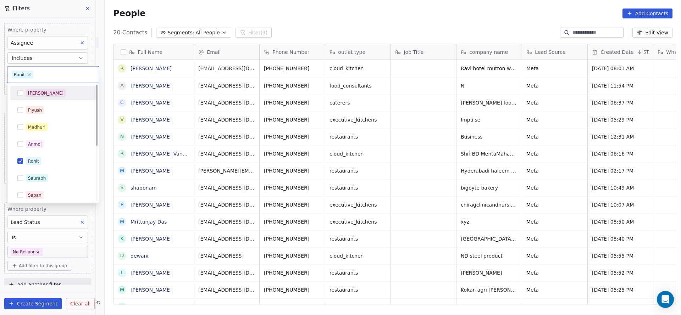
click at [49, 95] on div "[PERSON_NAME]" at bounding box center [57, 93] width 63 height 8
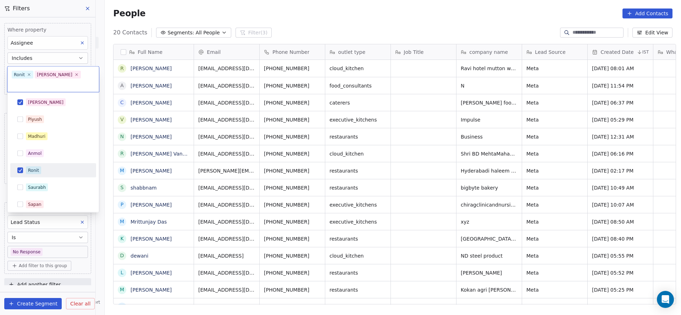
click at [31, 167] on div "Ronit" at bounding box center [33, 170] width 11 height 6
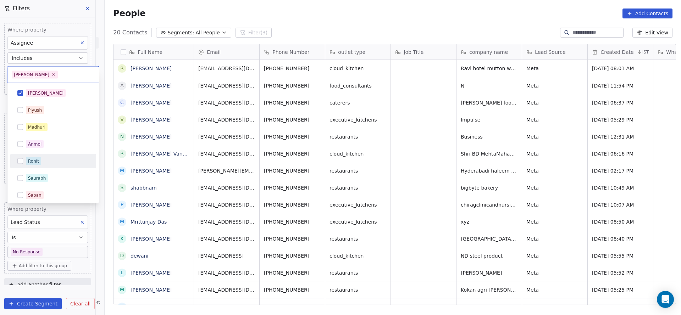
click at [207, 160] on html "On2Cook India Pvt. Ltd. Contacts People Marketing Workflows Campaigns Sales Pip…" at bounding box center [340, 157] width 681 height 315
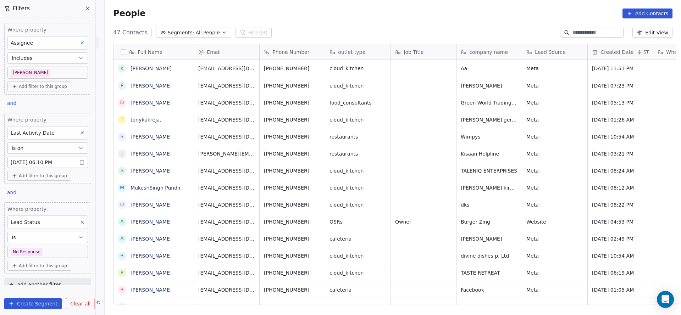
scroll to position [269, 572]
click at [55, 70] on body "On2Cook India Pvt. Ltd. Contacts People Marketing Workflows Campaigns Sales Pip…" at bounding box center [340, 157] width 681 height 315
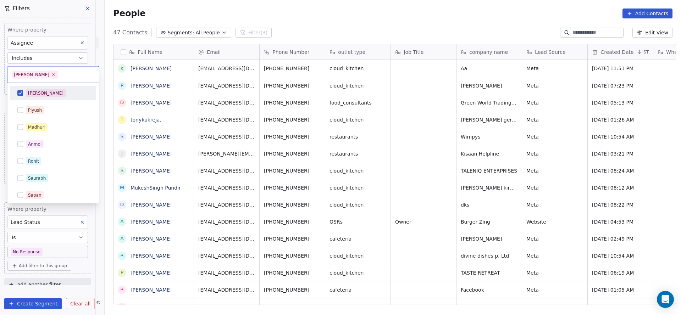
click at [465, 127] on html "On2Cook India Pvt. Ltd. Contacts People Marketing Workflows Campaigns Sales Pip…" at bounding box center [340, 157] width 681 height 315
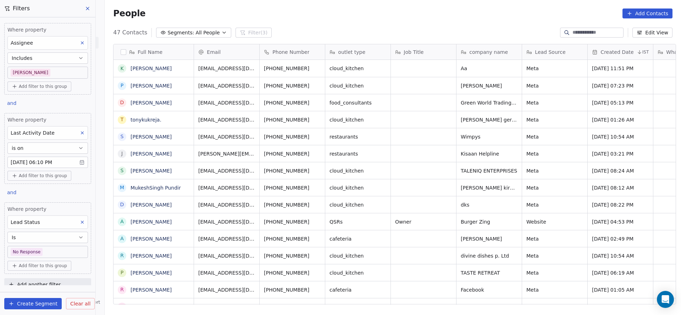
click at [42, 68] on body "On2Cook India Pvt. Ltd. Contacts People Marketing Workflows Campaigns Sales Pip…" at bounding box center [340, 157] width 681 height 315
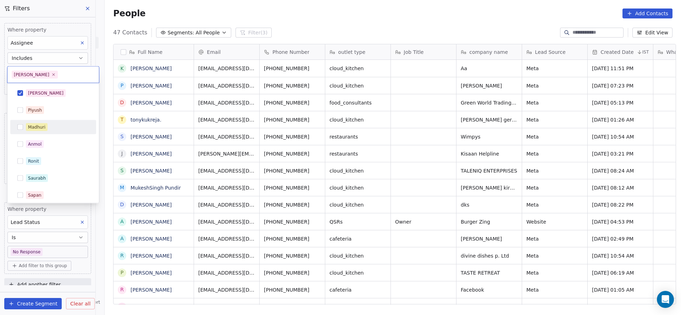
click at [35, 131] on div "Madhuri" at bounding box center [53, 127] width 80 height 11
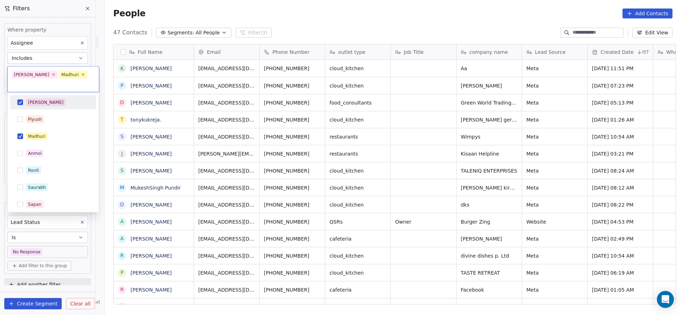
click at [43, 99] on div "[PERSON_NAME]" at bounding box center [57, 103] width 63 height 8
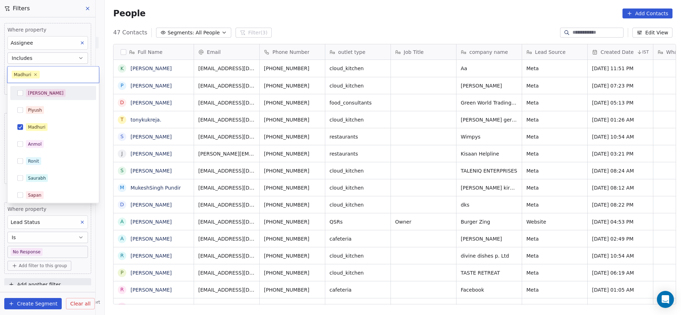
click at [442, 110] on html "On2Cook India Pvt. Ltd. Contacts People Marketing Workflows Campaigns Sales Pip…" at bounding box center [340, 157] width 681 height 315
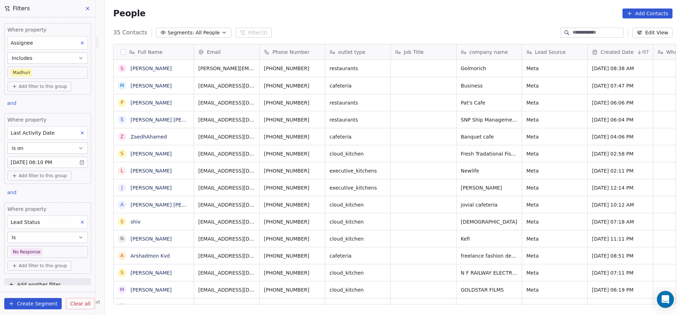
click at [45, 67] on body "On2Cook India Pvt. Ltd. Contacts People Marketing Workflows Campaigns Sales Pip…" at bounding box center [340, 157] width 681 height 315
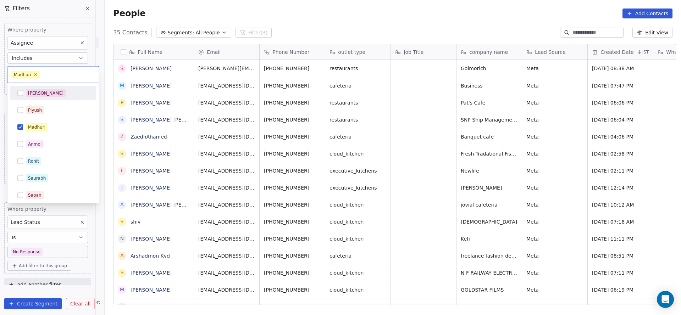
click at [50, 95] on div "[PERSON_NAME]" at bounding box center [57, 93] width 63 height 8
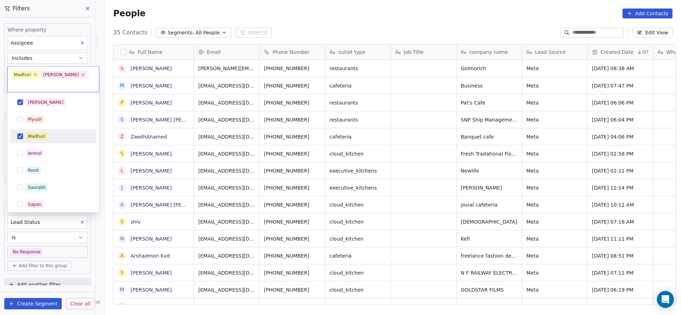
click at [50, 133] on div "Madhuri" at bounding box center [57, 137] width 63 height 8
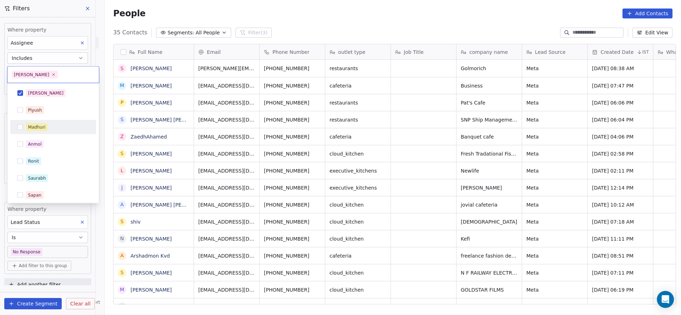
click at [287, 143] on html "On2Cook India Pvt. Ltd. Contacts People Marketing Workflows Campaigns Sales Pip…" at bounding box center [340, 157] width 681 height 315
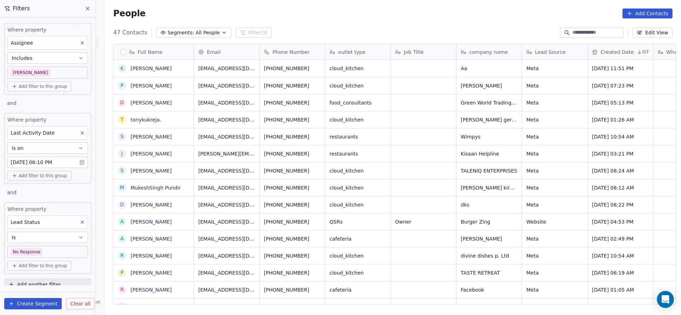
click at [80, 221] on icon at bounding box center [82, 222] width 5 height 5
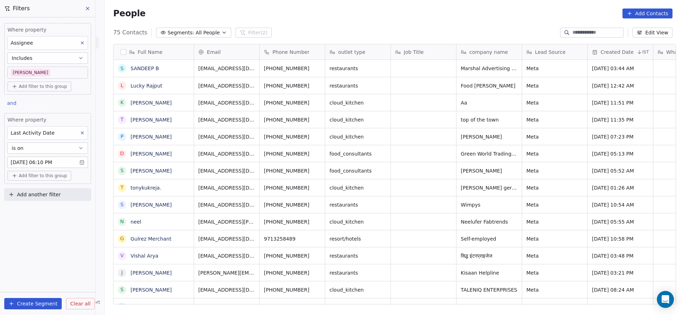
click at [65, 69] on body "On2Cook India Pvt. Ltd. Contacts People Marketing Workflows Campaigns Sales Pip…" at bounding box center [340, 157] width 681 height 315
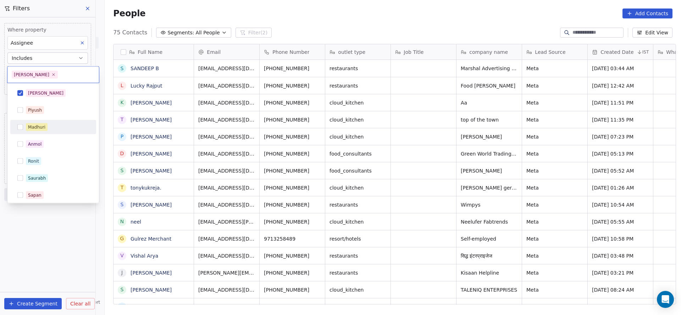
click at [52, 125] on div "Madhuri" at bounding box center [57, 127] width 63 height 8
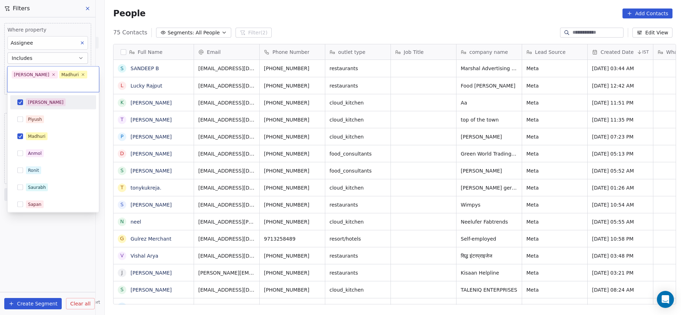
click at [56, 98] on div "[PERSON_NAME]" at bounding box center [53, 102] width 80 height 11
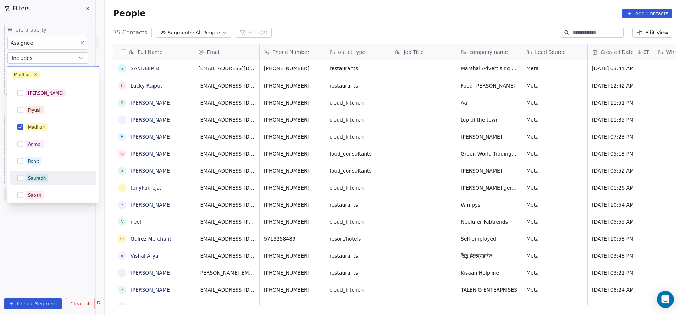
click at [63, 223] on html "On2Cook India Pvt. Ltd. Contacts People Marketing Workflows Campaigns Sales Pip…" at bounding box center [340, 157] width 681 height 315
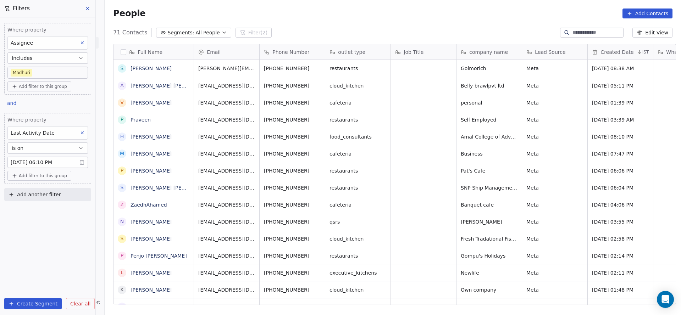
click at [54, 70] on body "On2Cook India Pvt. Ltd. Contacts People Marketing Workflows Campaigns Sales Pip…" at bounding box center [340, 157] width 681 height 315
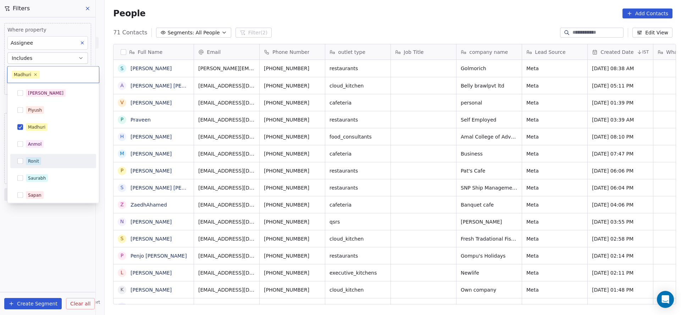
click at [38, 156] on div "Ronit" at bounding box center [53, 161] width 80 height 11
click at [46, 133] on div "Madhuri" at bounding box center [53, 127] width 86 height 14
click at [354, 162] on html "On2Cook India Pvt. Ltd. Contacts People Marketing Workflows Campaigns Sales Pip…" at bounding box center [340, 157] width 681 height 315
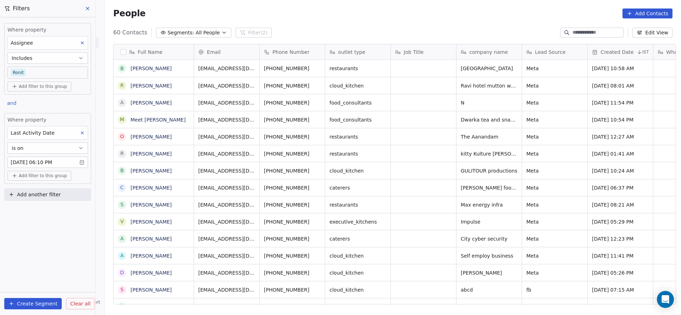
click at [68, 71] on body "On2Cook India Pvt. Ltd. Contacts People Marketing Workflows Campaigns Sales Pip…" at bounding box center [340, 157] width 681 height 315
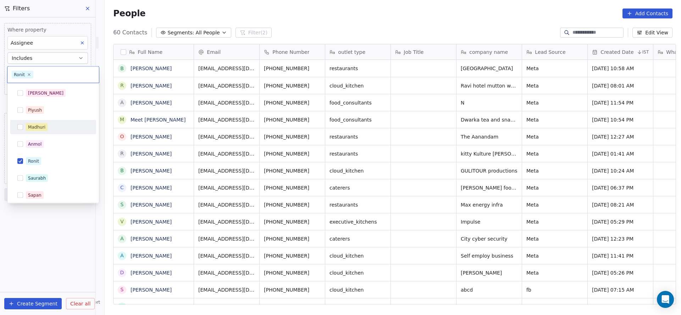
click at [64, 129] on div "Madhuri" at bounding box center [57, 127] width 63 height 8
click at [51, 156] on div "Ronit" at bounding box center [53, 161] width 80 height 11
click at [330, 161] on html "On2Cook India Pvt. Ltd. Contacts People Marketing Workflows Campaigns Sales Pip…" at bounding box center [340, 157] width 681 height 315
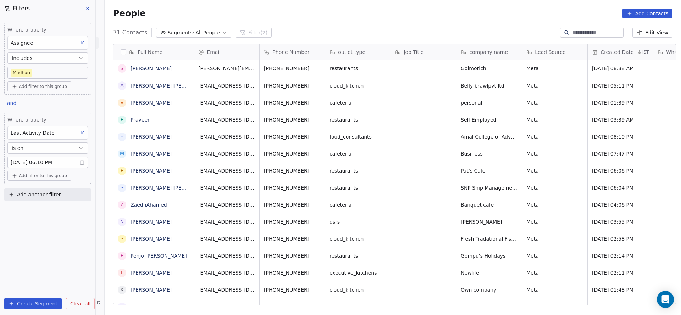
click at [23, 159] on body "On2Cook India Pvt. Ltd. Contacts People Marketing Workflows Campaigns Sales Pip…" at bounding box center [340, 157] width 681 height 315
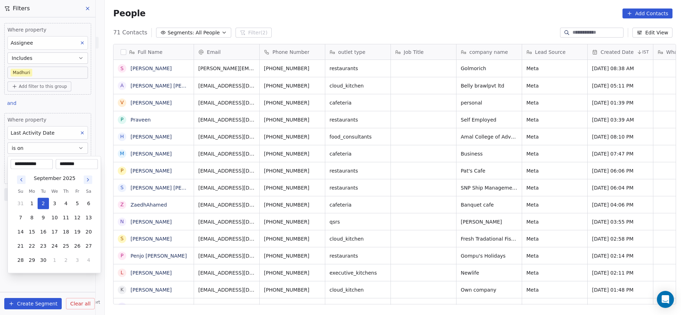
click at [43, 145] on html "On2Cook India Pvt. Ltd. Contacts People Marketing Workflows Campaigns Sales Pip…" at bounding box center [340, 157] width 681 height 315
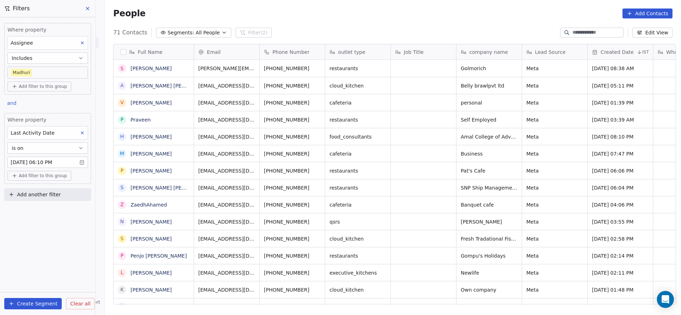
click at [43, 145] on button "is on" at bounding box center [47, 148] width 81 height 11
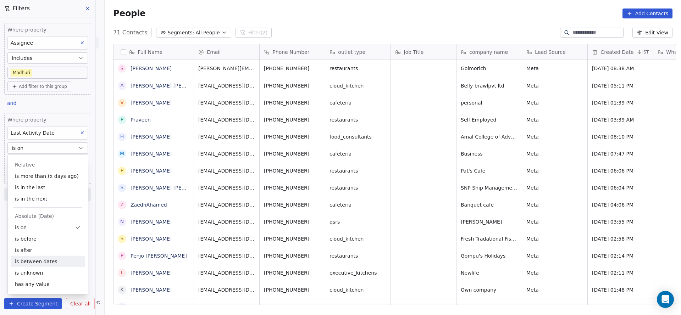
drag, startPoint x: 51, startPoint y: 258, endPoint x: 51, endPoint y: 249, distance: 8.2
click at [51, 259] on div "is between dates" at bounding box center [48, 261] width 75 height 11
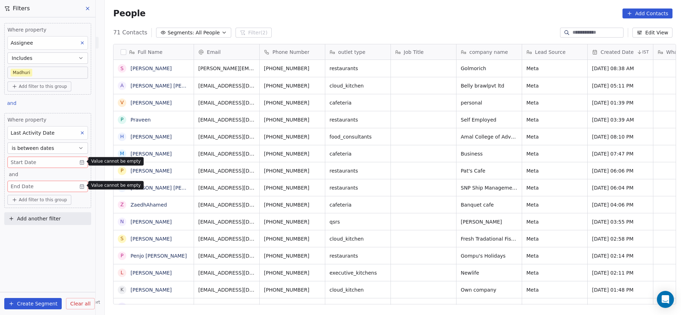
click at [66, 163] on body "On2Cook India Pvt. Ltd. Contacts People Marketing Workflows Campaigns Sales Pip…" at bounding box center [340, 157] width 681 height 315
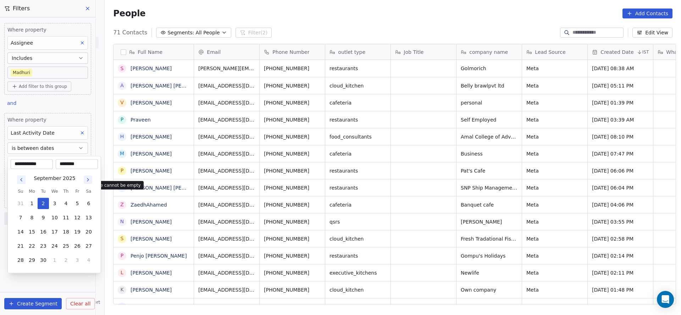
click at [22, 180] on icon "Go to previous month" at bounding box center [21, 180] width 6 height 6
click at [18, 179] on icon "Go to previous month" at bounding box center [21, 180] width 6 height 6
click at [39, 199] on button "1" at bounding box center [43, 203] width 11 height 11
type input "**********"
click at [145, 220] on html "On2Cook India Pvt. Ltd. Contacts People Marketing Workflows Campaigns Sales Pip…" at bounding box center [340, 157] width 681 height 315
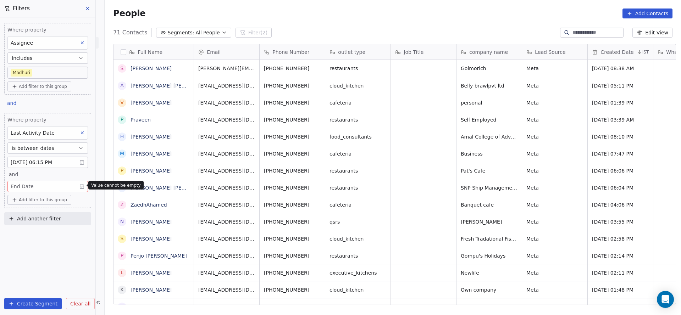
click at [26, 160] on body "On2Cook India Pvt. Ltd. Contacts People Marketing Workflows Campaigns Sales Pip…" at bounding box center [340, 157] width 681 height 315
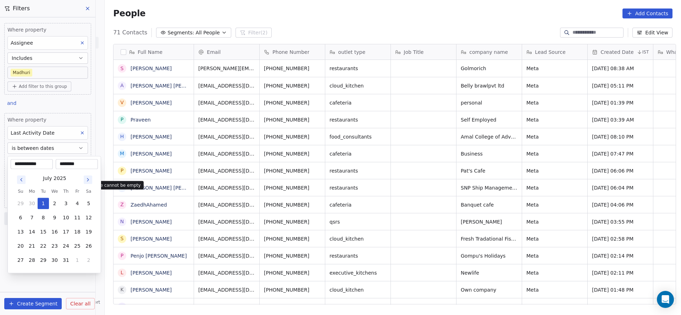
click at [72, 164] on input "********" at bounding box center [76, 164] width 39 height 7
click at [76, 164] on input "********" at bounding box center [76, 164] width 39 height 7
type input "********"
click at [185, 158] on html "On2Cook India Pvt. Ltd. Contacts People Marketing Workflows Campaigns Sales Pip…" at bounding box center [340, 157] width 681 height 315
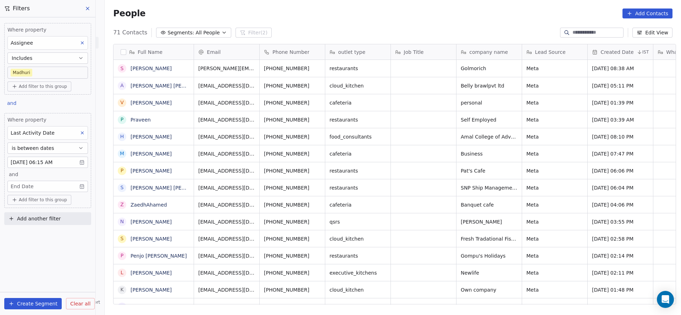
click at [53, 187] on body "On2Cook India Pvt. Ltd. Contacts People Marketing Workflows Campaigns Sales Pip…" at bounding box center [340, 157] width 681 height 315
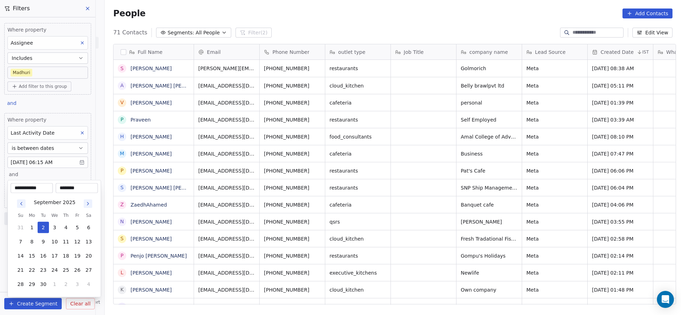
click at [19, 202] on icon "Go to previous month" at bounding box center [21, 204] width 6 height 6
click at [66, 232] on button "31" at bounding box center [65, 227] width 11 height 11
type input "**********"
click at [359, 217] on html "On2Cook India Pvt. Ltd. Contacts People Marketing Workflows Campaigns Sales Pip…" at bounding box center [340, 157] width 681 height 315
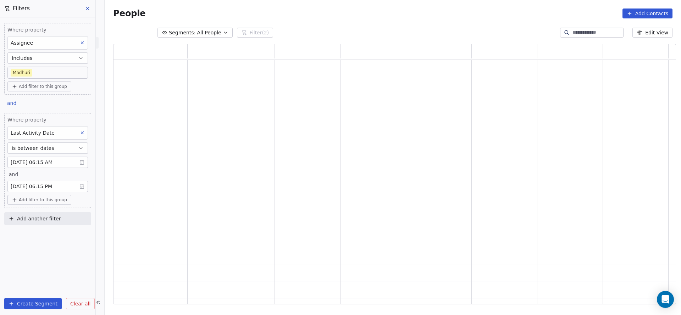
scroll to position [252, 555]
click at [61, 220] on button "Add another filter" at bounding box center [47, 219] width 87 height 13
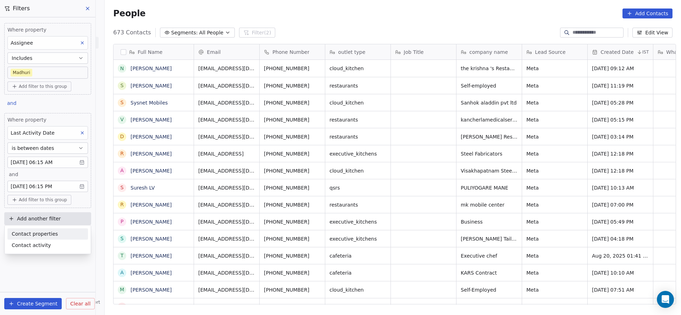
click at [50, 235] on span "Contact properties" at bounding box center [35, 234] width 46 height 7
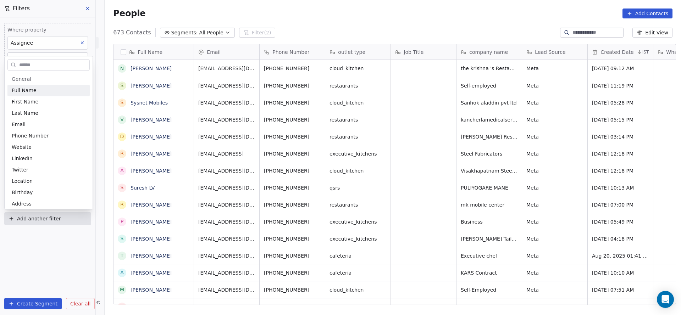
scroll to position [269, 572]
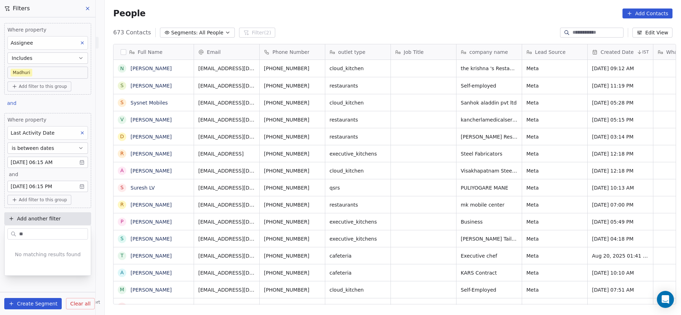
type input "*"
type input "***"
click at [50, 254] on div "Tags" at bounding box center [47, 259] width 81 height 11
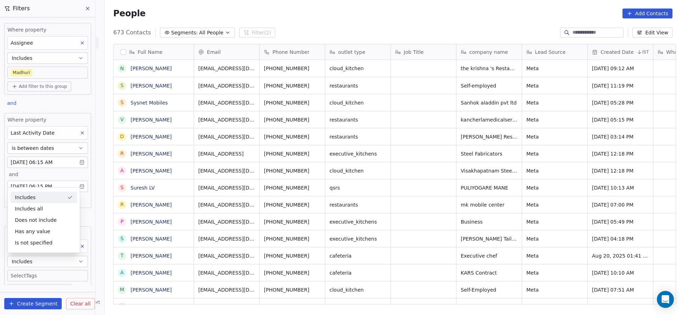
click at [51, 199] on div "Includes" at bounding box center [44, 197] width 66 height 11
click at [48, 217] on span "Add another filter" at bounding box center [39, 218] width 44 height 7
click at [54, 233] on div "Contact properties" at bounding box center [48, 234] width 72 height 7
type input "***"
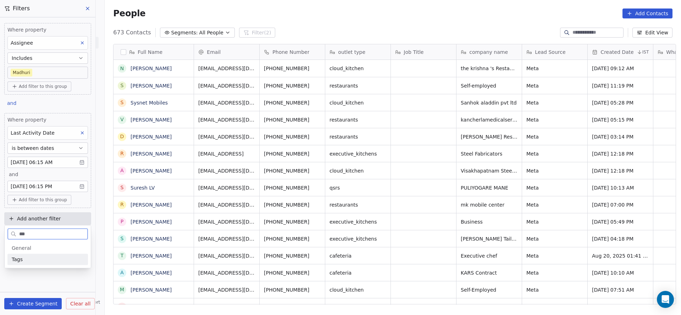
click at [44, 257] on div "Tags" at bounding box center [48, 259] width 72 height 7
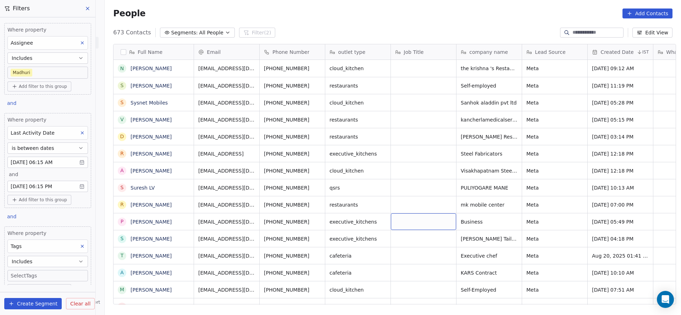
drag, startPoint x: 400, startPoint y: 224, endPoint x: 323, endPoint y: 263, distance: 86.5
click at [51, 279] on body "On2Cook India Pvt. Ltd. Contacts People Marketing Workflows Campaigns Sales Pip…" at bounding box center [340, 157] width 681 height 315
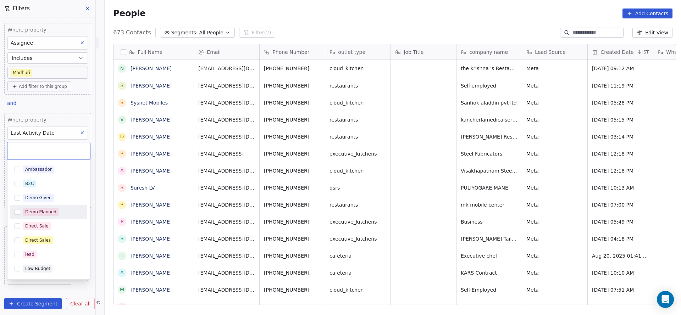
click at [61, 215] on div "Demo Planned" at bounding box center [53, 212] width 60 height 8
click at [361, 197] on html "On2Cook India Pvt. Ltd. Contacts People Marketing Workflows Campaigns Sales Pip…" at bounding box center [340, 157] width 681 height 315
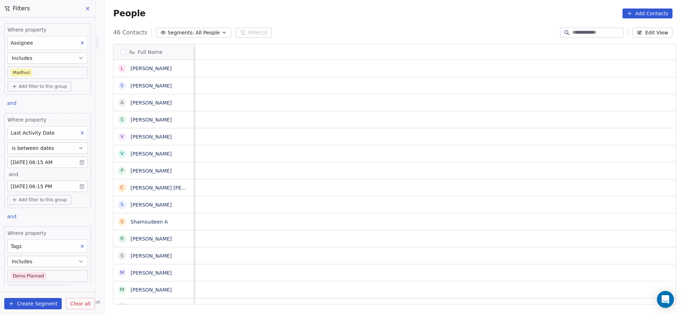
scroll to position [0, 787]
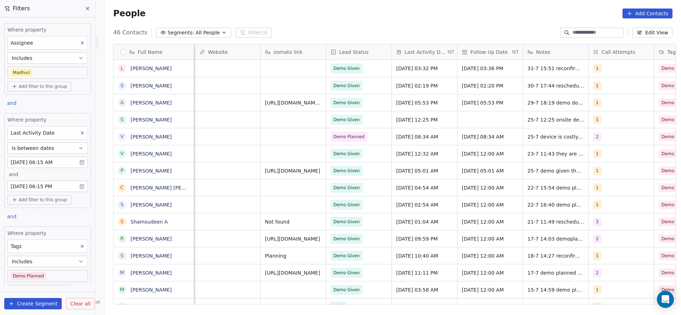
click at [33, 275] on body "On2Cook India Pvt. Ltd. Contacts People Marketing Workflows Campaigns Sales Pip…" at bounding box center [340, 157] width 681 height 315
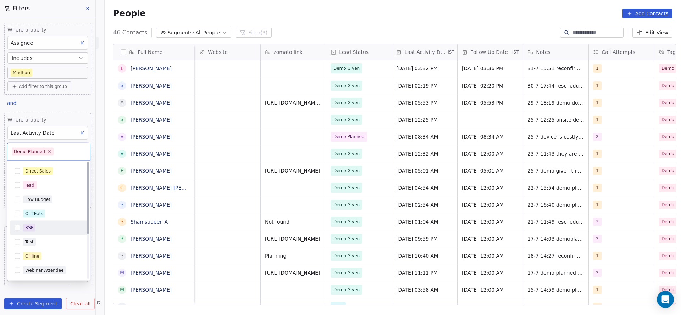
scroll to position [0, 0]
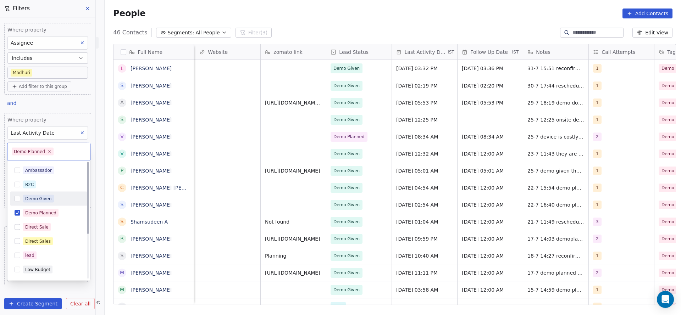
click at [39, 196] on div "Demo Given" at bounding box center [38, 199] width 27 height 6
click at [33, 216] on span "Demo Planned" at bounding box center [40, 213] width 35 height 8
click at [247, 205] on html "On2Cook India Pvt. Ltd. Contacts People Marketing Workflows Campaigns Sales Pip…" at bounding box center [340, 157] width 681 height 315
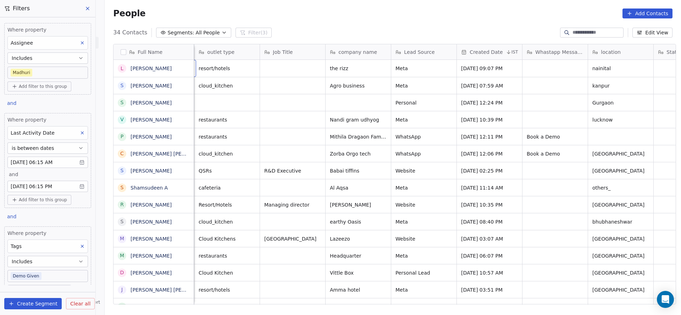
scroll to position [0, 66]
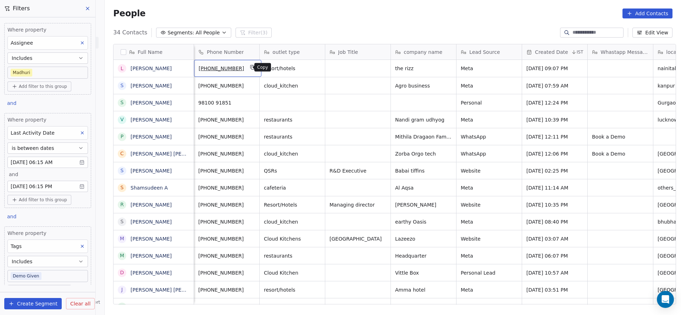
click at [250, 66] on icon "grid" at bounding box center [253, 68] width 6 height 6
click at [80, 245] on icon at bounding box center [82, 246] width 5 height 5
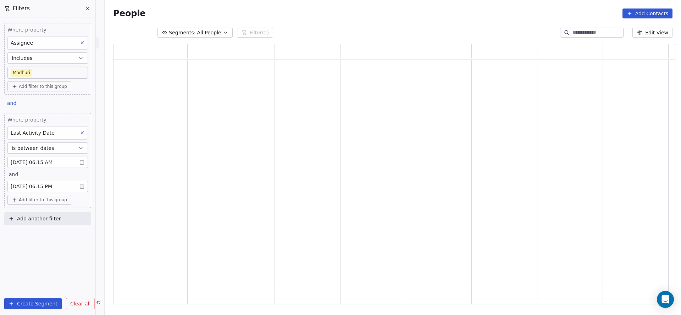
scroll to position [252, 555]
click at [69, 144] on button "is between dates" at bounding box center [47, 148] width 81 height 11
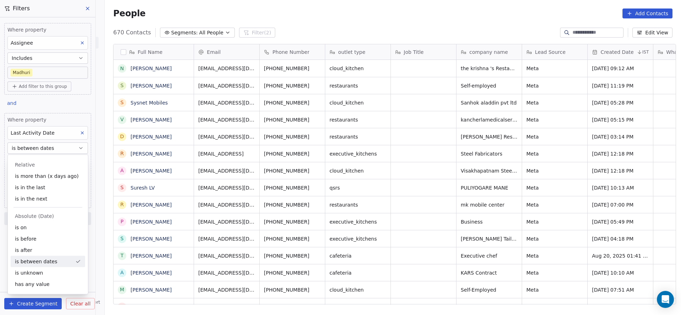
scroll to position [269, 572]
click at [43, 227] on div "is on" at bounding box center [48, 227] width 75 height 11
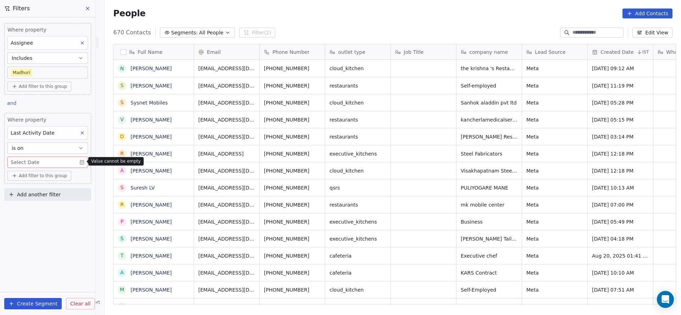
click at [52, 162] on body "On2Cook India Pvt. Ltd. Contacts People Marketing Workflows Campaigns Sales Pip…" at bounding box center [340, 157] width 681 height 315
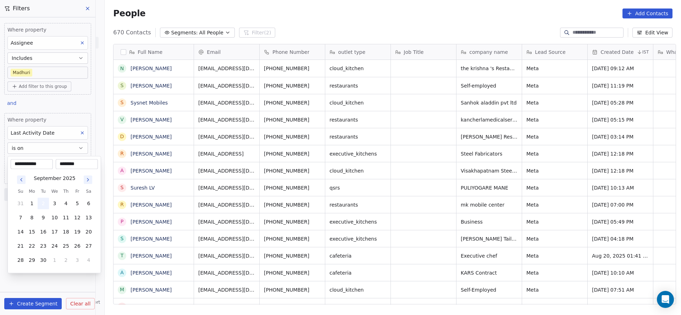
click at [44, 204] on button "2" at bounding box center [43, 203] width 11 height 11
click at [350, 165] on html "On2Cook India Pvt. Ltd. Contacts People Marketing Workflows Campaigns Sales Pip…" at bounding box center [340, 157] width 681 height 315
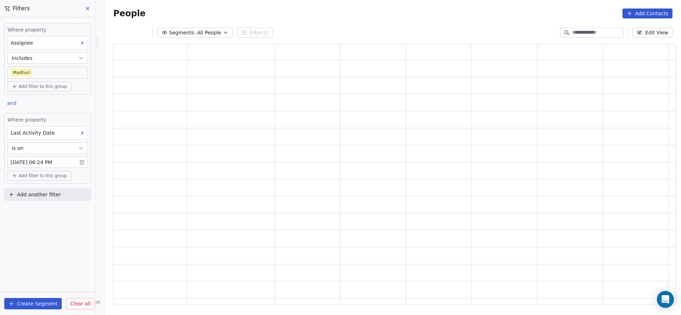
scroll to position [252, 555]
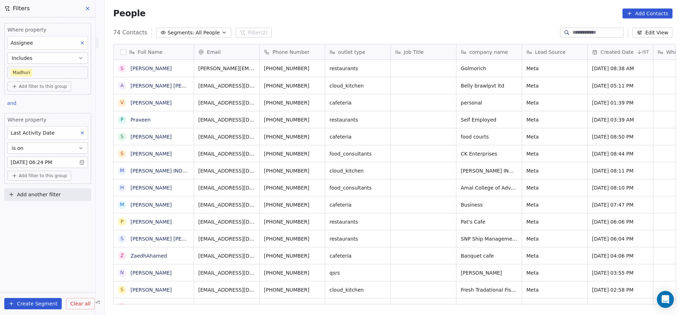
click at [57, 74] on body "On2Cook India Pvt. Ltd. Contacts People Marketing Workflows Campaigns Sales Pip…" at bounding box center [340, 157] width 681 height 315
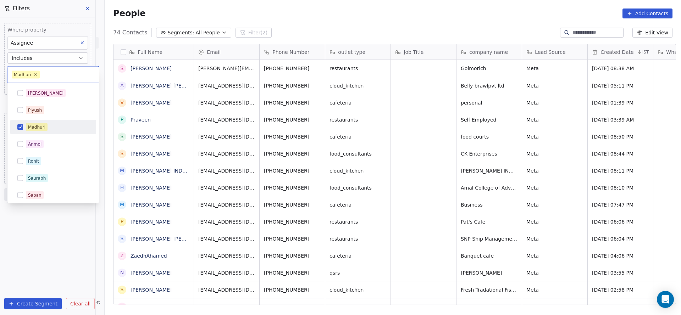
scroll to position [269, 572]
click at [49, 89] on div "[PERSON_NAME]" at bounding box center [57, 93] width 63 height 8
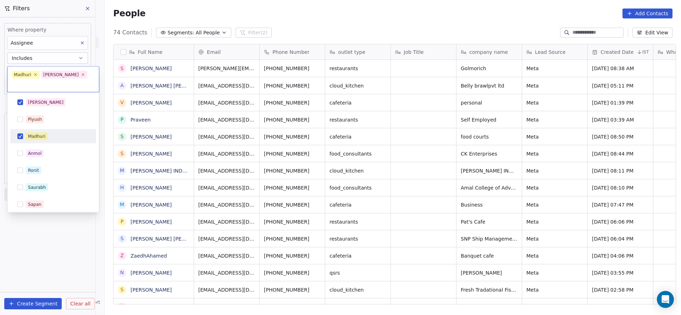
click at [44, 133] on div "Madhuri" at bounding box center [36, 136] width 17 height 6
click at [247, 150] on html "On2Cook India Pvt. Ltd. Contacts People Marketing Workflows Campaigns Sales Pip…" at bounding box center [340, 157] width 681 height 315
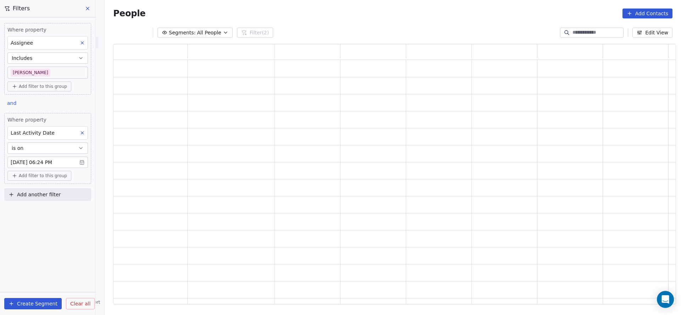
scroll to position [252, 555]
click at [62, 195] on button "Add another filter" at bounding box center [47, 194] width 87 height 13
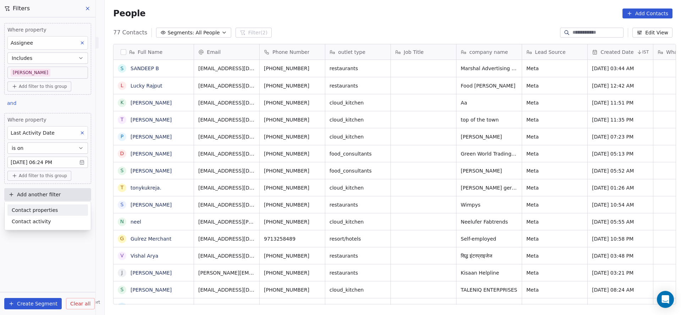
scroll to position [269, 572]
click at [42, 210] on span "Contact properties" at bounding box center [35, 210] width 46 height 7
type input "****"
click at [43, 259] on div "Lead Status" at bounding box center [48, 258] width 72 height 7
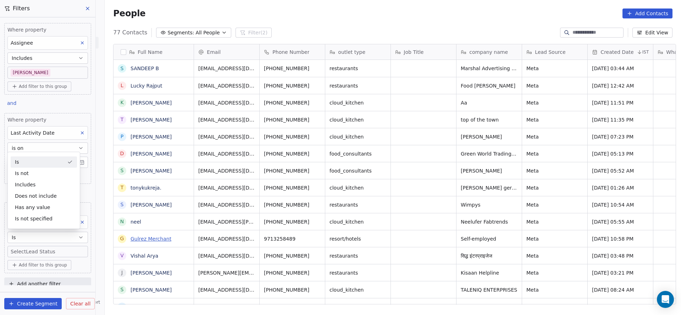
click at [157, 236] on link "Gulrez Merchant" at bounding box center [151, 239] width 41 height 6
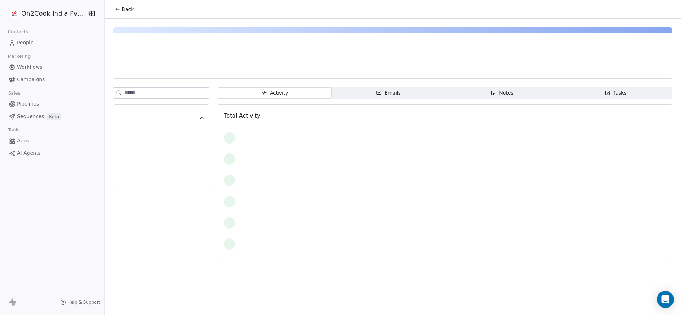
click at [122, 8] on span "Back" at bounding box center [128, 9] width 12 height 7
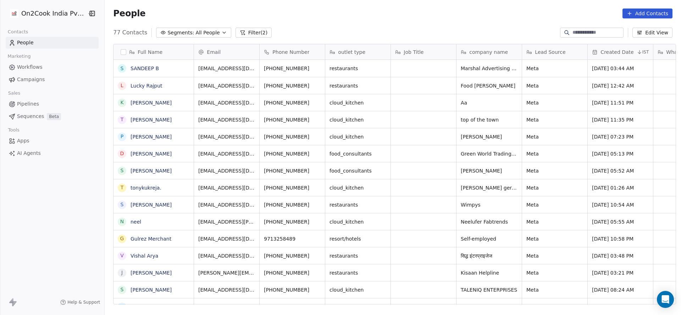
scroll to position [269, 572]
click at [240, 34] on icon at bounding box center [243, 33] width 6 height 6
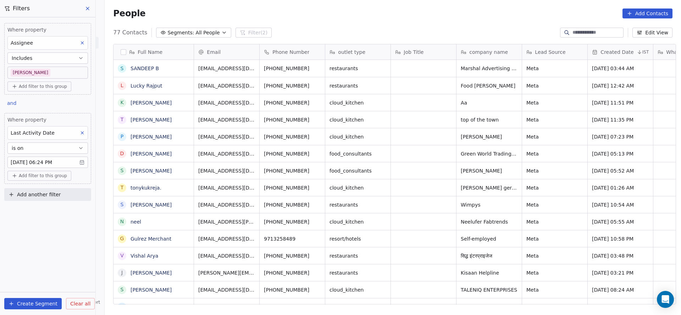
click at [54, 195] on span "Add another filter" at bounding box center [39, 194] width 44 height 7
click at [49, 207] on span "Contact properties" at bounding box center [35, 210] width 46 height 7
type input "***"
click at [39, 259] on div "Lead Status" at bounding box center [48, 258] width 72 height 7
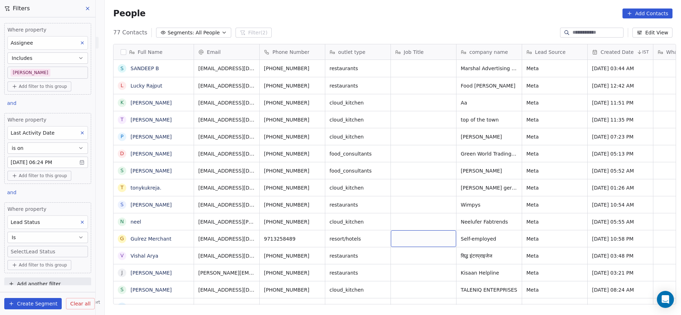
click at [52, 253] on body "On2Cook India Pvt. Ltd. Contacts People Marketing Workflows Campaigns Sales Pip…" at bounding box center [340, 157] width 681 height 315
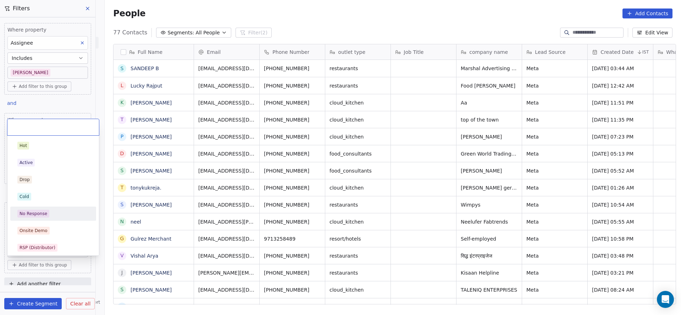
click at [68, 219] on div "No Response" at bounding box center [53, 213] width 80 height 11
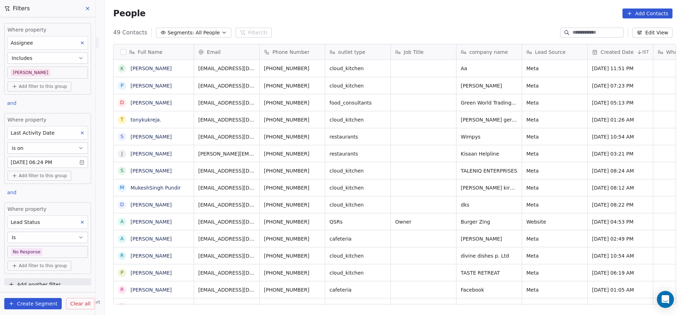
click at [80, 220] on icon at bounding box center [82, 222] width 5 height 5
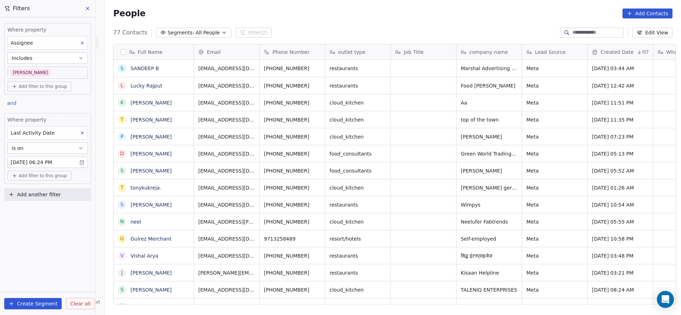
click at [62, 72] on body "On2Cook India Pvt. Ltd. Contacts People Marketing Workflows Campaigns Sales Pip…" at bounding box center [340, 157] width 681 height 315
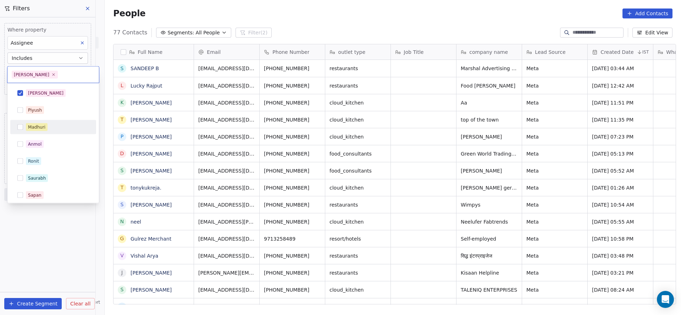
click at [39, 124] on div "Madhuri" at bounding box center [36, 127] width 17 height 6
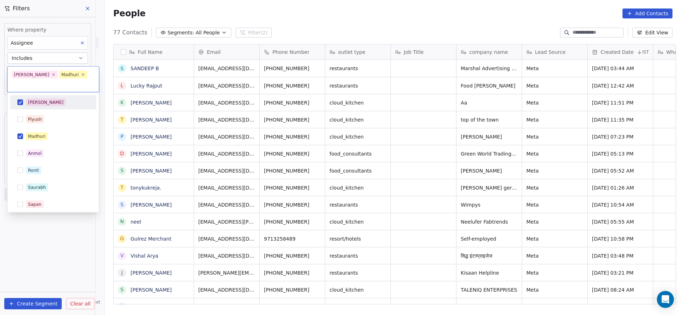
click at [58, 98] on div "[PERSON_NAME]" at bounding box center [53, 102] width 80 height 11
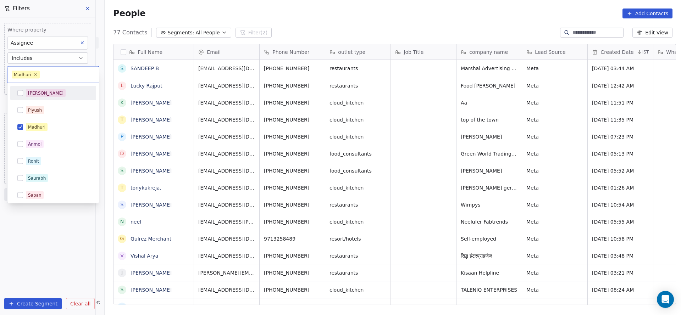
click at [311, 102] on html "On2Cook India Pvt. Ltd. Contacts People Marketing Workflows Campaigns Sales Pip…" at bounding box center [340, 157] width 681 height 315
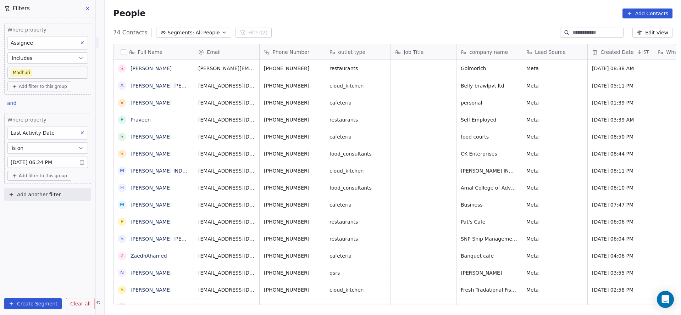
click at [63, 191] on button "Add another filter" at bounding box center [47, 194] width 87 height 13
click at [43, 208] on span "Contact properties" at bounding box center [35, 210] width 46 height 7
type input "***"
click at [26, 257] on span "Lead Status" at bounding box center [26, 258] width 29 height 7
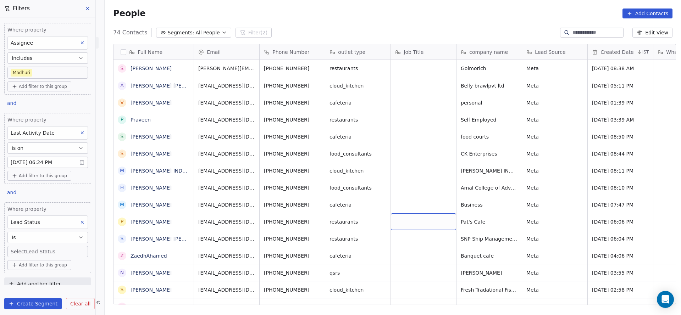
click at [53, 251] on body "On2Cook India Pvt. Ltd. Contacts People Marketing Workflows Campaigns Sales Pip…" at bounding box center [340, 157] width 681 height 315
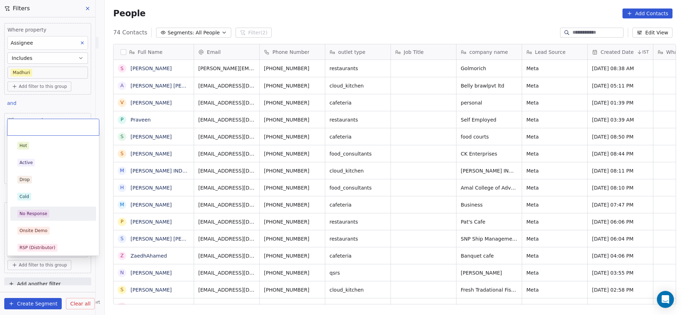
click at [58, 215] on div "No Response" at bounding box center [53, 214] width 72 height 8
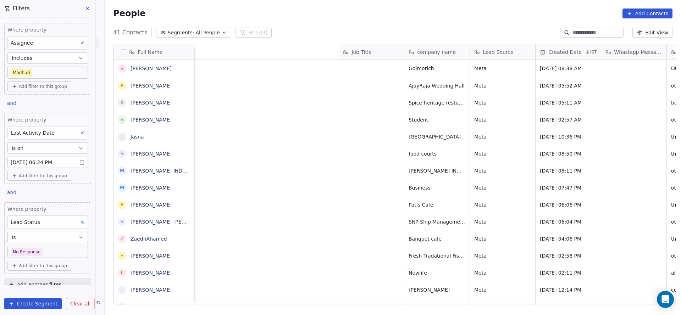
scroll to position [0, 856]
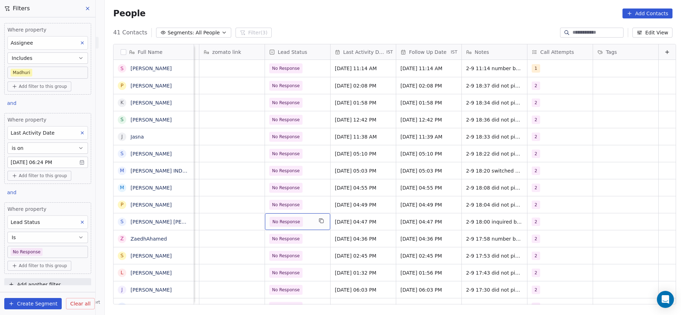
click at [302, 226] on div "No Response" at bounding box center [297, 222] width 65 height 17
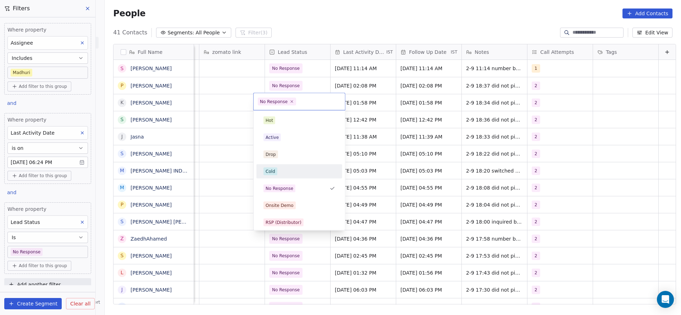
click at [285, 174] on div "Cold" at bounding box center [300, 172] width 72 height 8
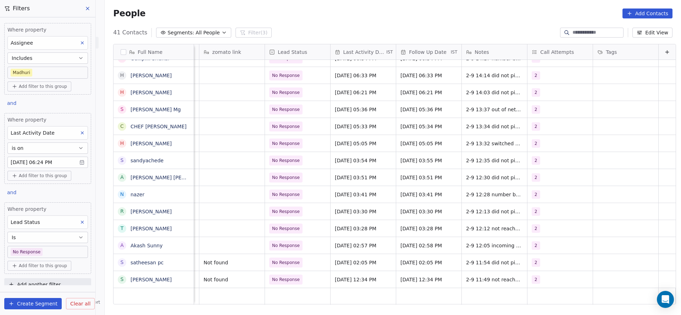
scroll to position [8, 856]
click at [54, 249] on body "On2Cook India Pvt. Ltd. Contacts People Marketing Workflows Campaigns Sales Pip…" at bounding box center [340, 157] width 681 height 315
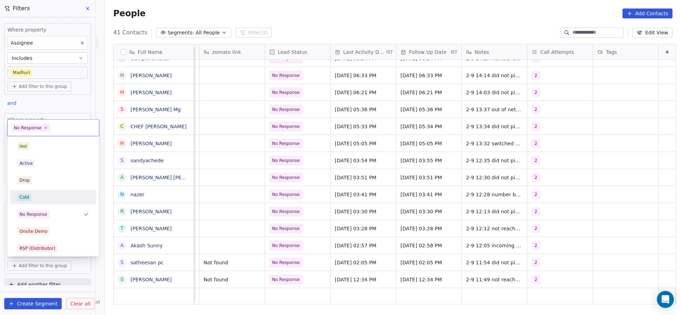
click at [43, 195] on div "Cold" at bounding box center [53, 198] width 72 height 8
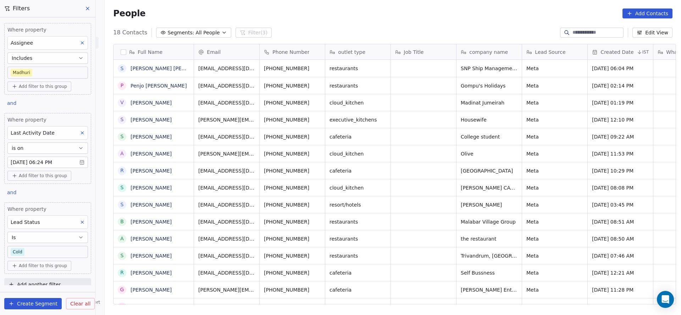
scroll to position [269, 572]
click at [41, 250] on body "On2Cook India Pvt. Ltd. Contacts People Marketing Workflows Campaigns Sales Pip…" at bounding box center [340, 157] width 681 height 315
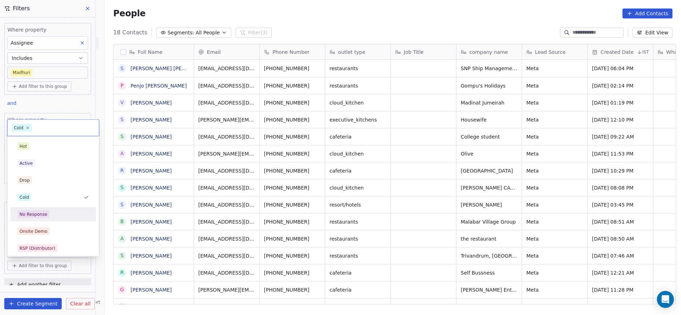
click at [43, 211] on div "No Response" at bounding box center [34, 214] width 28 height 6
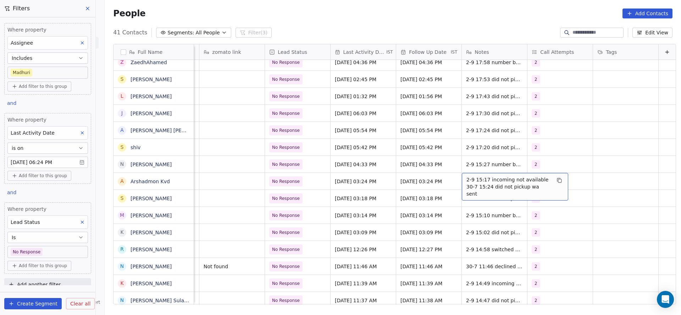
scroll to position [0, 0]
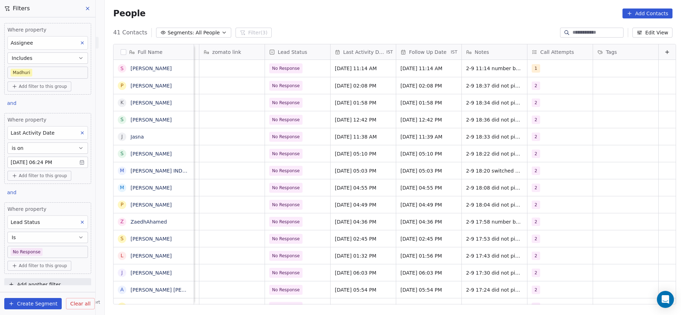
click at [79, 225] on button at bounding box center [82, 222] width 9 height 9
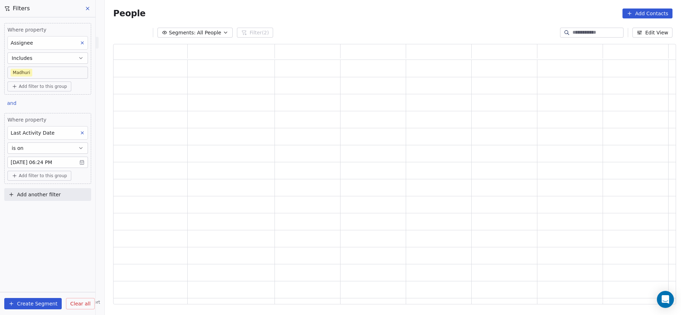
scroll to position [252, 555]
click at [52, 198] on button "Add another filter" at bounding box center [47, 194] width 87 height 13
click at [49, 210] on span "Contact properties" at bounding box center [35, 210] width 46 height 7
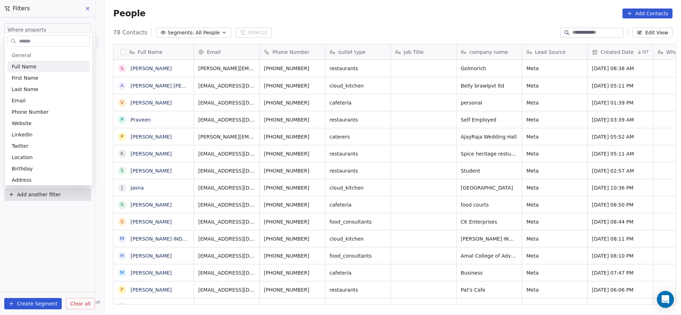
scroll to position [0, 0]
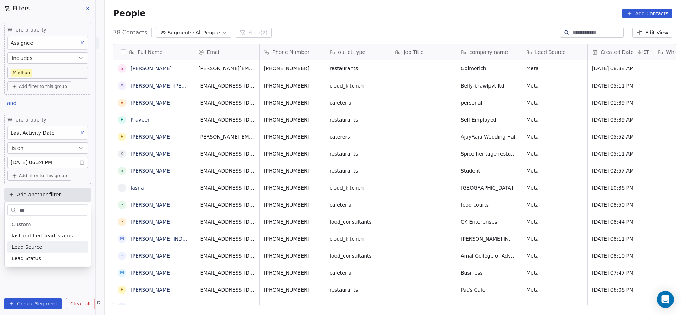
type input "***"
click at [41, 253] on div "Lead Status" at bounding box center [47, 258] width 81 height 11
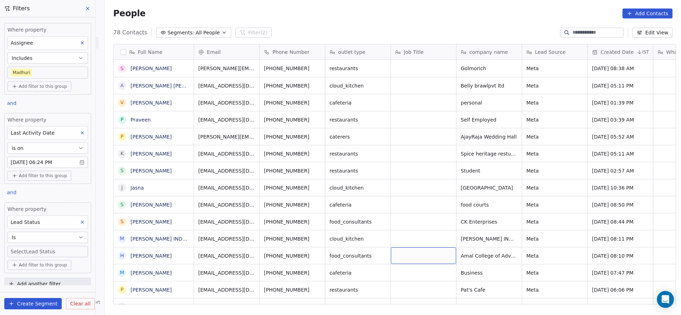
click at [68, 248] on body "On2Cook India Pvt. Ltd. Contacts People Marketing Workflows Campaigns Sales Pip…" at bounding box center [340, 157] width 681 height 315
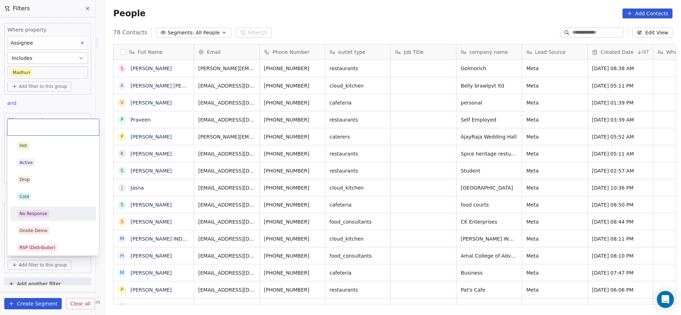
click at [56, 213] on div "No Response" at bounding box center [53, 214] width 72 height 8
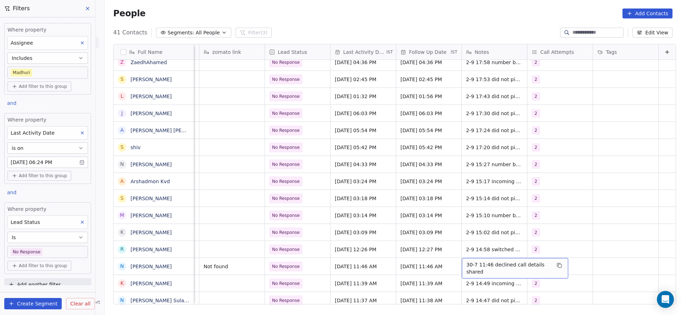
scroll to position [213, 0]
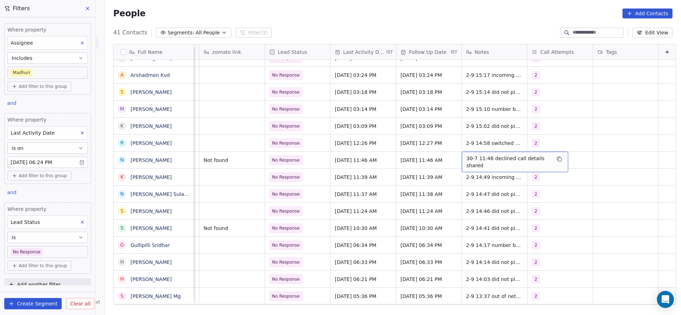
click at [67, 249] on body "On2Cook India Pvt. Ltd. Contacts People Marketing Workflows Campaigns Sales Pip…" at bounding box center [340, 157] width 681 height 315
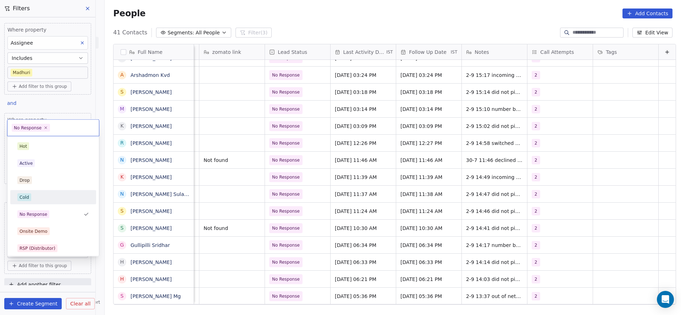
click at [52, 199] on div "Cold" at bounding box center [53, 198] width 72 height 8
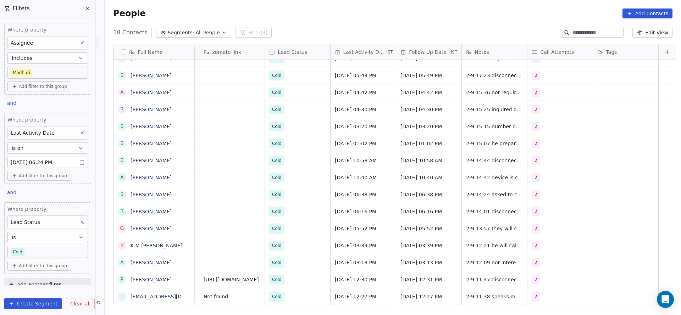
scroll to position [0, 0]
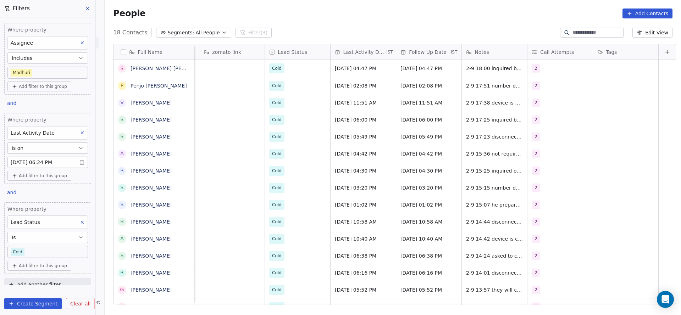
click at [78, 219] on button at bounding box center [82, 222] width 9 height 9
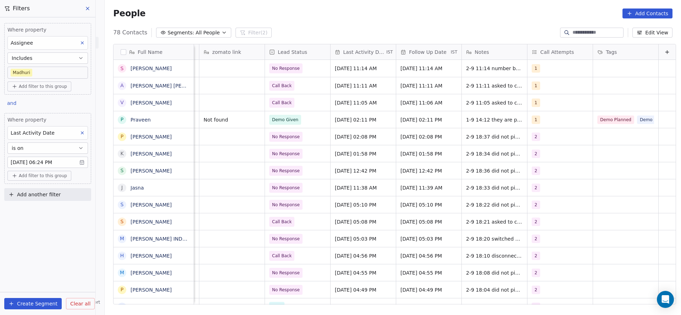
click at [80, 128] on button at bounding box center [82, 132] width 9 height 9
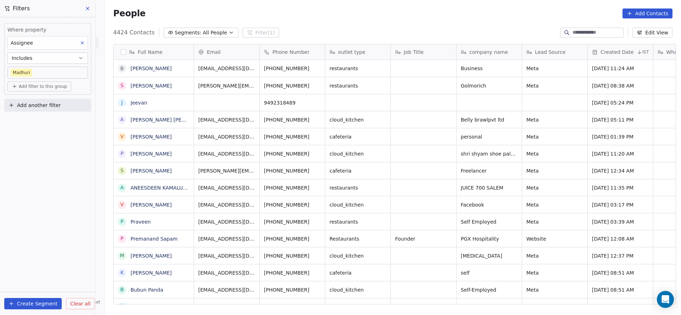
click at [65, 109] on button "Add another filter" at bounding box center [47, 105] width 87 height 13
click at [50, 122] on span "Contact properties" at bounding box center [35, 121] width 46 height 7
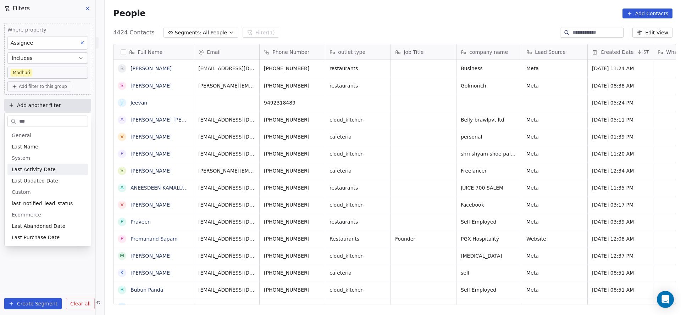
type input "***"
click at [61, 169] on div "Last Activity Date" at bounding box center [48, 169] width 72 height 7
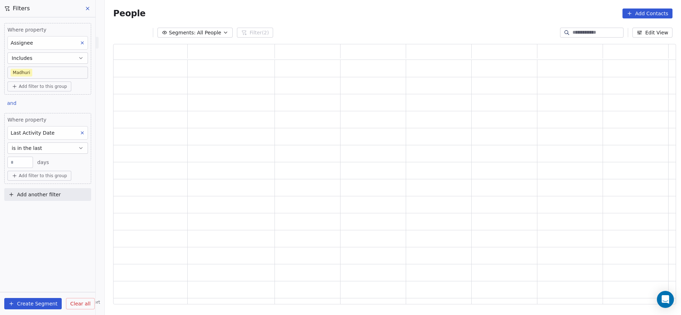
click at [62, 149] on button "is in the last" at bounding box center [47, 148] width 81 height 11
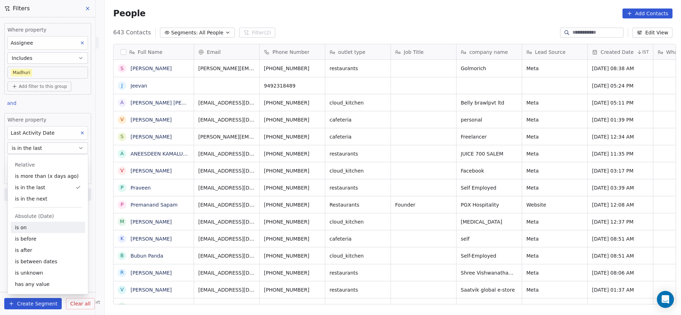
click at [37, 226] on div "is on" at bounding box center [48, 227] width 75 height 11
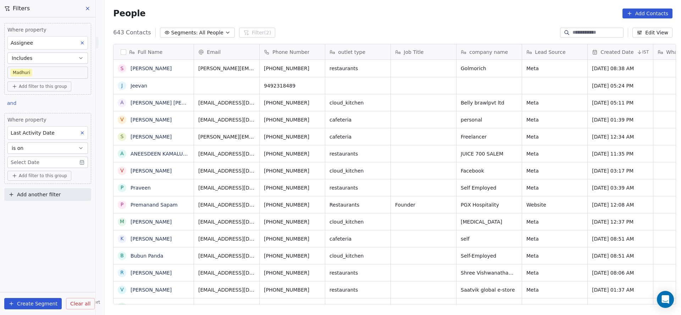
click at [52, 155] on div "Where property Last Activity Date is on Select Date" at bounding box center [47, 142] width 81 height 52
click at [57, 167] on div "Where property Last Activity Date is on Select Date Add filter to this group" at bounding box center [47, 148] width 87 height 71
click at [61, 163] on body "On2Cook India Pvt. Ltd. Contacts People Marketing Workflows Campaigns Sales Pip…" at bounding box center [340, 157] width 681 height 315
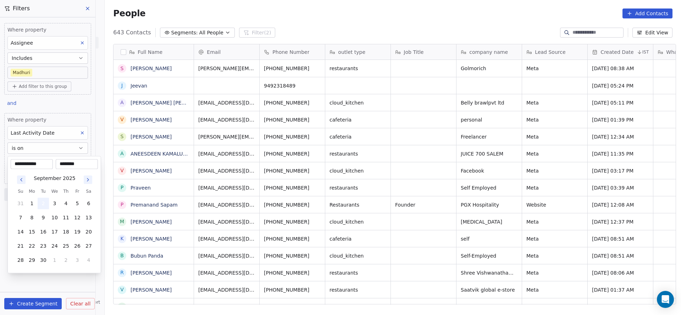
click at [40, 198] on button "2" at bounding box center [43, 203] width 11 height 11
click at [425, 172] on html "On2Cook India Pvt. Ltd. Contacts People Marketing Workflows Campaigns Sales Pip…" at bounding box center [340, 157] width 681 height 315
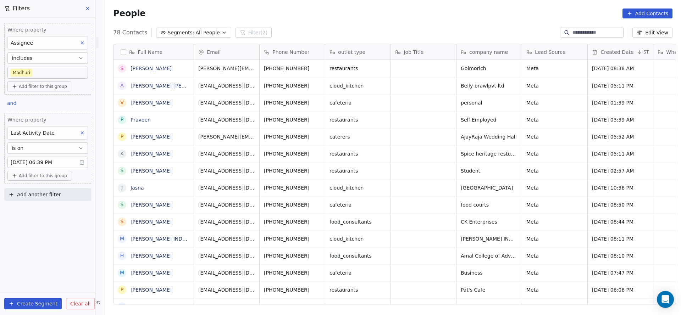
click at [46, 196] on span "Add another filter" at bounding box center [39, 194] width 44 height 7
click at [44, 207] on span "Contact properties" at bounding box center [35, 210] width 46 height 7
type input "***"
drag, startPoint x: 39, startPoint y: 259, endPoint x: 286, endPoint y: 209, distance: 252.0
click at [39, 260] on div "Lead Status" at bounding box center [48, 258] width 72 height 7
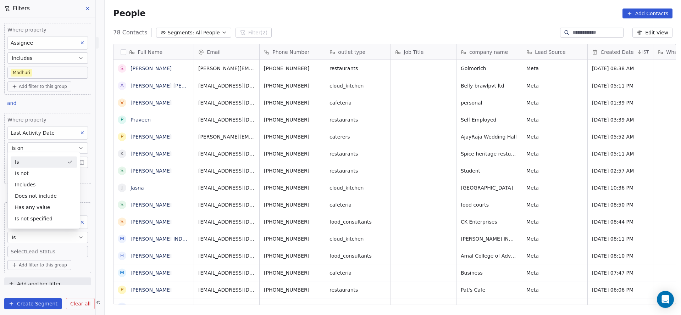
click at [14, 246] on body "On2Cook India Pvt. Ltd. Contacts People Marketing Workflows Campaigns Sales Pip…" at bounding box center [340, 157] width 681 height 315
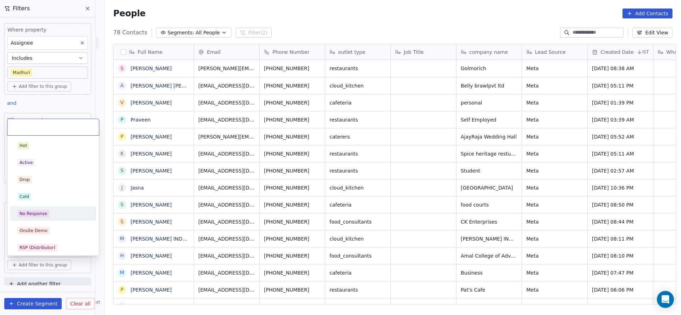
click at [35, 213] on div "No Response" at bounding box center [34, 214] width 28 height 6
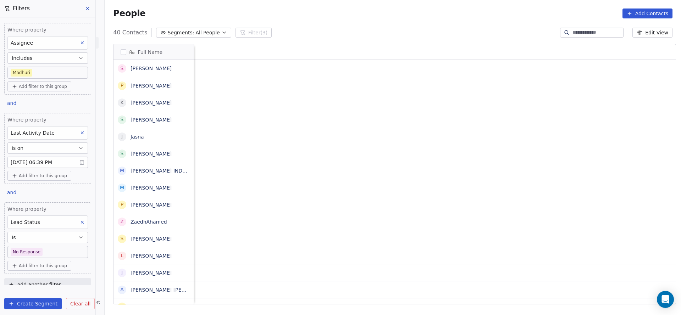
scroll to position [0, 856]
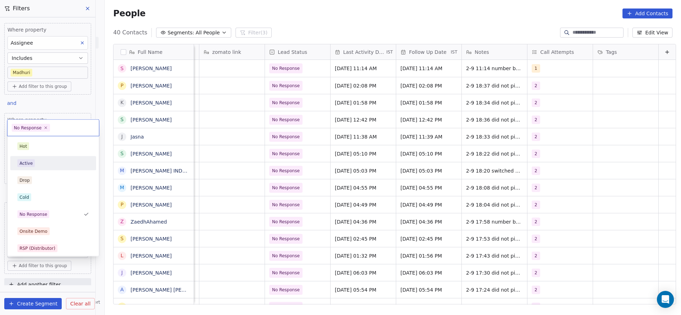
click at [39, 160] on div "Active" at bounding box center [53, 164] width 72 height 8
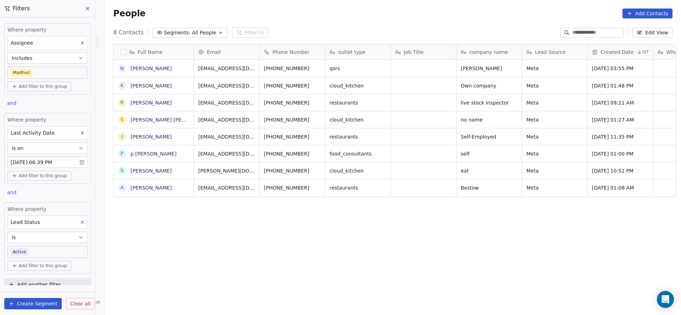
scroll to position [269, 572]
click at [37, 248] on body "On2Cook India Pvt. Ltd. Contacts People Marketing Workflows Campaigns Sales Pip…" at bounding box center [340, 157] width 681 height 315
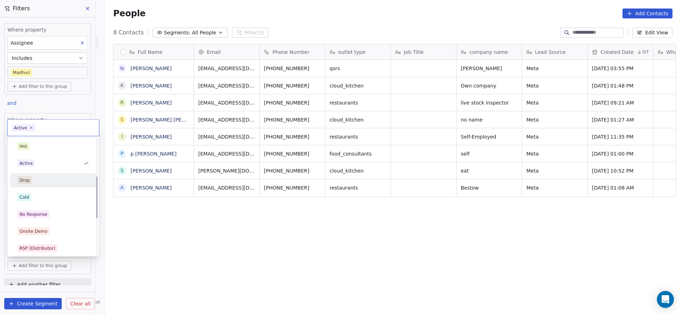
scroll to position [106, 0]
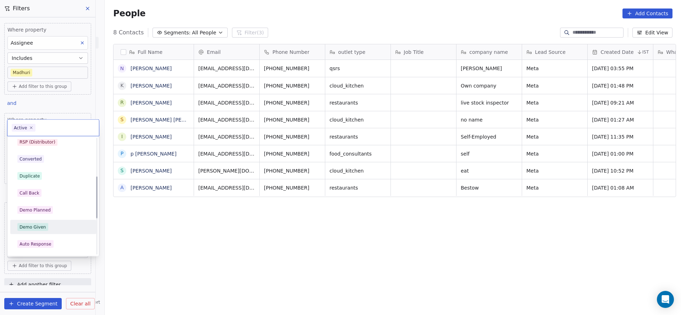
click at [51, 229] on div "Demo Given" at bounding box center [53, 228] width 72 height 8
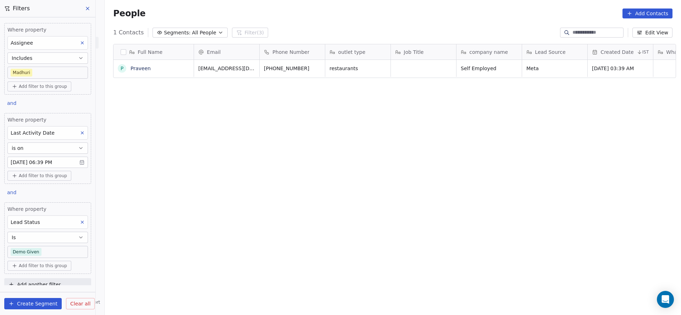
scroll to position [269, 572]
click at [40, 252] on body "On2Cook India Pvt. Ltd. Contacts People Marketing Workflows Campaigns Sales Pip…" at bounding box center [340, 157] width 681 height 315
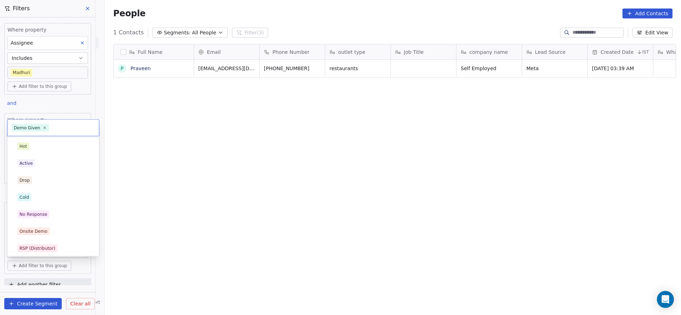
scroll to position [87, 0]
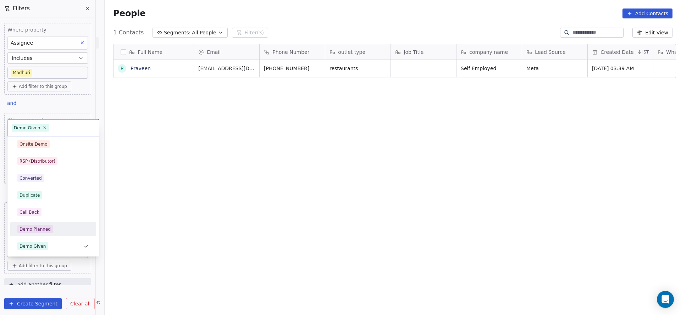
click at [45, 224] on div "Demo Planned" at bounding box center [53, 229] width 80 height 11
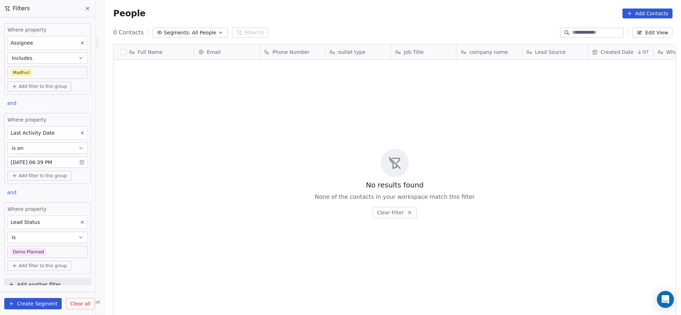
scroll to position [269, 572]
click at [47, 256] on body "On2Cook India Pvt. Ltd. Contacts People Marketing Workflows Campaigns Sales Pip…" at bounding box center [340, 157] width 681 height 315
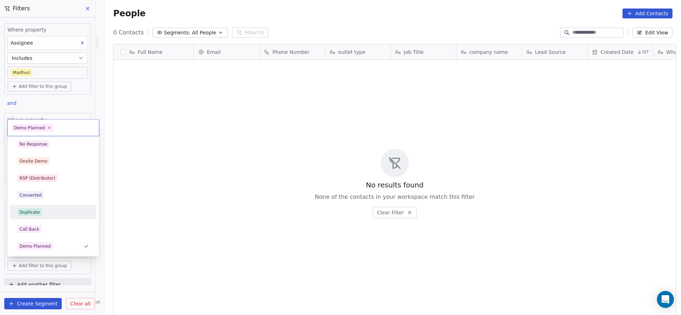
scroll to position [123, 0]
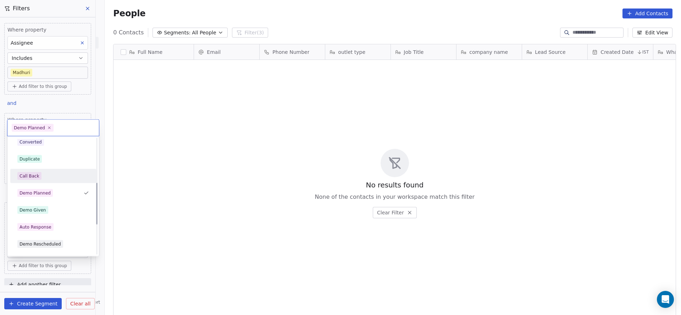
click at [47, 178] on div "Call Back" at bounding box center [53, 176] width 72 height 8
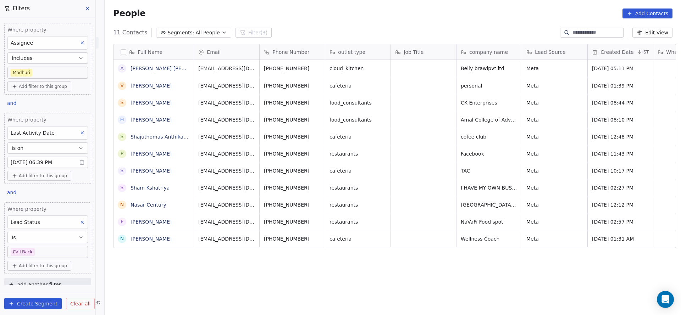
scroll to position [269, 572]
click at [67, 249] on body "On2Cook India Pvt. Ltd. Contacts People Marketing Workflows Campaigns Sales Pip…" at bounding box center [340, 157] width 681 height 315
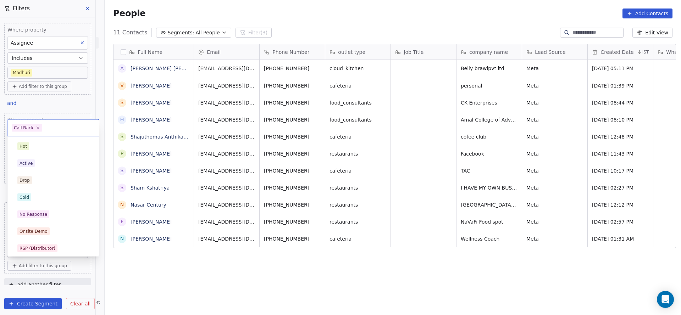
scroll to position [53, 0]
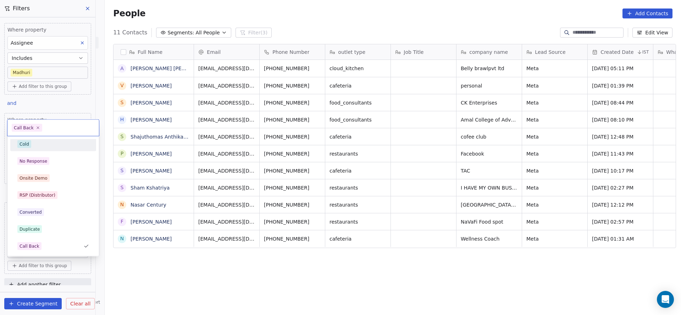
click at [64, 145] on div "Cold" at bounding box center [53, 145] width 72 height 8
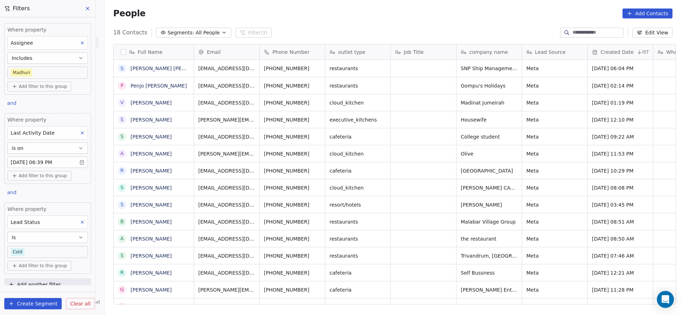
scroll to position [269, 572]
click at [36, 251] on body "On2Cook India Pvt. Ltd. Contacts People Marketing Workflows Campaigns Sales Pip…" at bounding box center [340, 157] width 681 height 315
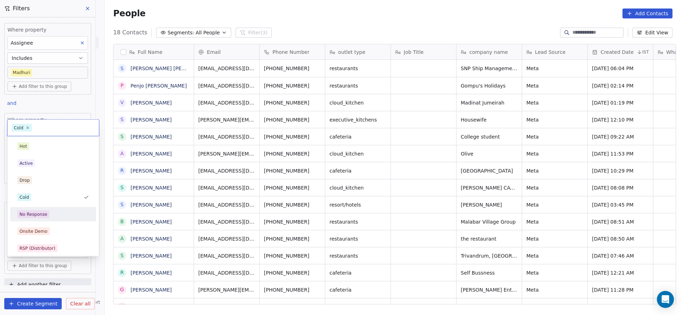
scroll to position [53, 0]
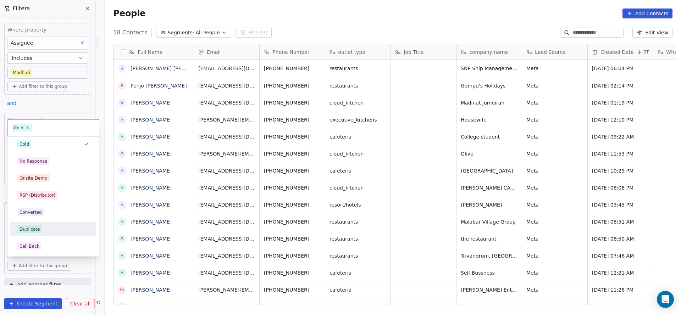
click at [424, 203] on html "On2Cook India Pvt. Ltd. Contacts People Marketing Workflows Campaigns Sales Pip…" at bounding box center [340, 157] width 681 height 315
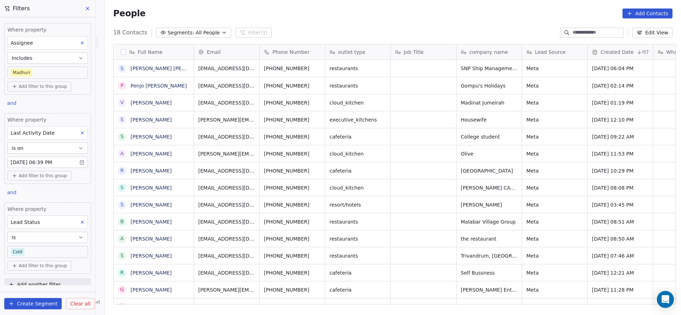
click at [78, 221] on button at bounding box center [82, 222] width 9 height 9
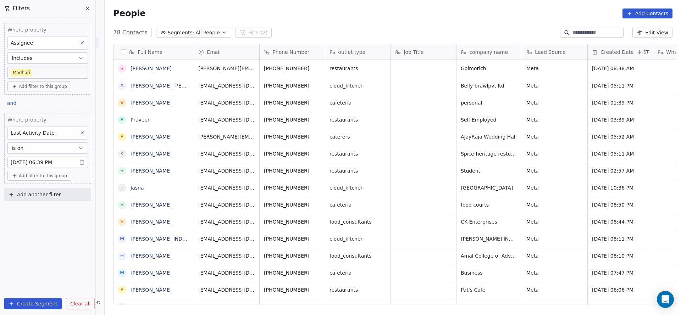
scroll to position [269, 572]
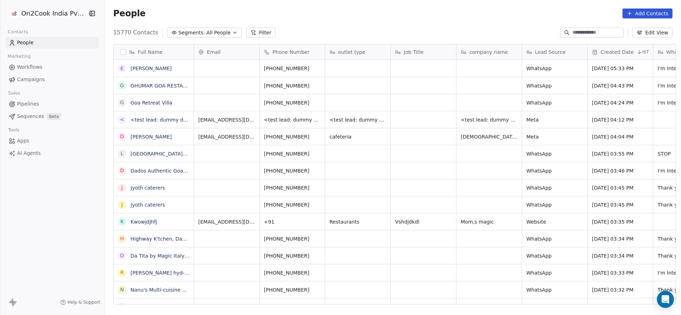
scroll to position [8, 8]
click at [589, 32] on input at bounding box center [598, 32] width 50 height 7
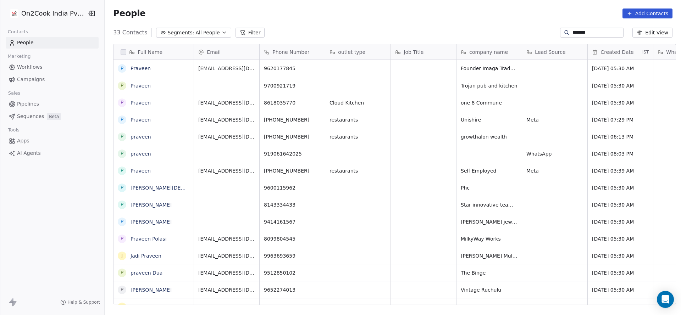
scroll to position [269, 572]
type input "*******"
drag, startPoint x: 339, startPoint y: 305, endPoint x: 419, endPoint y: 299, distance: 80.8
click at [419, 299] on div "Email Phone Number outlet type Job Title company name Lead Source Created Date …" at bounding box center [435, 174] width 482 height 261
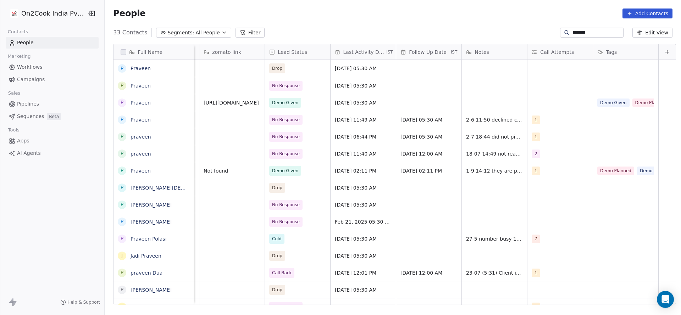
scroll to position [0, 757]
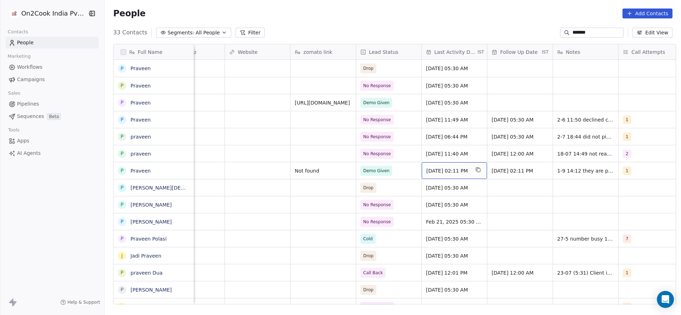
click at [449, 169] on span "Sep 01, 2025 02:11 PM" at bounding box center [448, 170] width 43 height 7
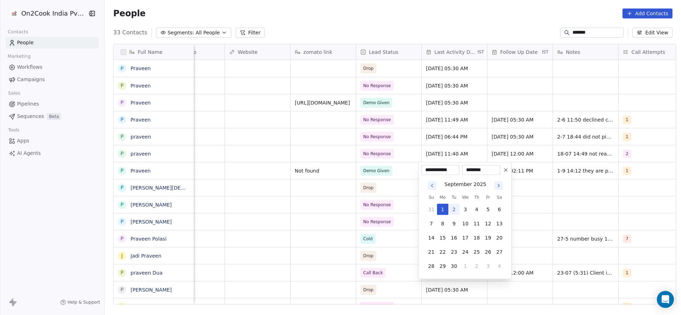
click at [454, 210] on button "2" at bounding box center [454, 209] width 11 height 11
type input "**********"
click at [374, 210] on html "On2Cook India Pvt. Ltd. Contacts People Marketing Workflows Campaigns Sales Pip…" at bounding box center [340, 157] width 681 height 315
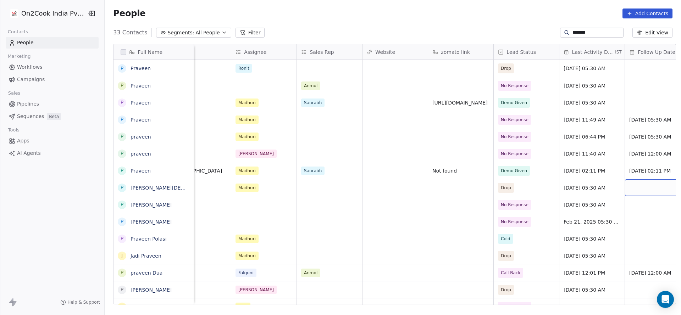
scroll to position [0, 560]
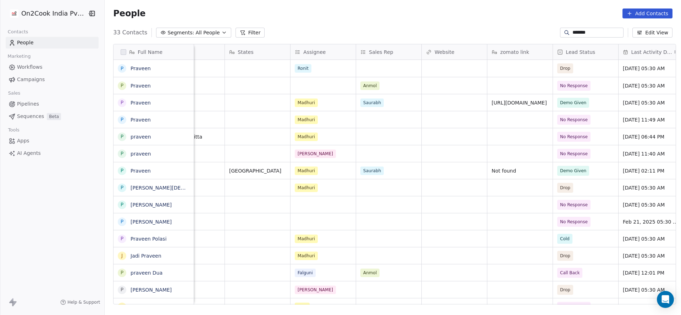
click at [588, 34] on input "*******" at bounding box center [598, 32] width 50 height 7
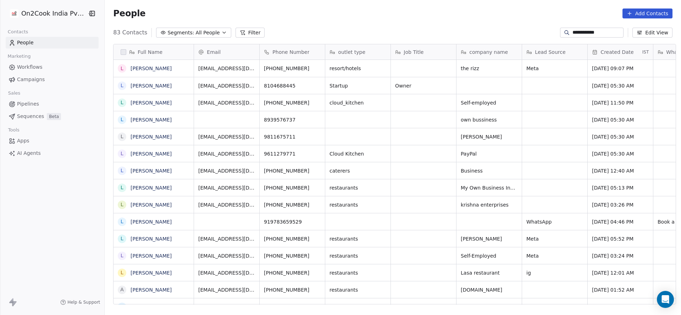
scroll to position [269, 572]
type input "**********"
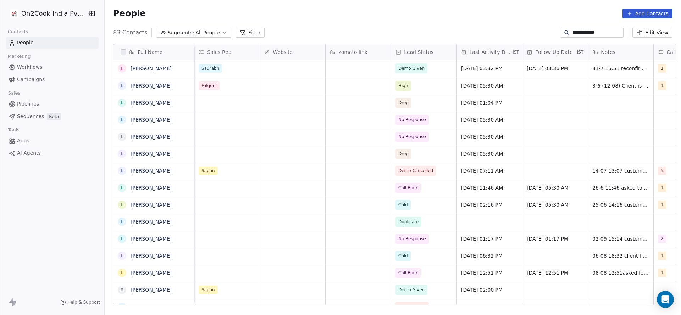
scroll to position [0, 656]
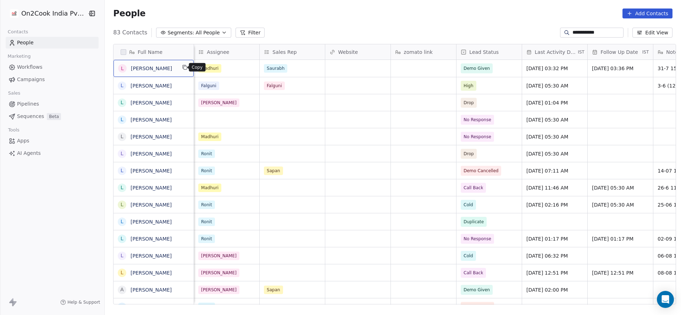
click at [182, 67] on icon "grid" at bounding box center [185, 68] width 6 height 6
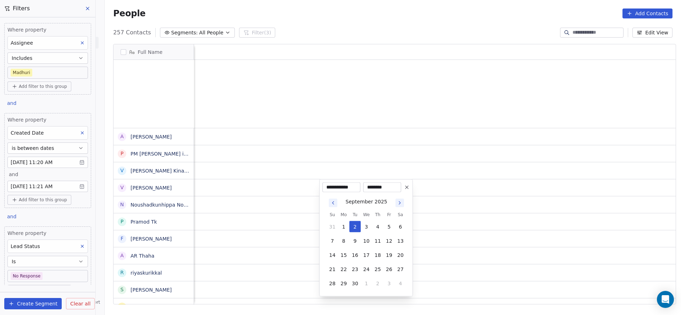
scroll to position [269, 572]
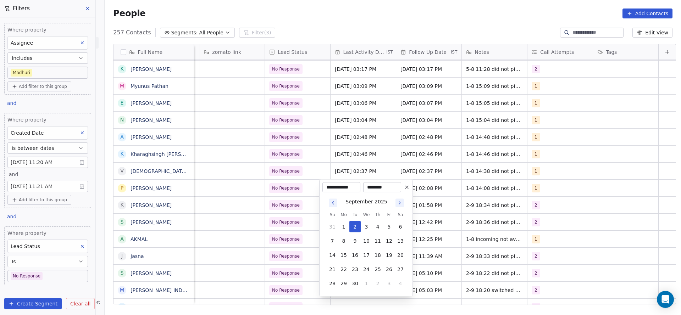
click at [210, 237] on html "On2Cook India Pvt. Ltd. Contacts People Marketing Workflows Campaigns Sales Pip…" at bounding box center [340, 157] width 681 height 315
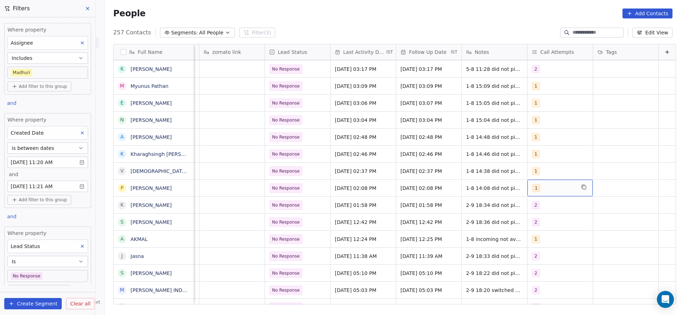
click at [558, 186] on div "1" at bounding box center [553, 188] width 43 height 9
click at [555, 102] on div "2" at bounding box center [566, 104] width 63 height 8
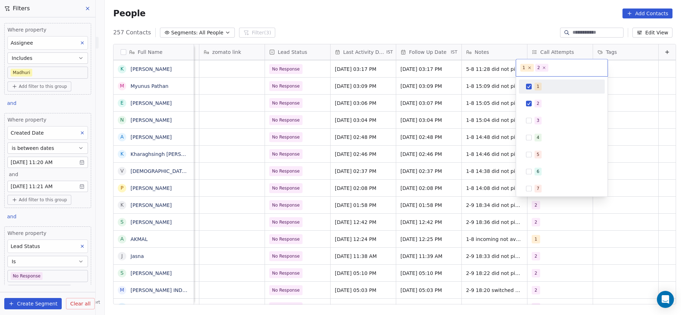
click at [555, 79] on div "1" at bounding box center [562, 86] width 86 height 14
click at [483, 126] on html "On2Cook India Pvt. Ltd. Contacts People Marketing Workflows Campaigns Sales Pip…" at bounding box center [340, 157] width 681 height 315
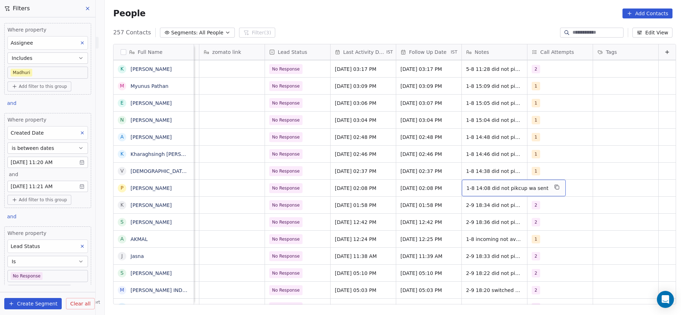
click at [477, 187] on span "1-8 14:08 did not pikcup wa sent" at bounding box center [508, 188] width 82 height 7
click at [453, 183] on textarea "**********" at bounding box center [498, 191] width 95 height 22
type textarea "**********"
click at [432, 207] on html "On2Cook India Pvt. Ltd. Contacts People Marketing Workflows Campaigns Sales Pip…" at bounding box center [340, 157] width 681 height 315
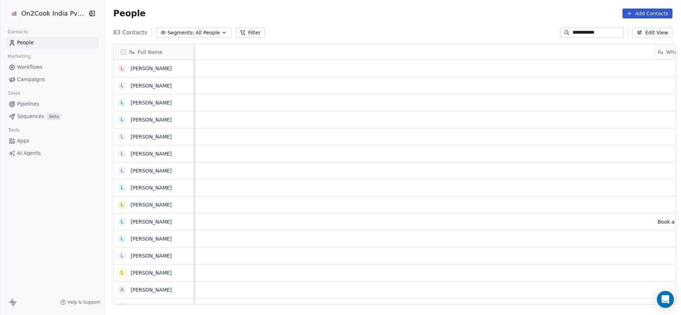
scroll to position [269, 572]
